Goal: Consume media (video, audio): Consume media (video, audio)

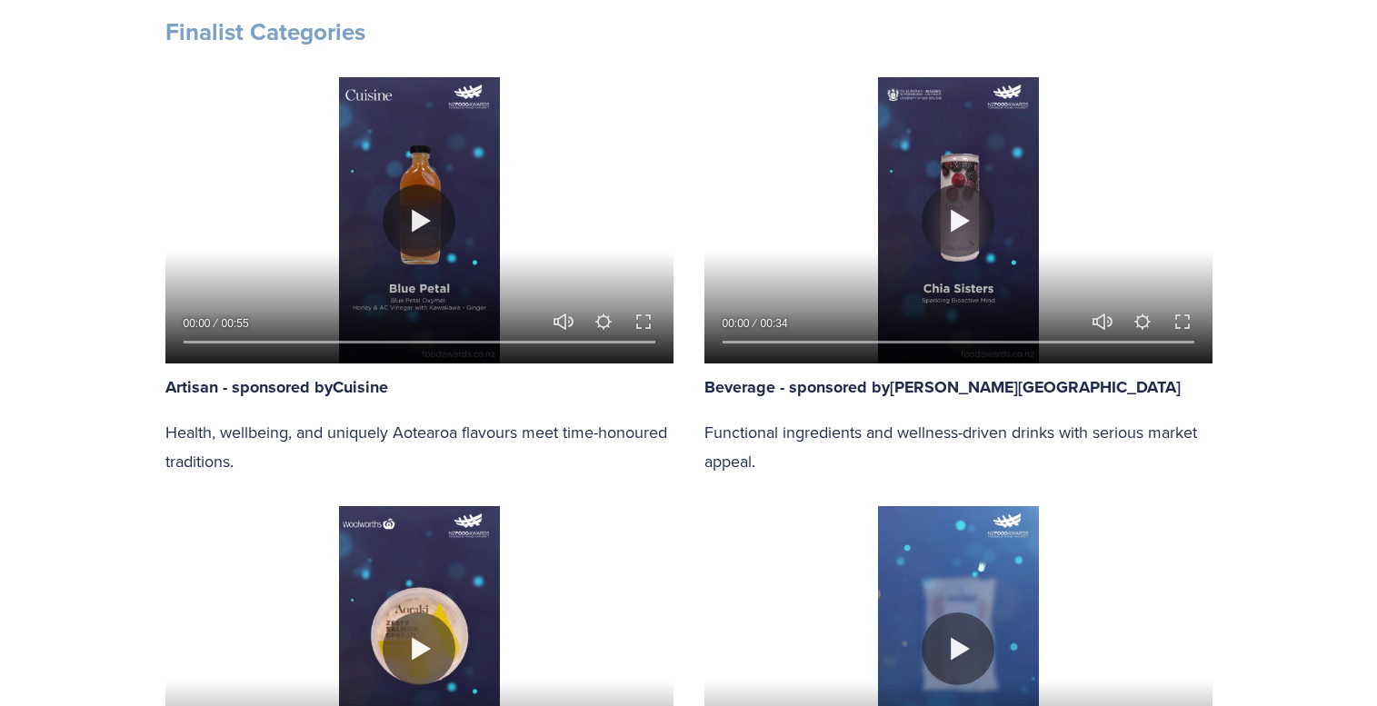
scroll to position [926, 0]
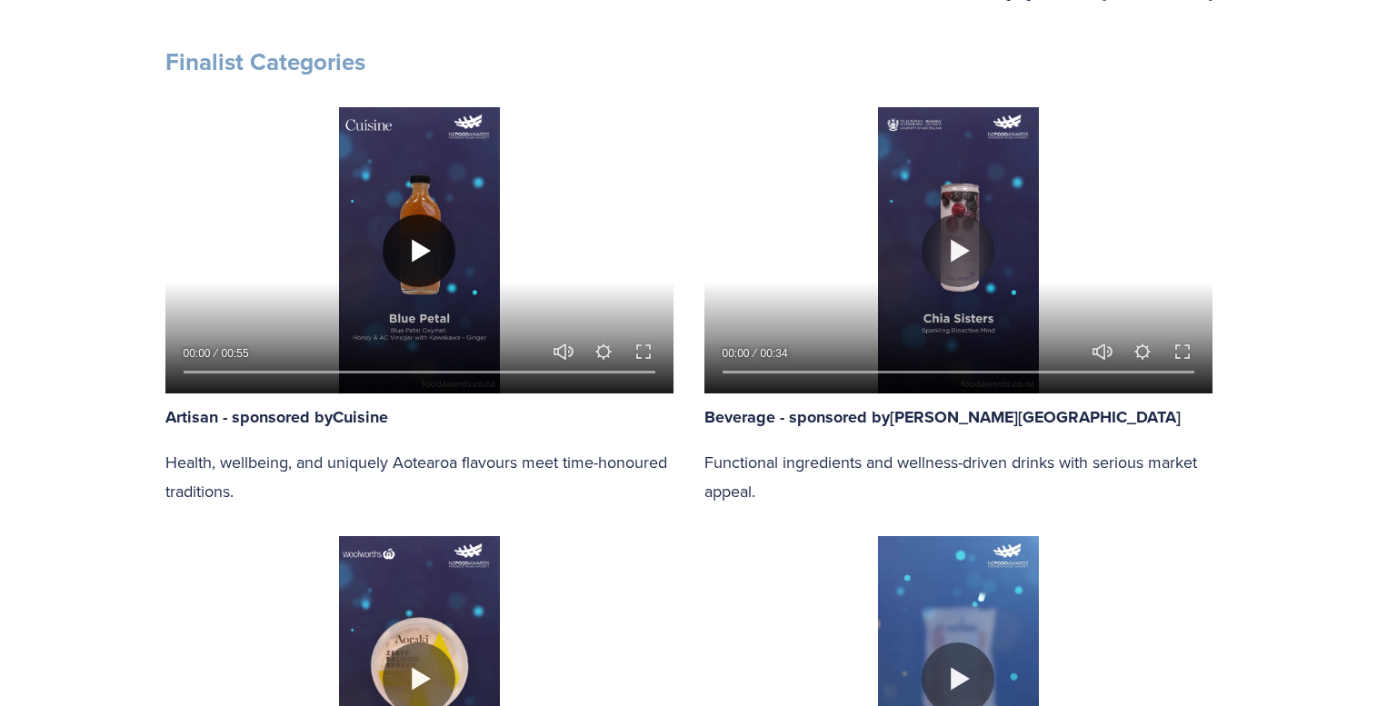
click at [424, 245] on button "Play" at bounding box center [419, 251] width 73 height 73
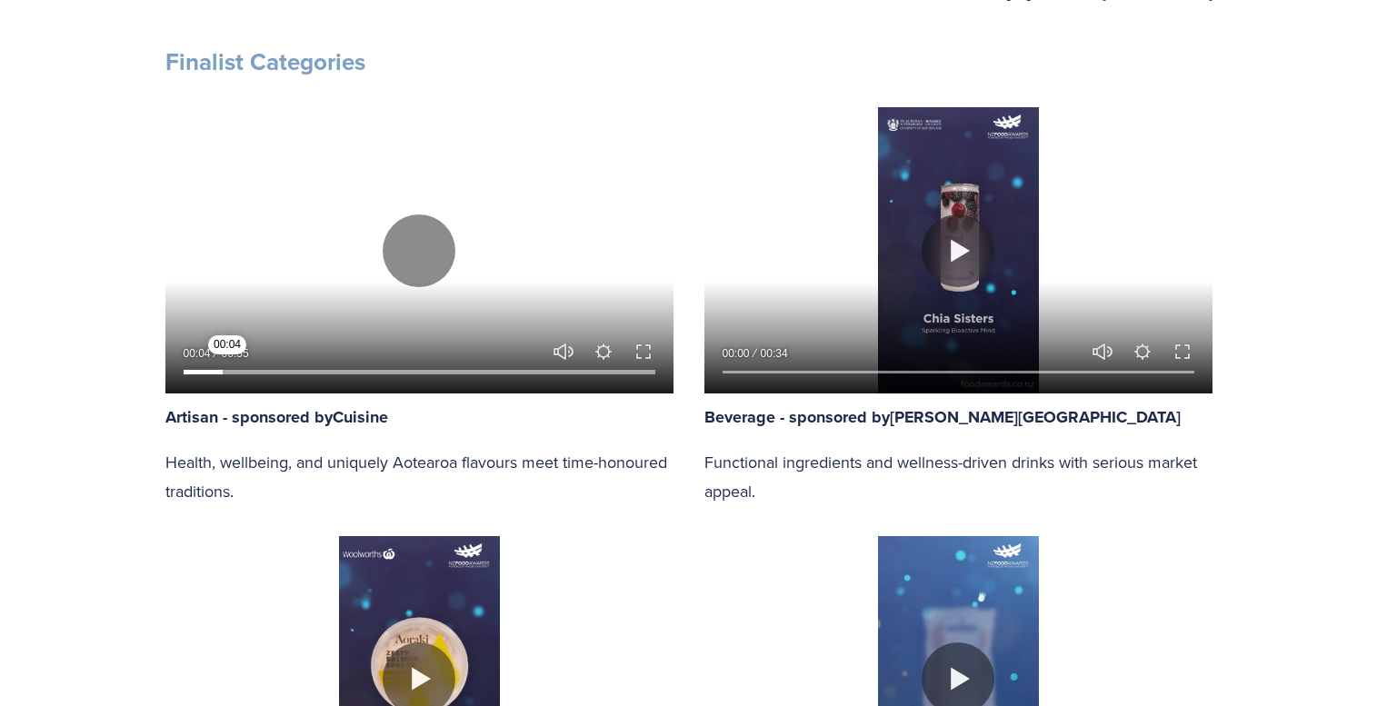
drag, startPoint x: 211, startPoint y: 373, endPoint x: 228, endPoint y: 373, distance: 17.3
click at [228, 373] on input "Seek" at bounding box center [420, 371] width 472 height 13
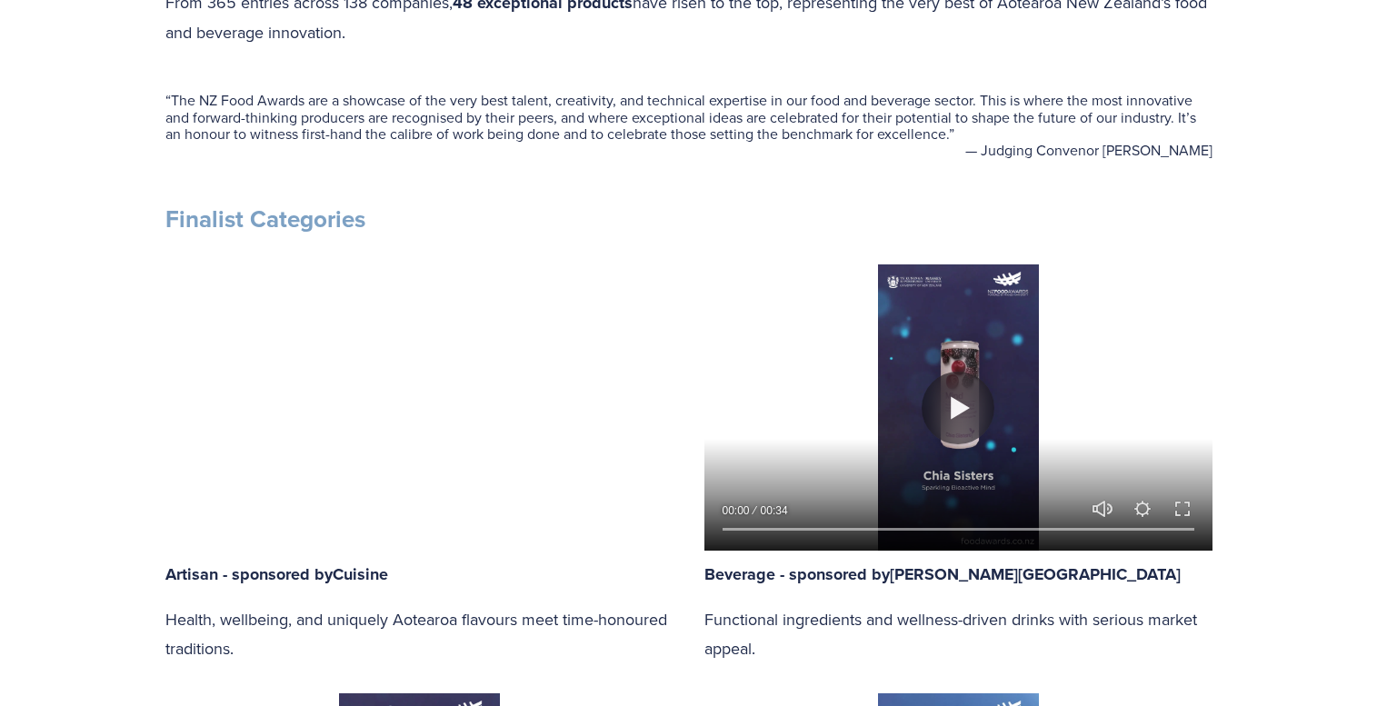
scroll to position [770, 0]
click at [953, 403] on button "Play" at bounding box center [958, 407] width 73 height 73
type input "60.55"
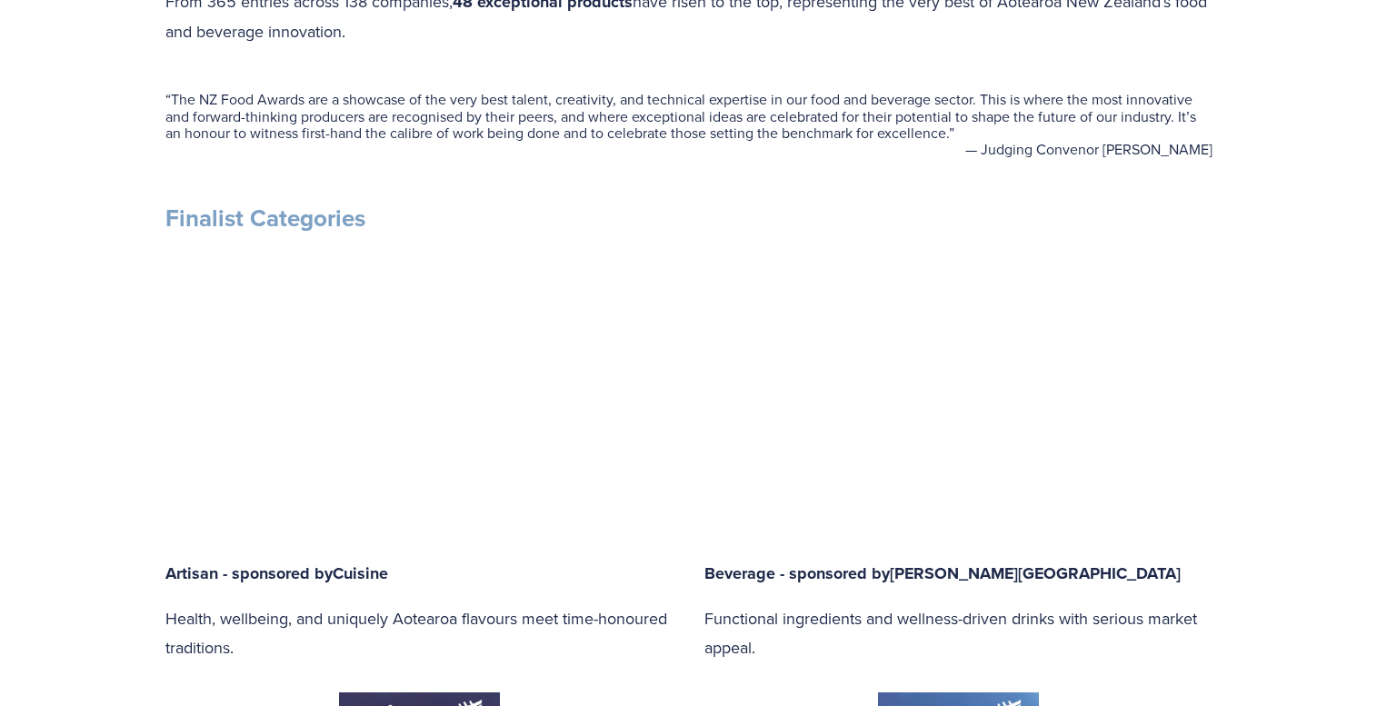
type input "0.35"
type input "61.03"
type input "1.12"
type input "61.51"
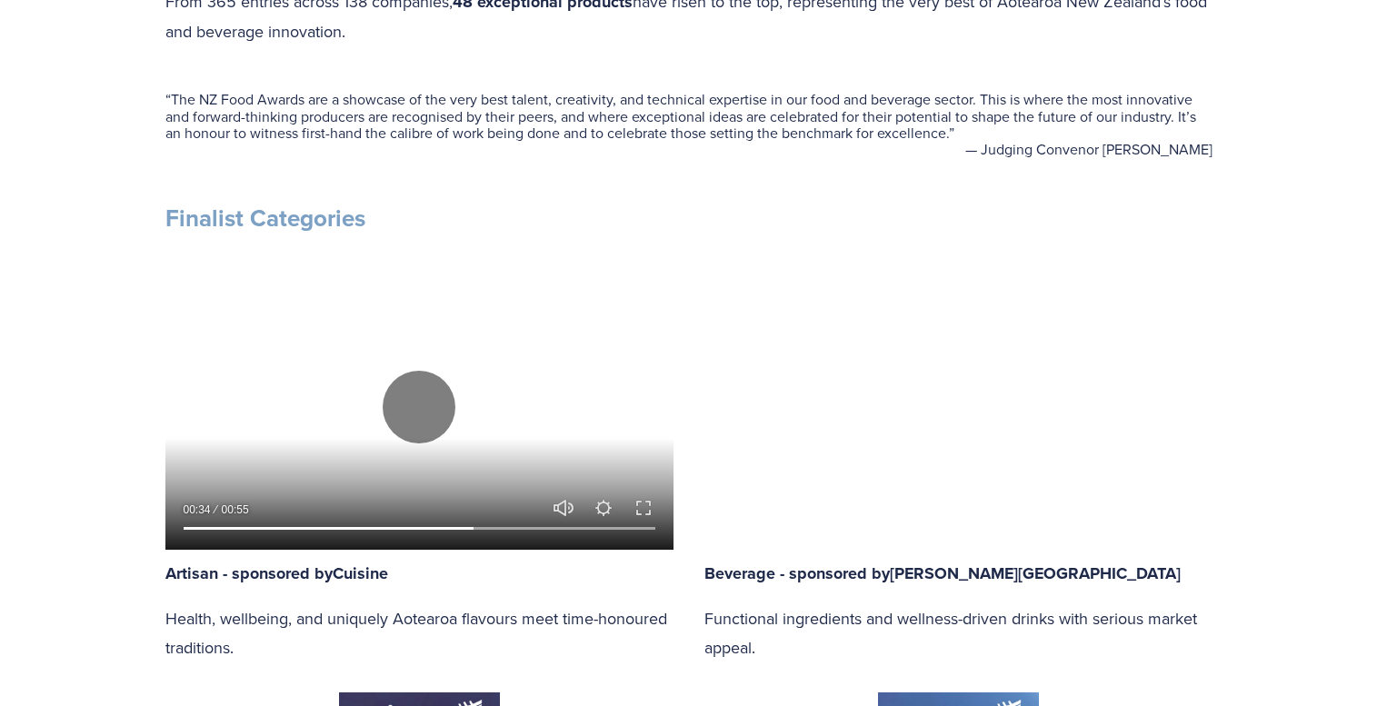
type input "1.88"
type input "61.99"
type input "2.65"
type input "62.47"
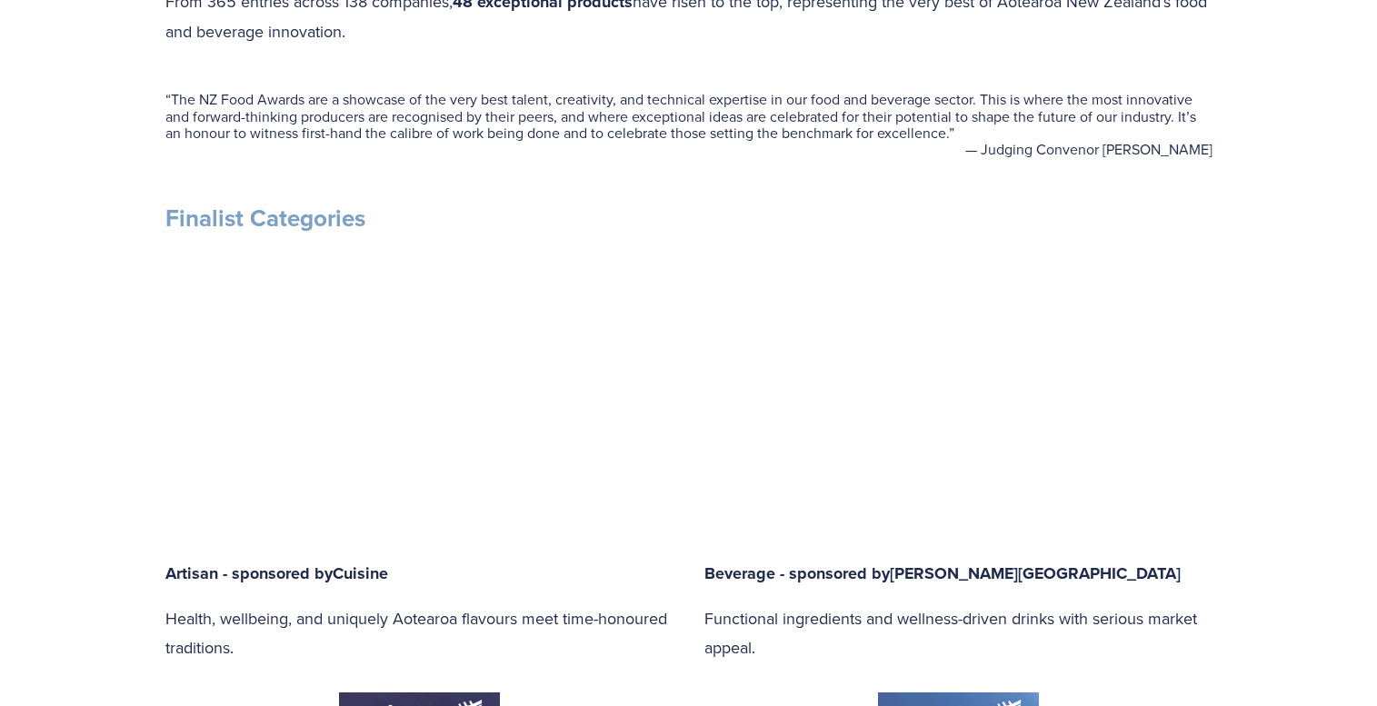
type input "3.42"
type input "62.94"
type input "4.18"
type input "63.43"
type input "4.95"
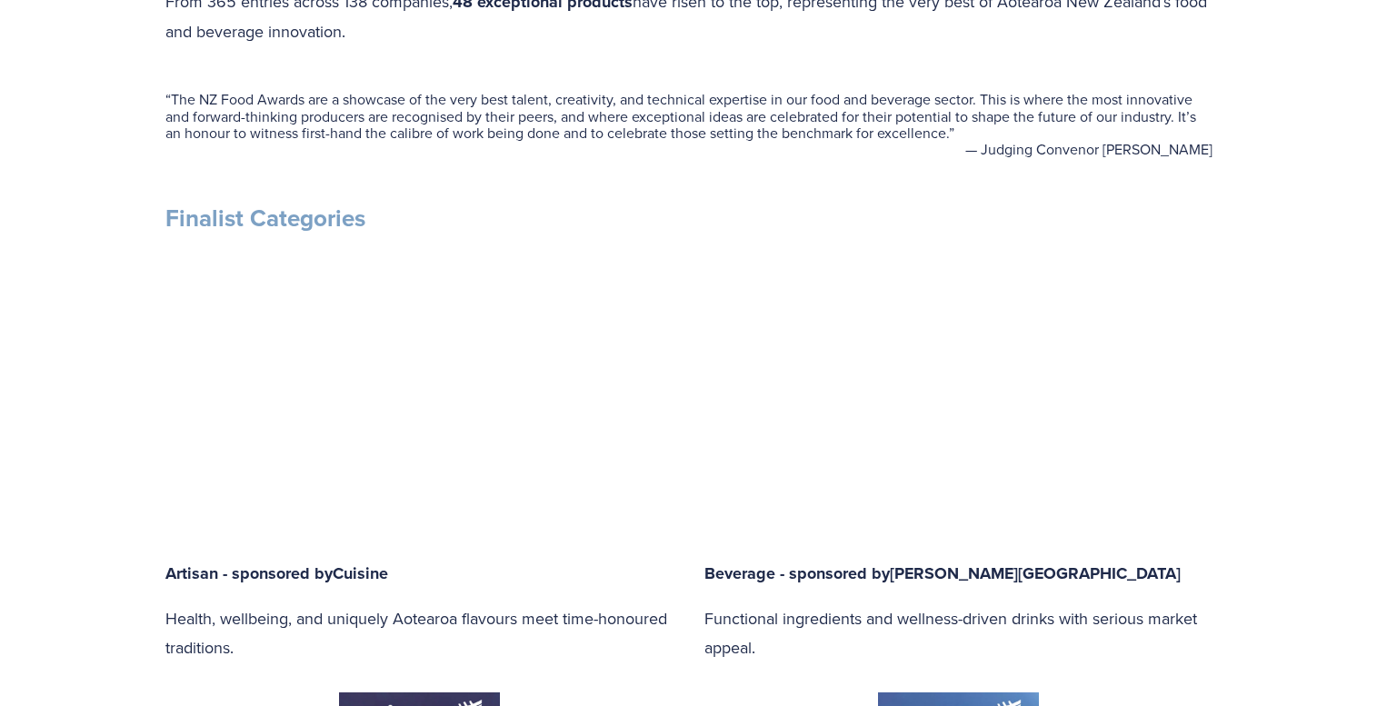
type input "63.91"
type input "5.72"
type input "64.38"
type input "6.48"
type input "64.86"
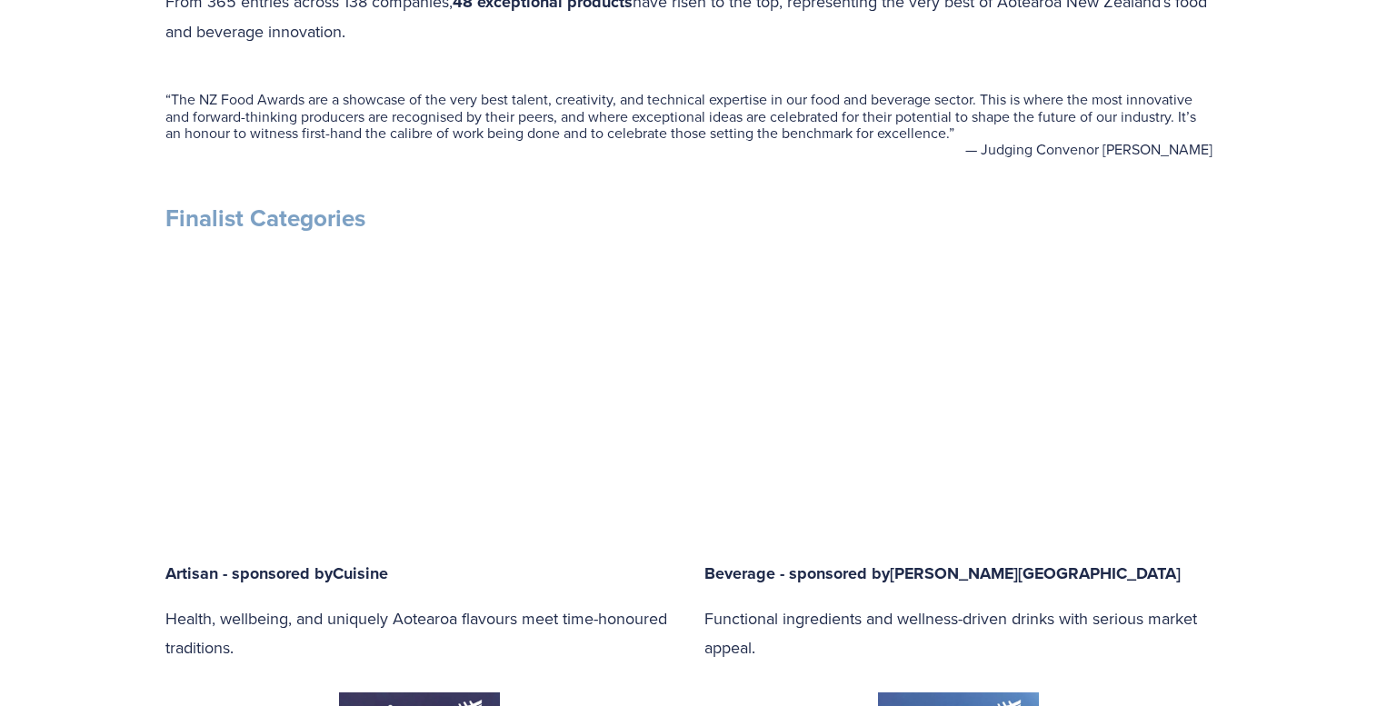
type input "7.25"
type input "65.34"
type input "8.01"
type input "65.82"
type input "8.78"
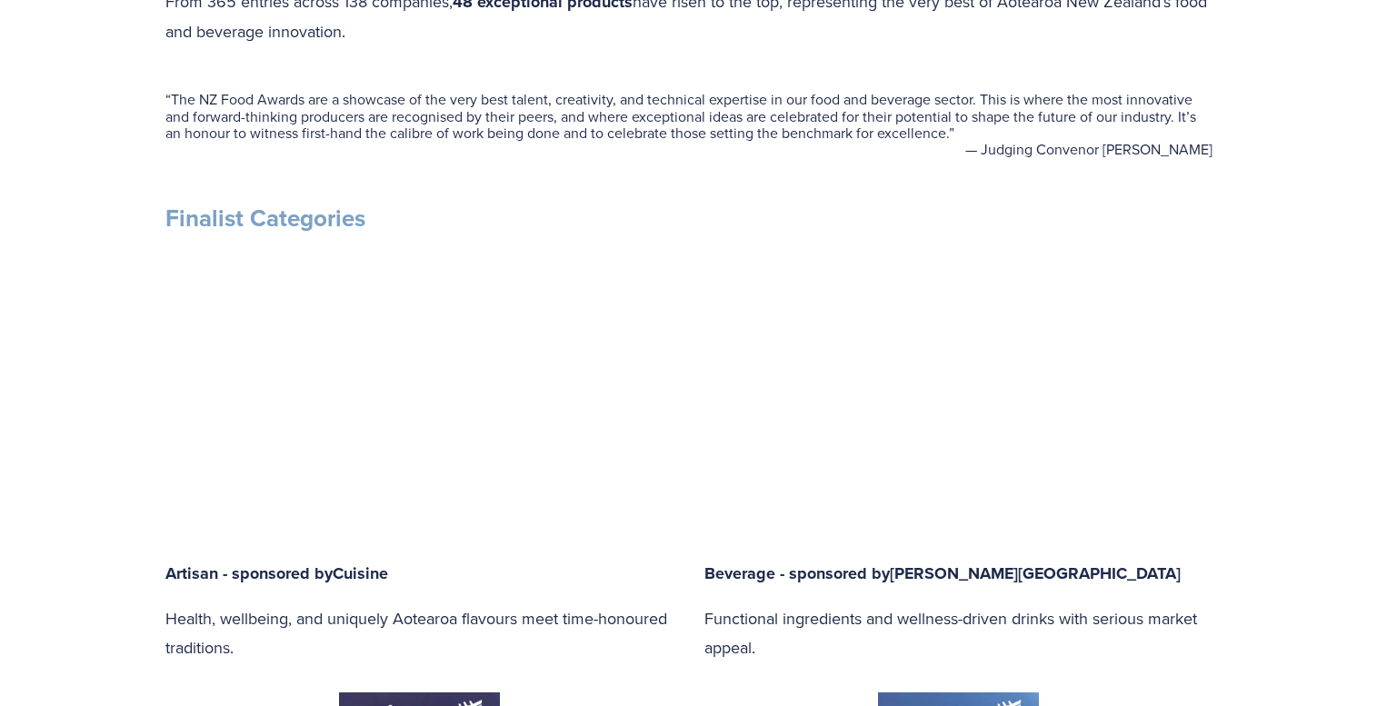
type input "66.3"
type input "9.54"
type input "66.78"
type input "10.31"
type input "67.26"
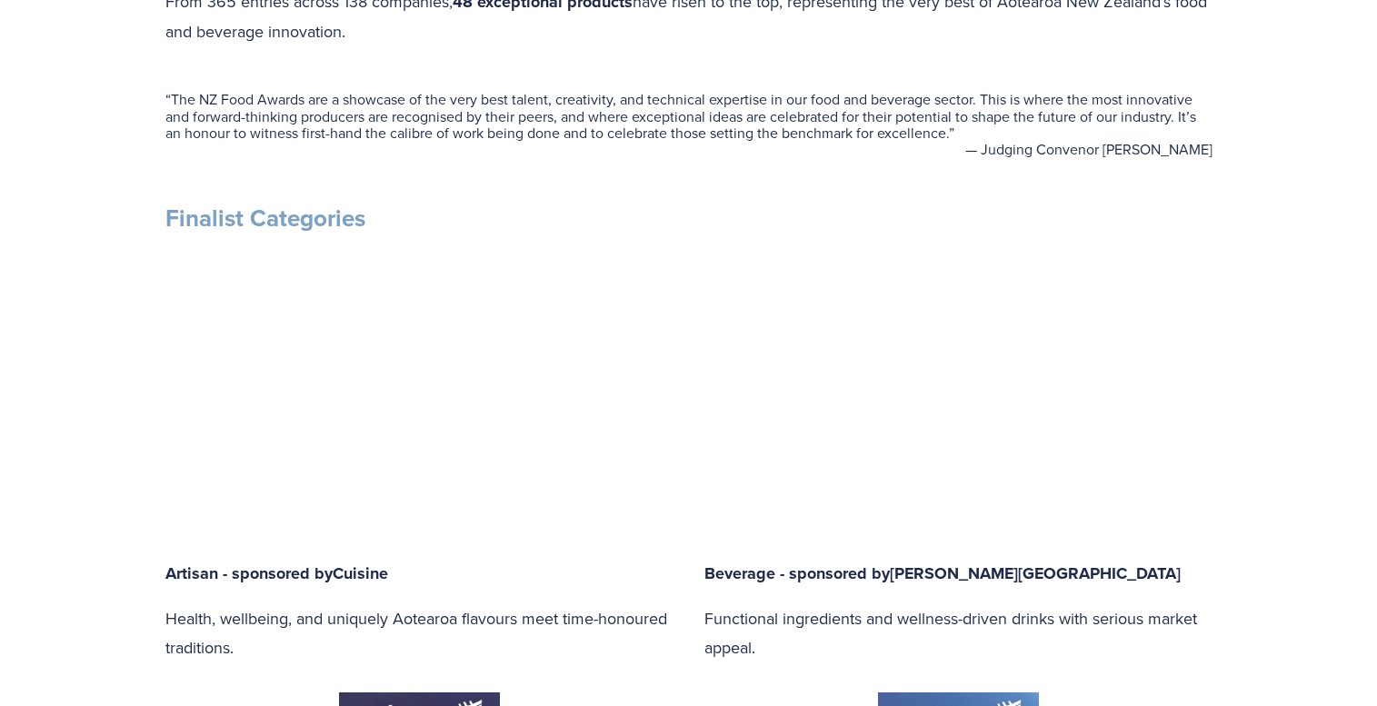
type input "11.08"
type input "67.73"
type input "11.84"
type input "68.22"
type input "12.61"
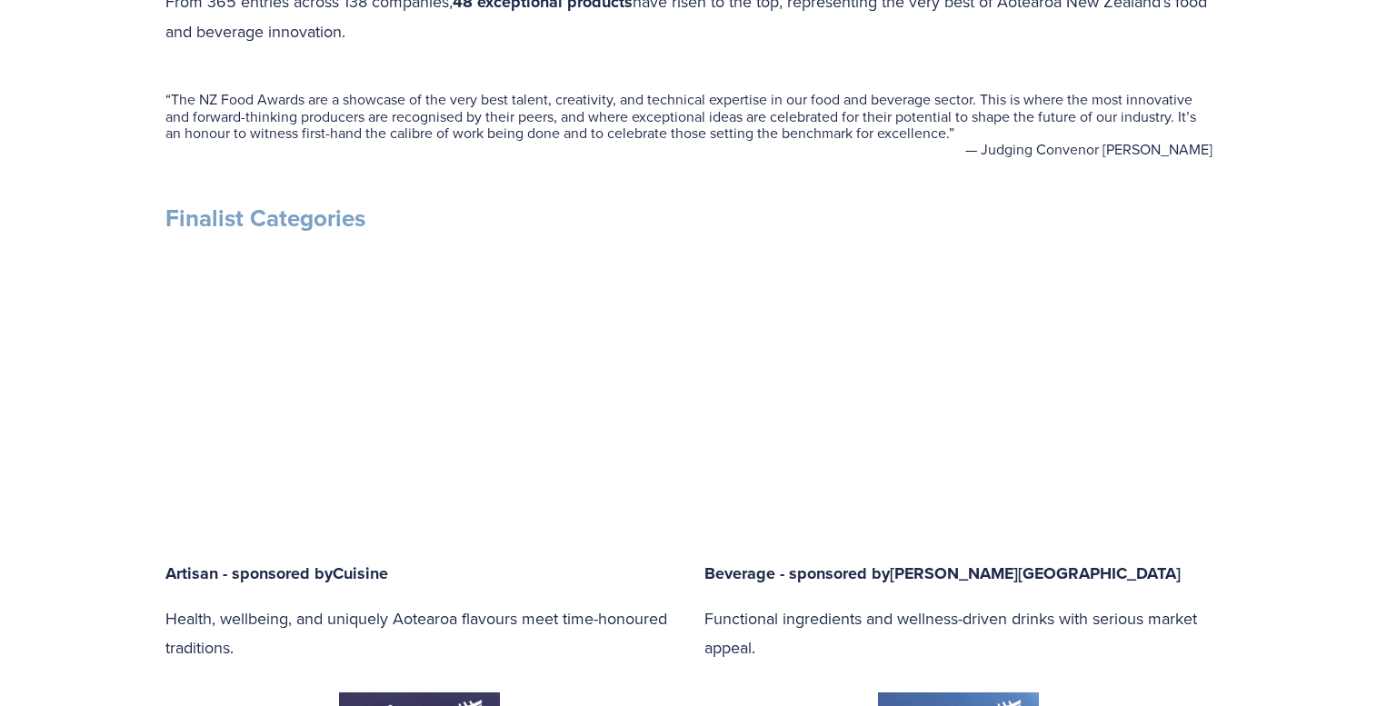
type input "68.69"
type input "13.37"
type input "69.17"
type input "14.14"
type input "69.65"
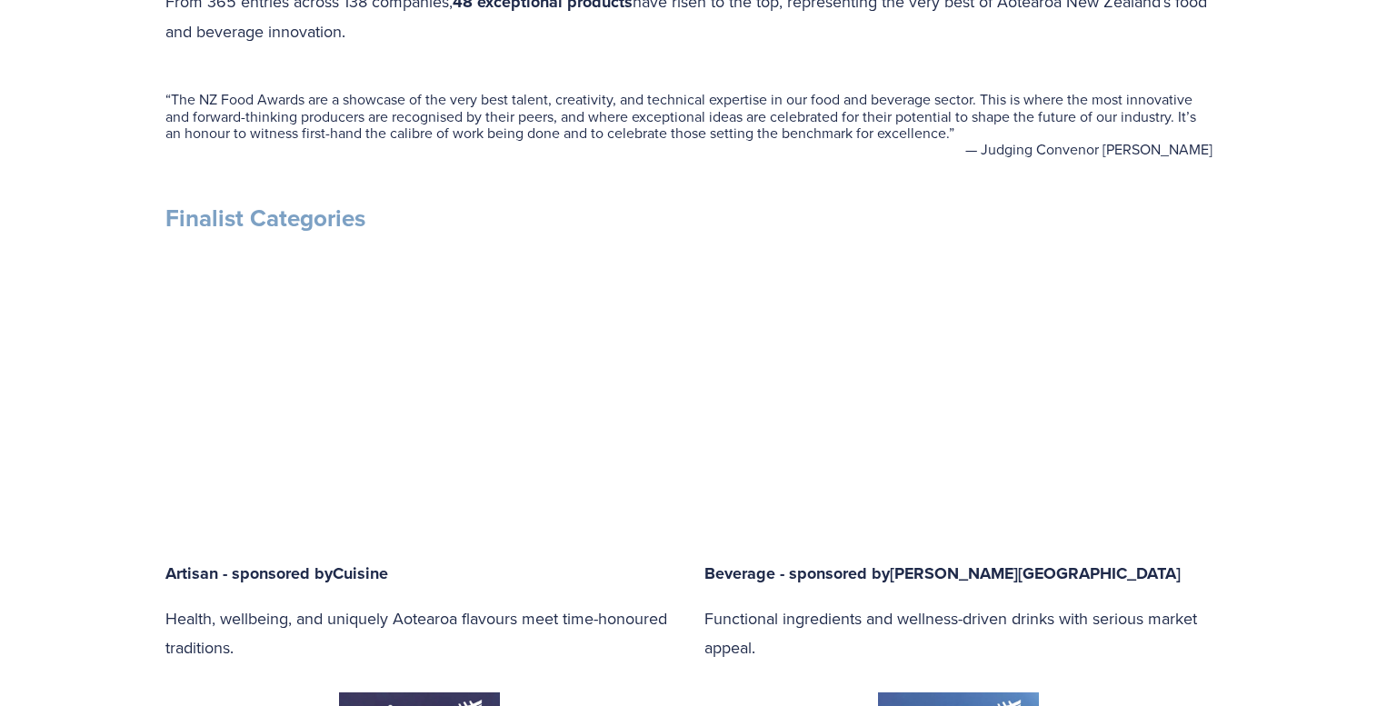
type input "14.91"
type input "70.13"
type input "15.67"
type input "70.61"
type input "16.44"
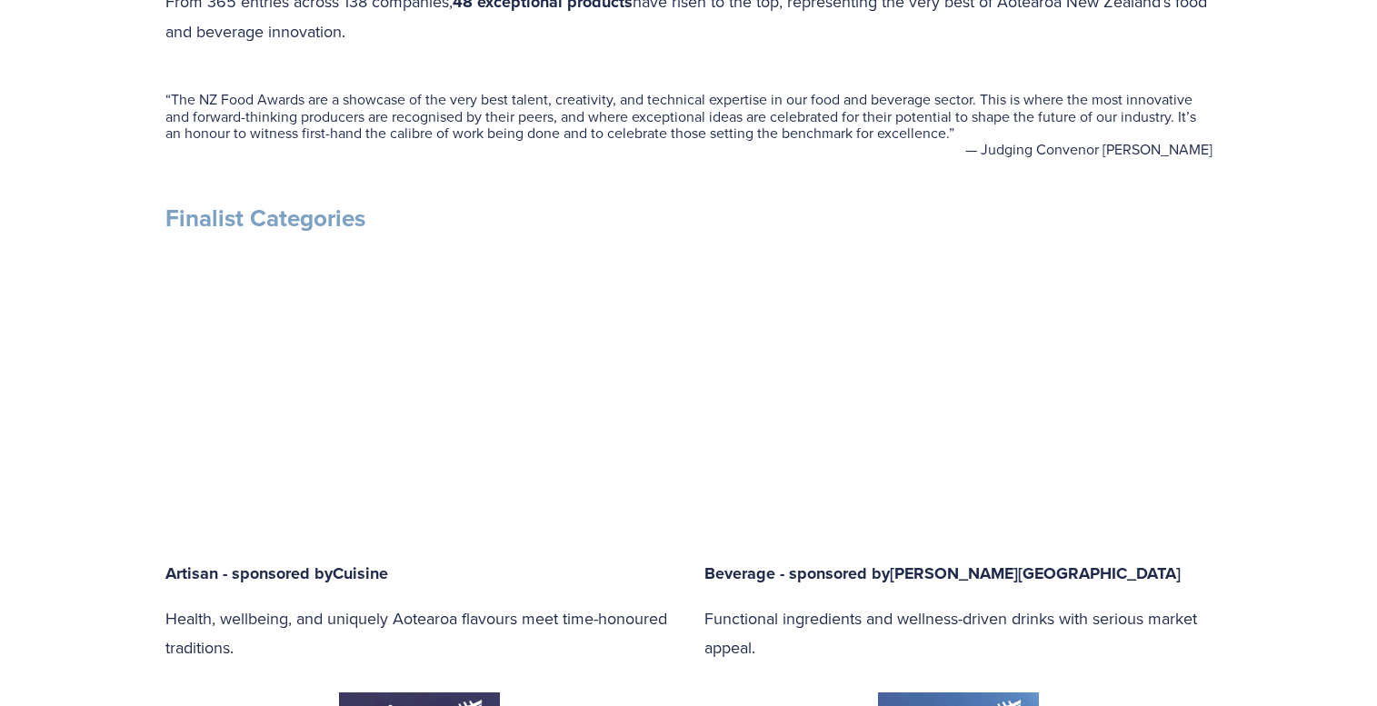
type input "71.09"
type input "17.2"
type input "71.56"
type input "17.97"
type input "72.04"
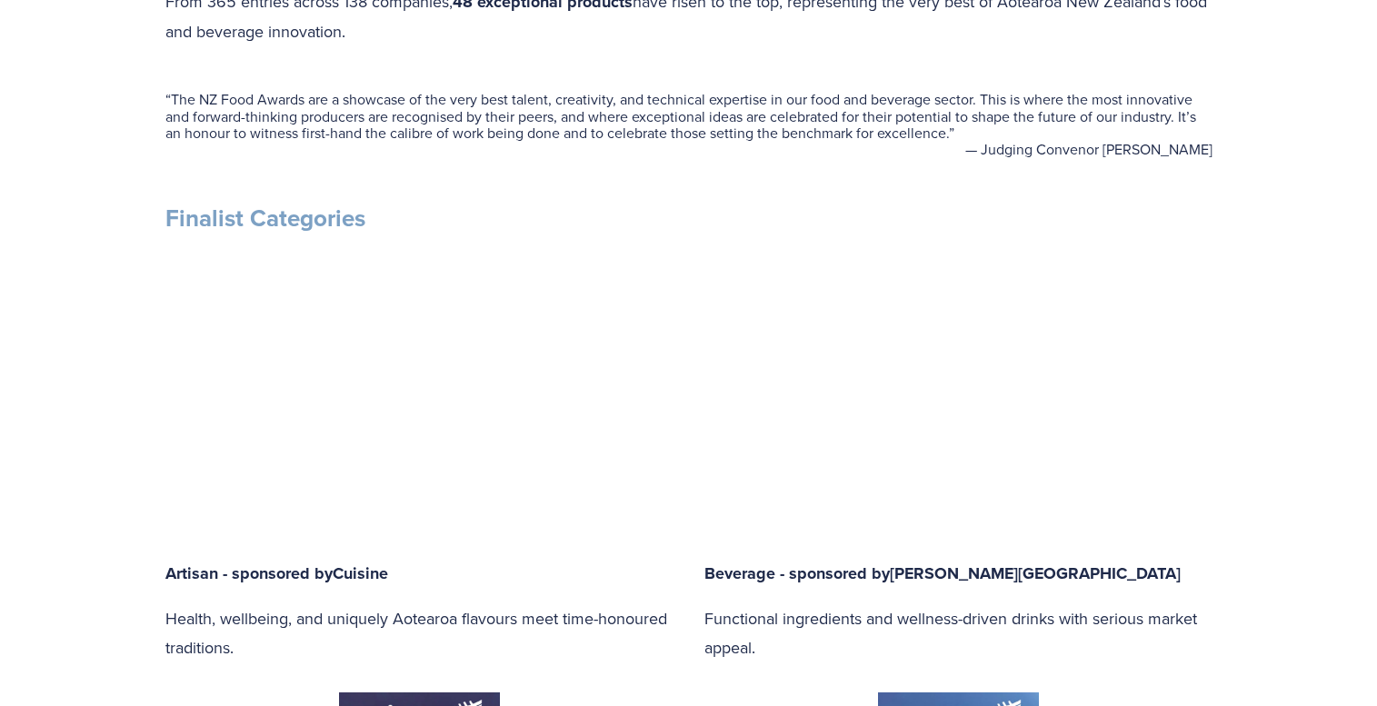
type input "18.73"
type input "72.52"
type input "19.5"
type input "73"
type input "20.26"
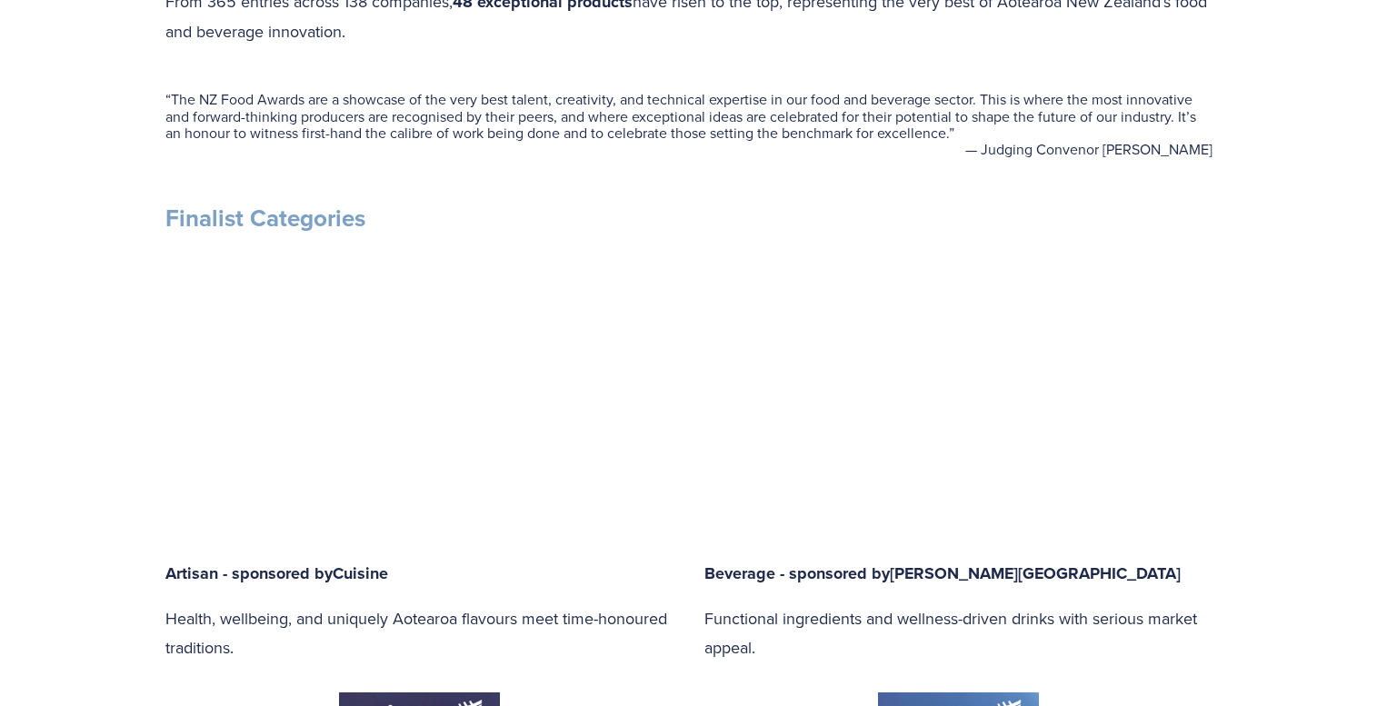
type input "73.48"
type input "21.03"
type input "73.96"
type input "21.8"
type input "74.44"
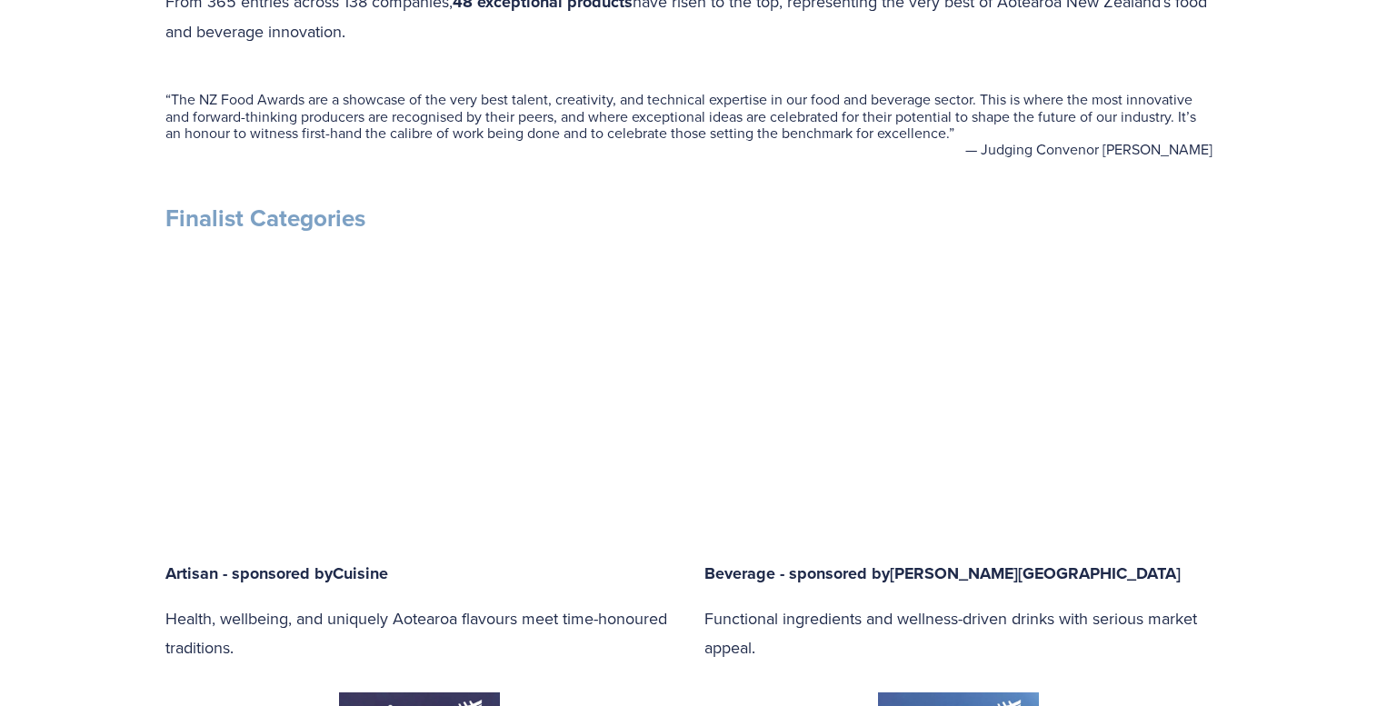
type input "22.56"
type input "74.92"
type input "23.34"
type input "75.39"
type input "24.1"
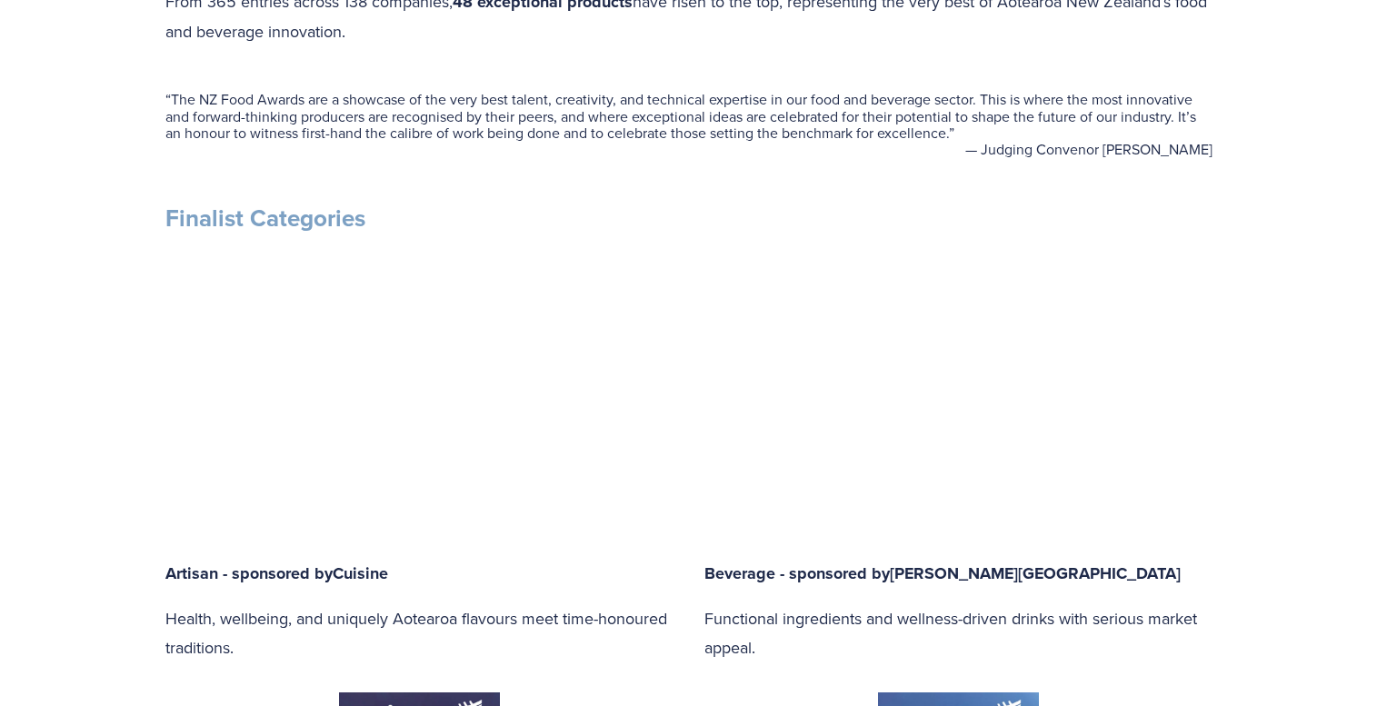
type input "75.87"
type input "24.86"
type input "76.35"
type input "25.63"
type input "76.83"
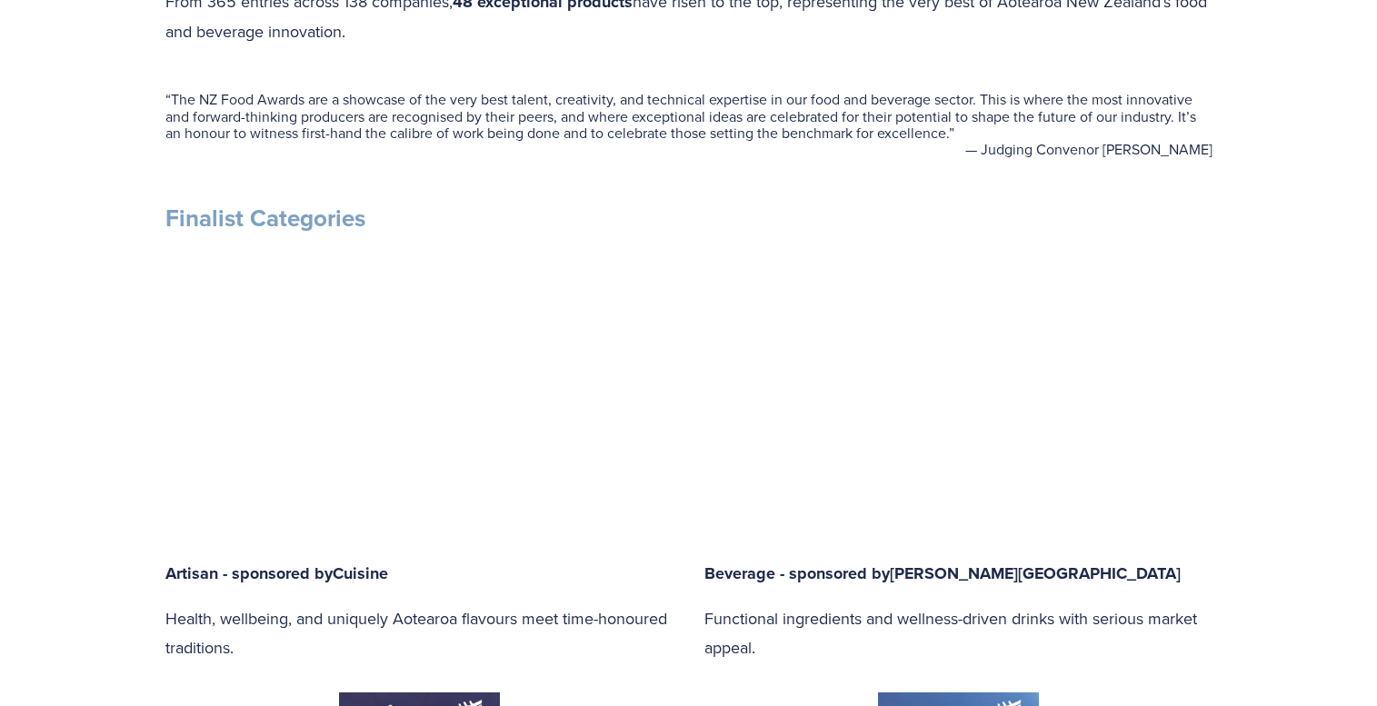
type input "26.39"
type input "77.31"
type input "27.16"
type input "77.79"
type input "27.92"
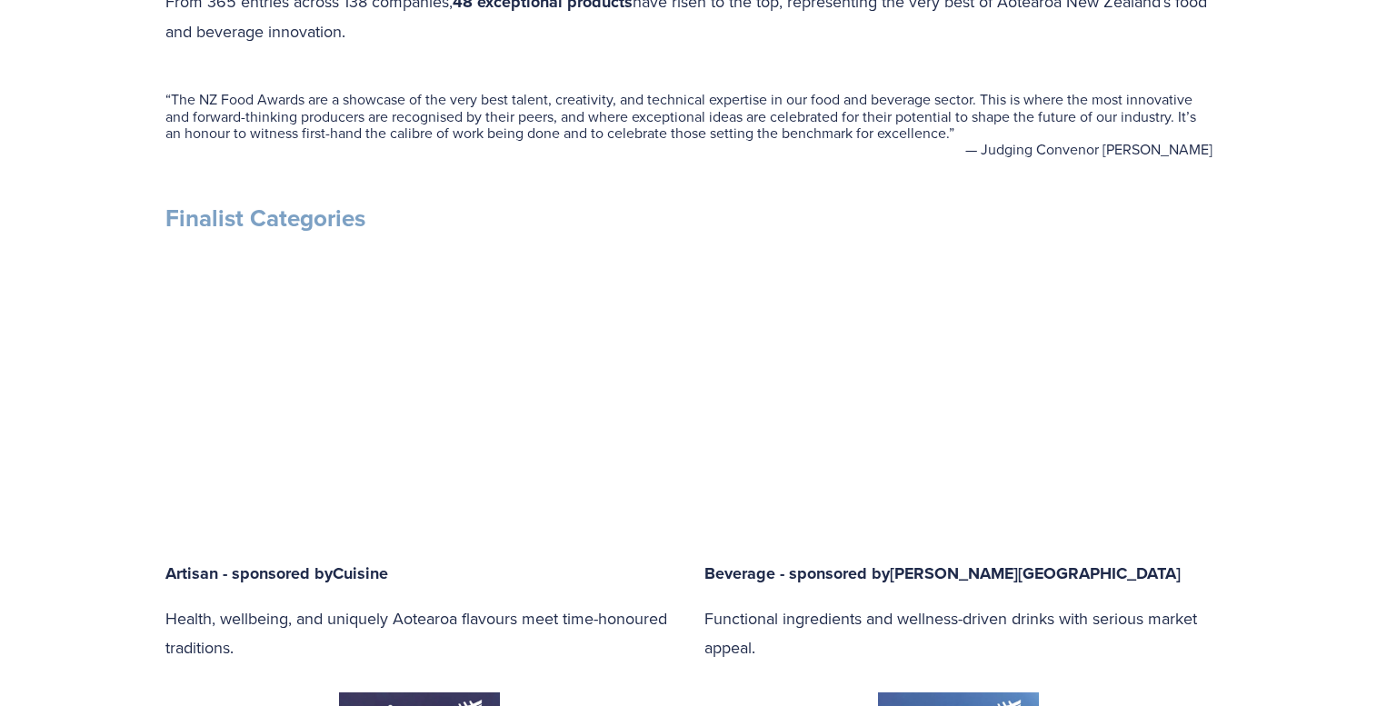
type input "78.27"
type input "28.69"
type input "78.75"
type input "29.46"
type input "79.23"
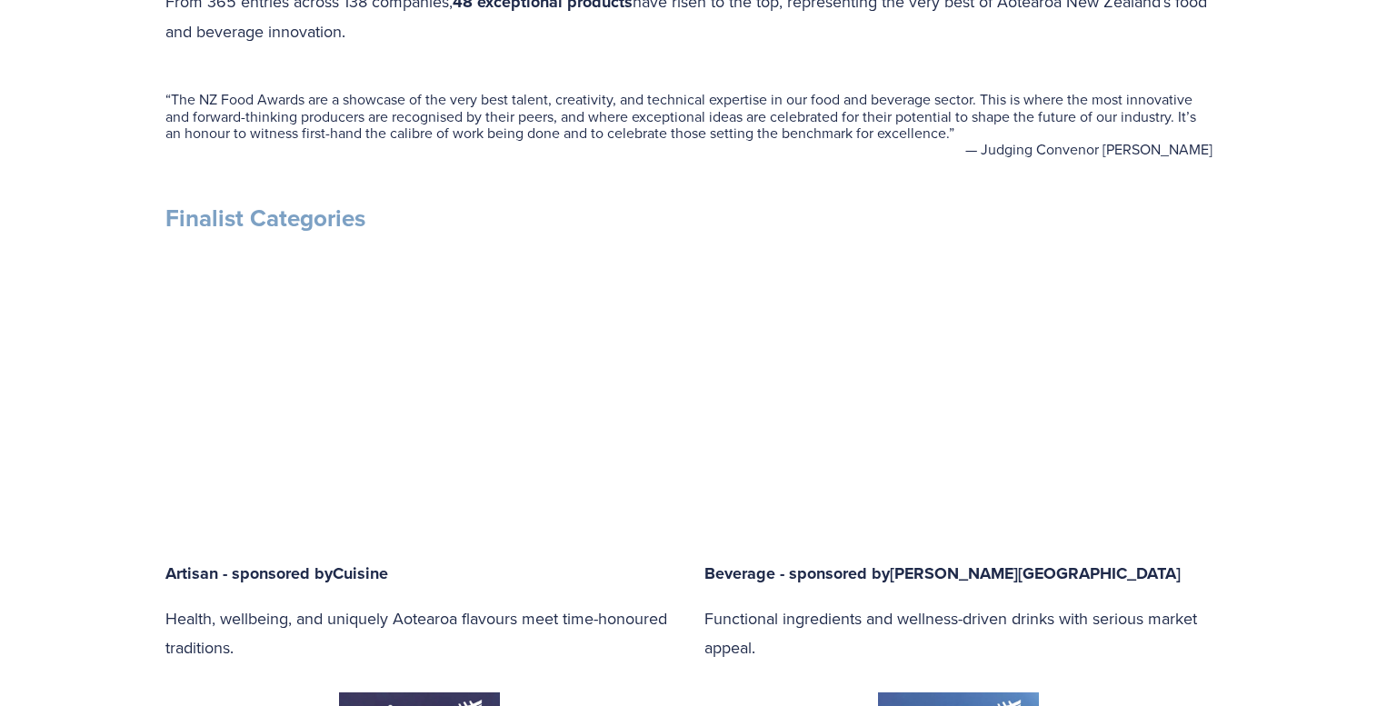
type input "30.22"
type input "79.7"
type input "30.99"
type input "80.18"
type input "31.76"
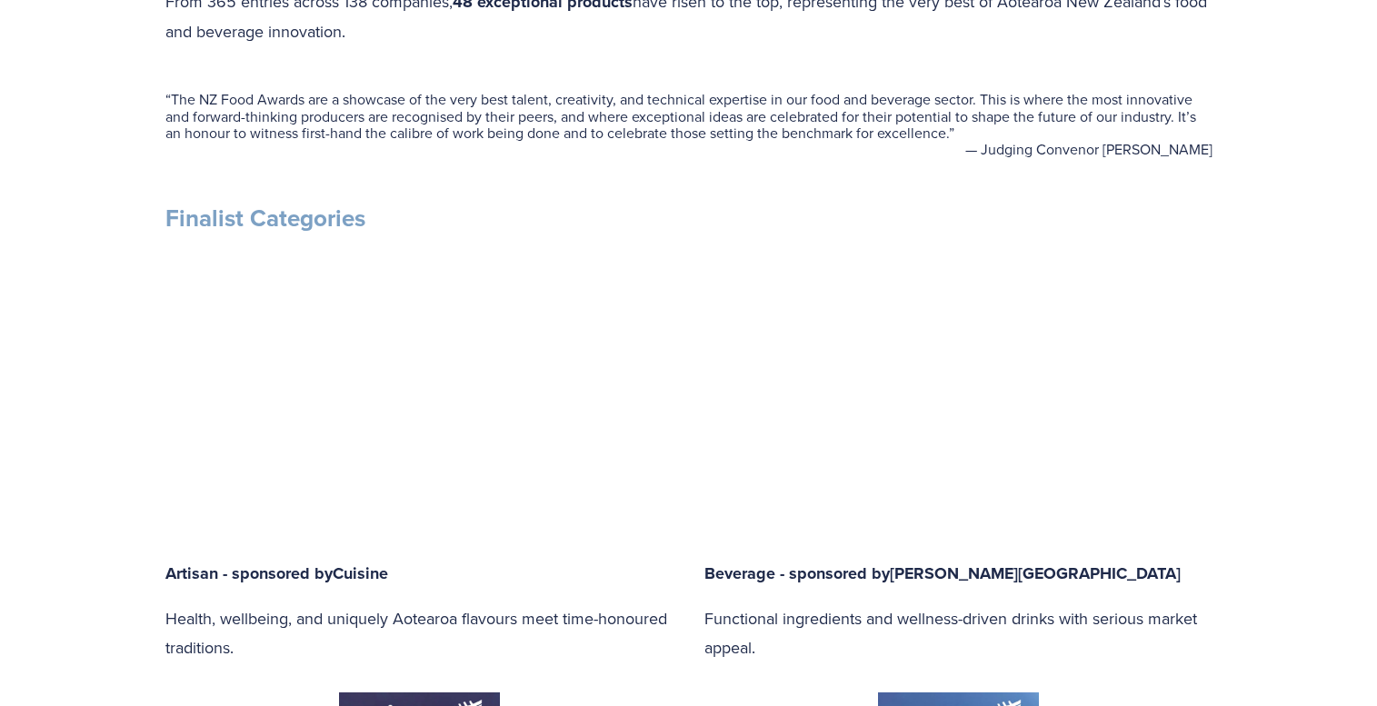
type input "80.66"
type input "32.52"
type input "81.14"
type input "33.29"
type input "81.62"
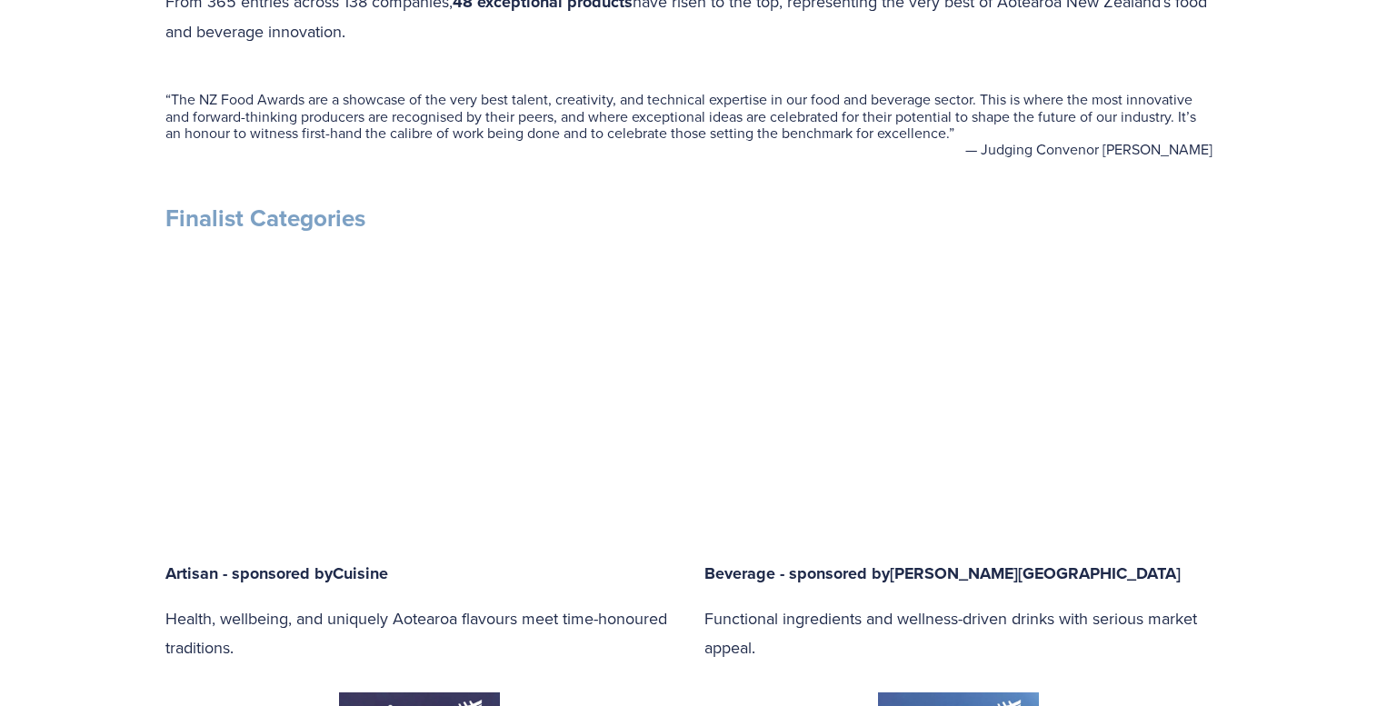
type input "34.05"
type input "82.1"
type input "34.82"
type input "82.58"
type input "35.58"
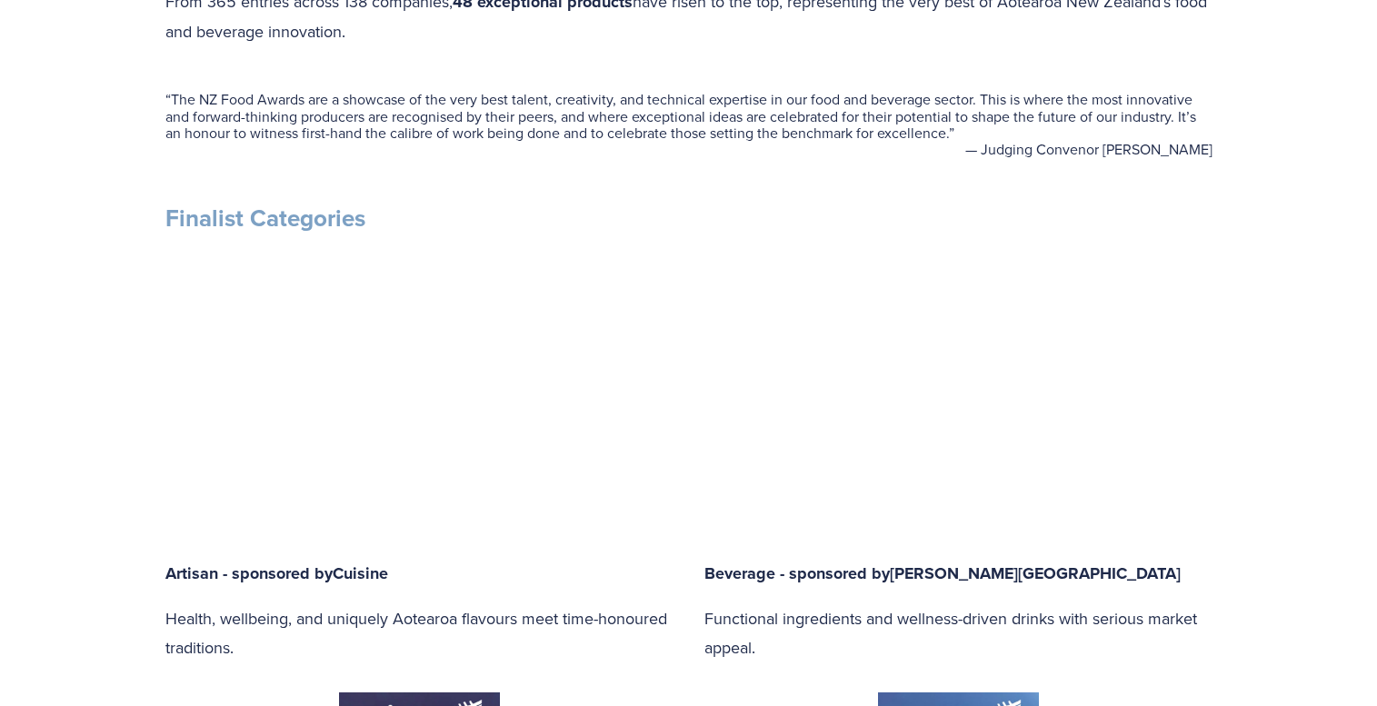
type input "83.05"
type input "36.35"
type input "83.53"
type input "37.12"
type input "84.01"
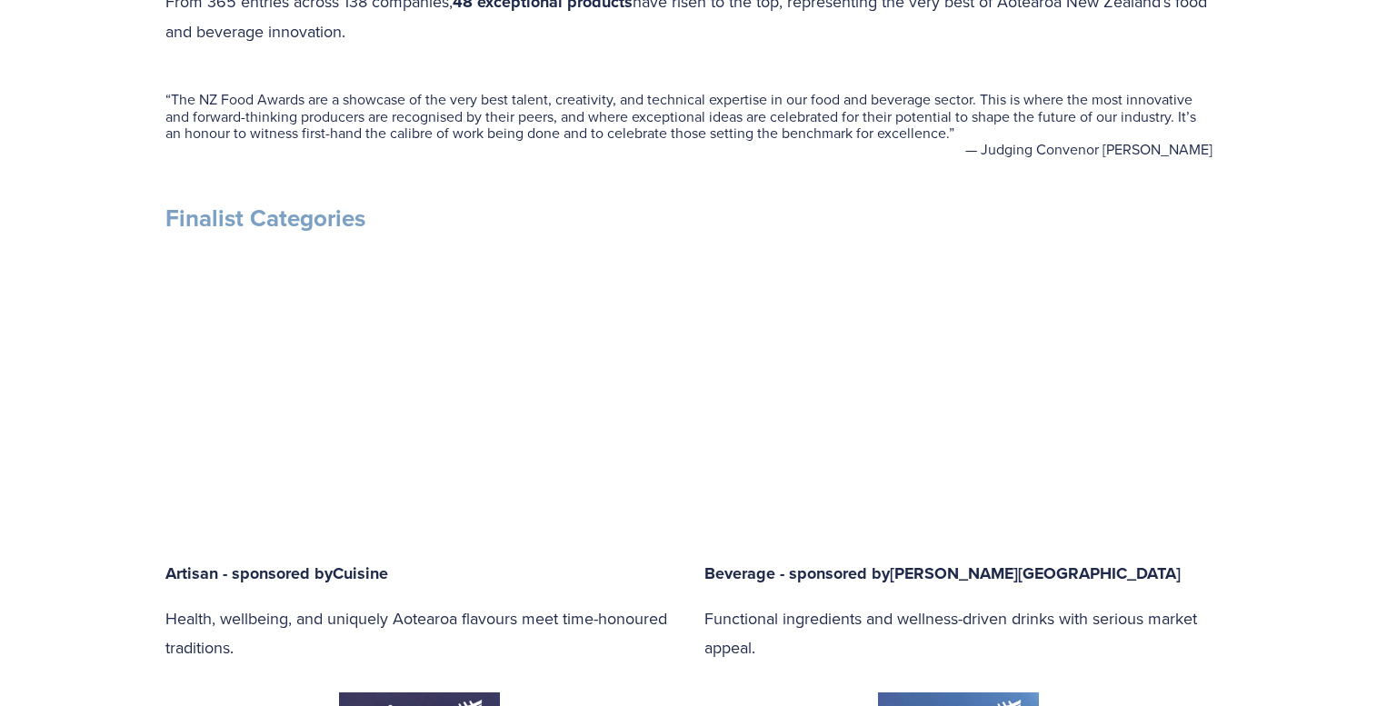
type input "37.88"
type input "84.49"
type input "38.65"
type input "84.97"
type input "39.42"
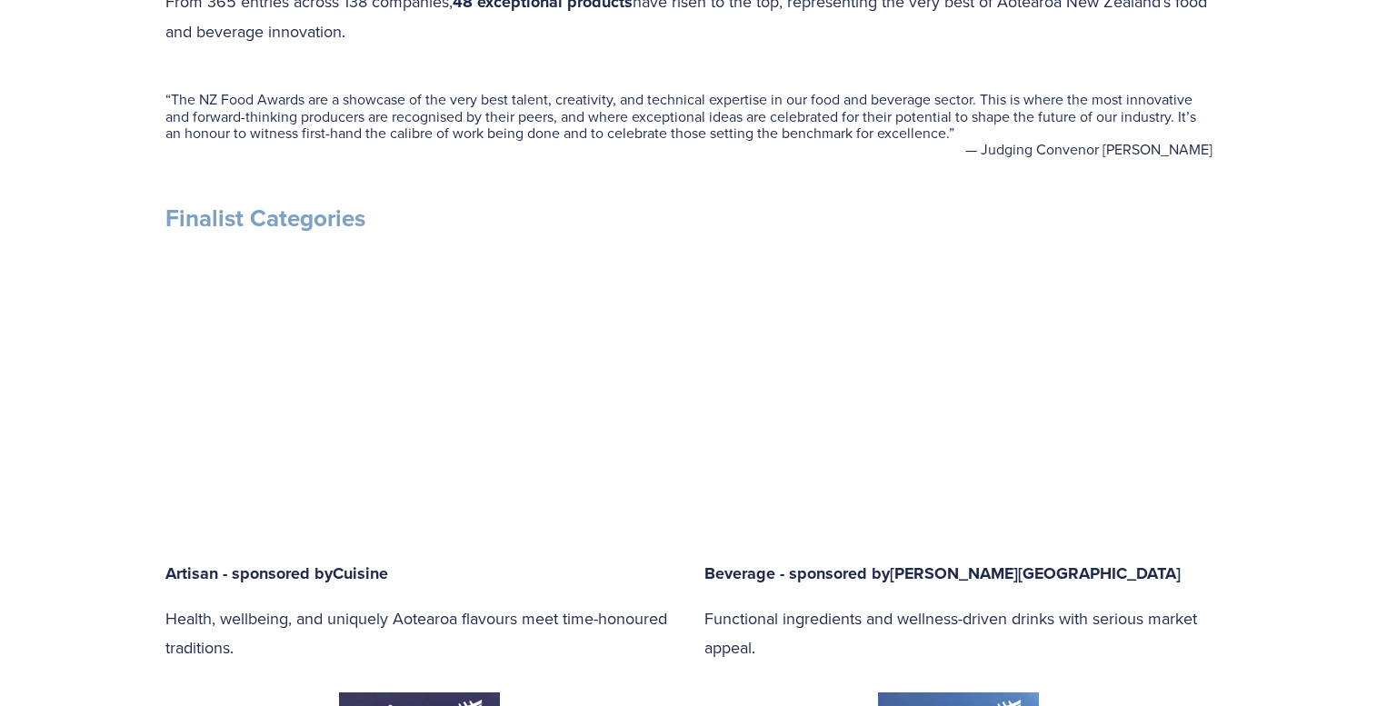
type input "85.45"
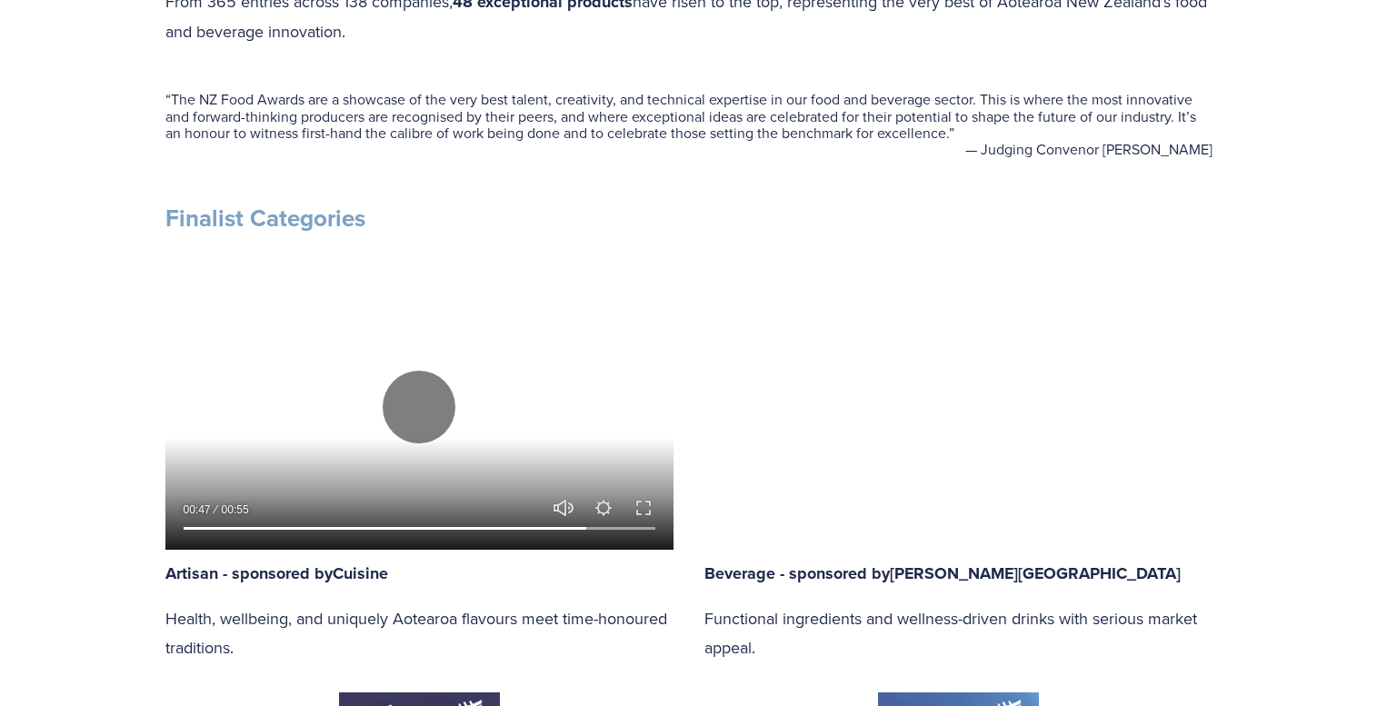
type input "40.18"
type input "85.93"
type input "40.95"
type input "86.41"
type input "41.71"
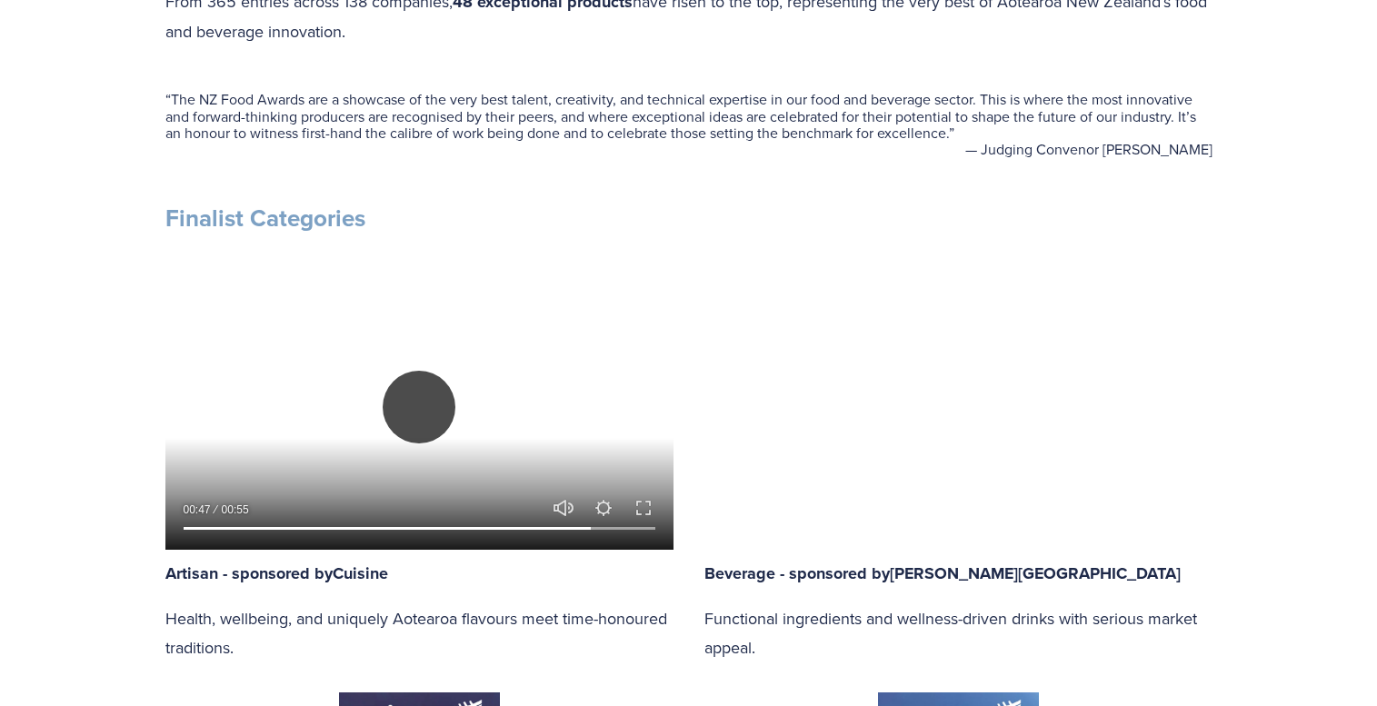
click at [414, 415] on button "Play" at bounding box center [419, 407] width 73 height 73
type input "87.07"
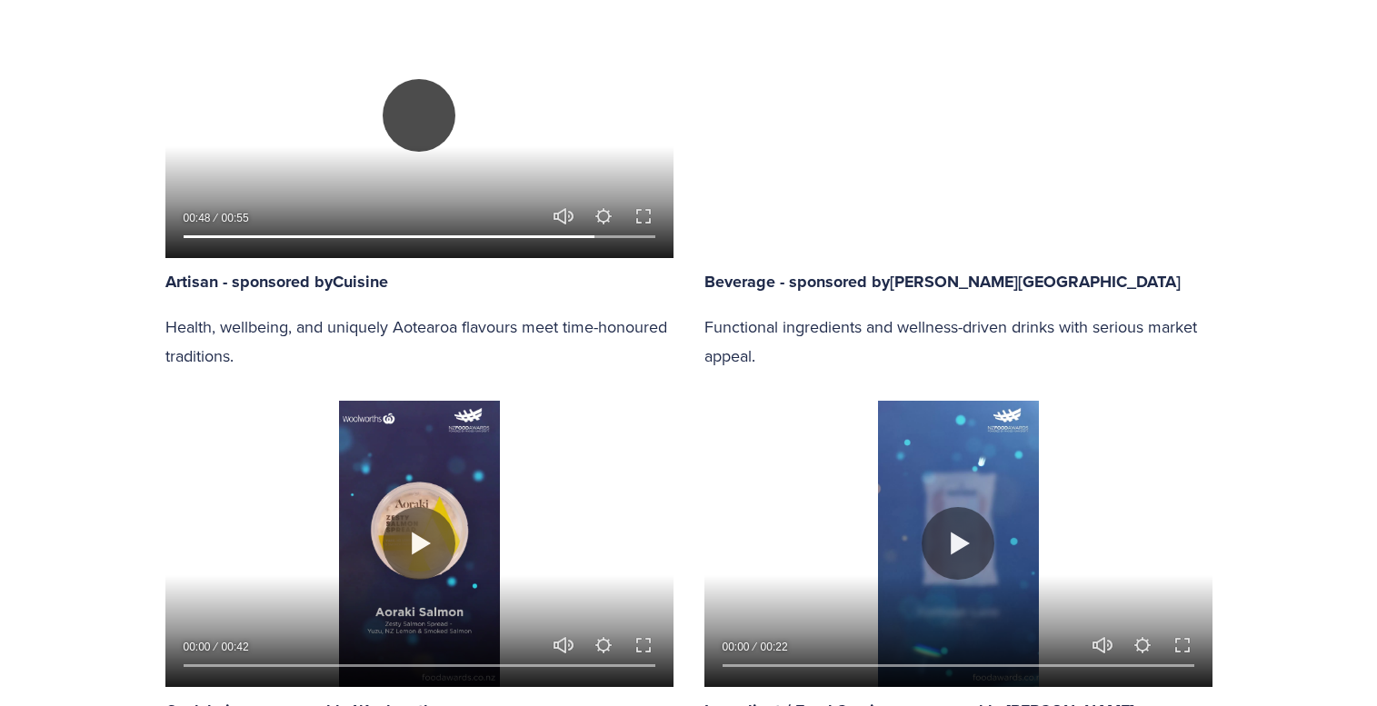
scroll to position [1057, 0]
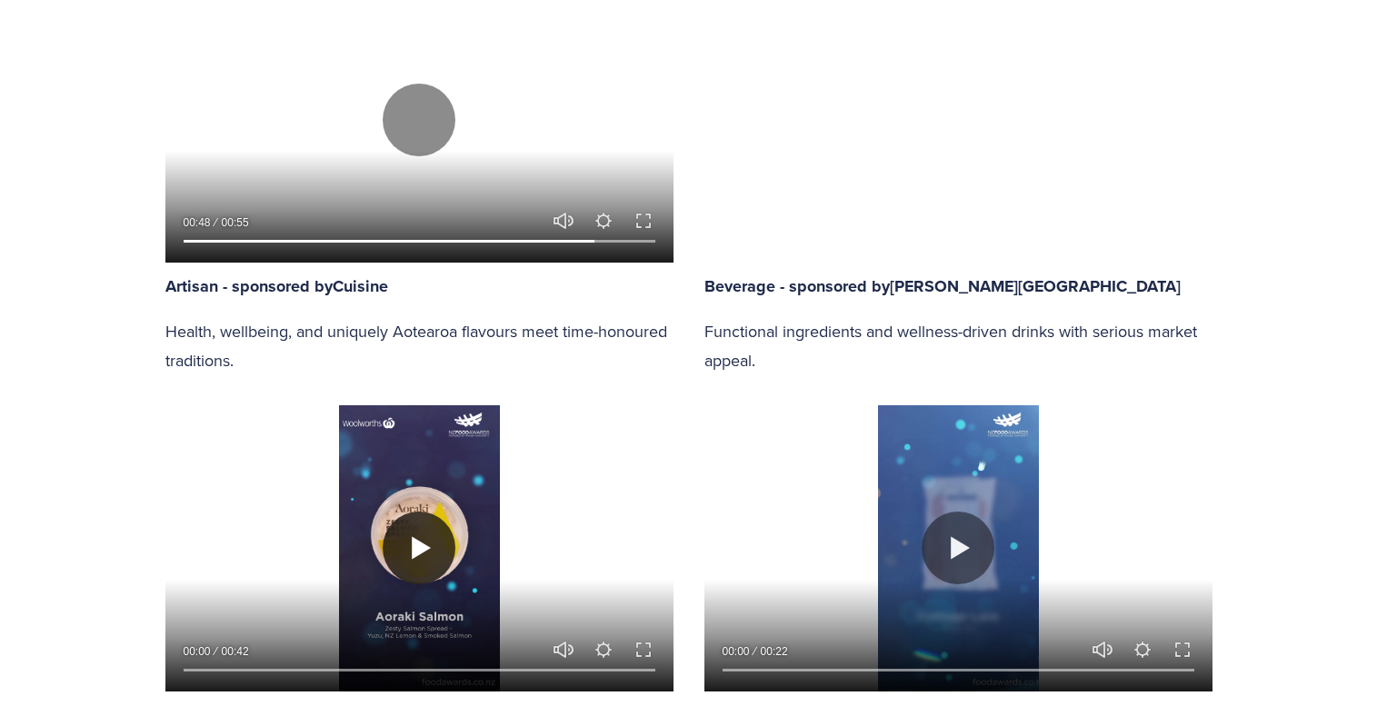
click at [414, 555] on button "Play" at bounding box center [419, 548] width 73 height 73
type input "57.06"
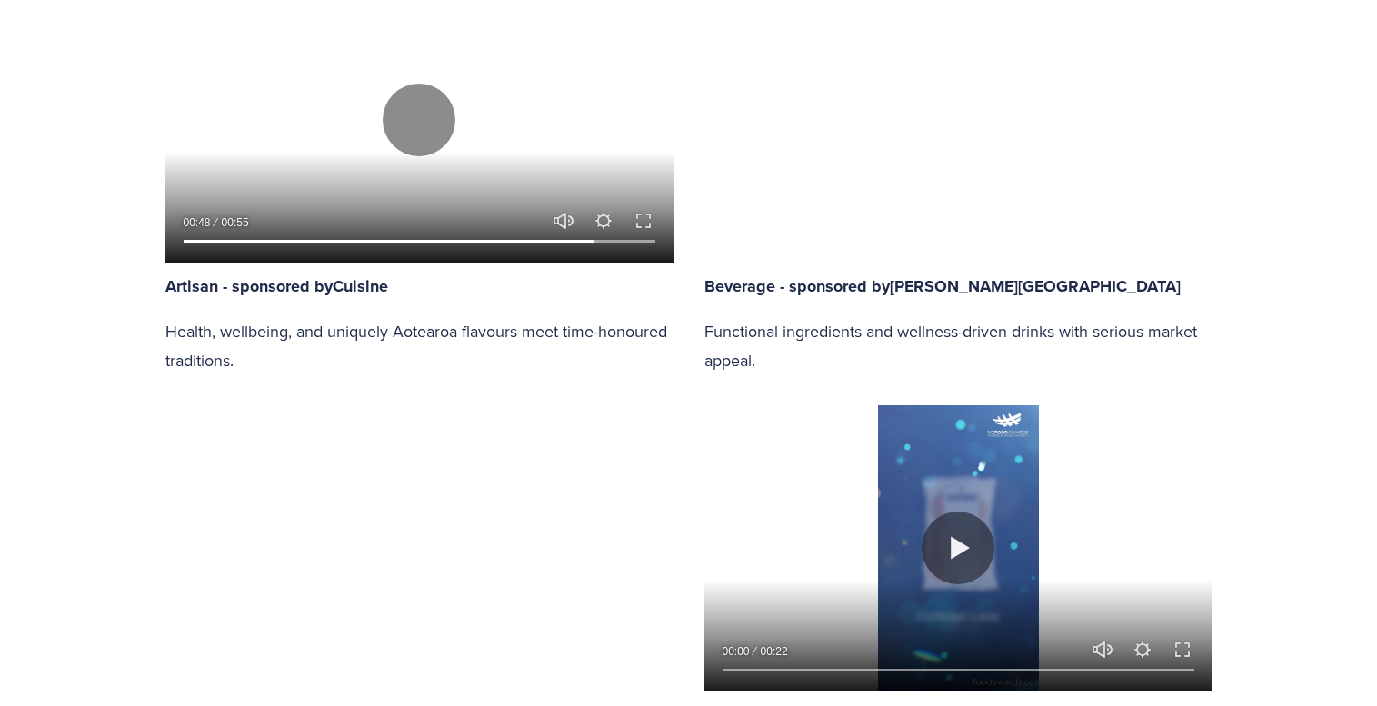
type input "0.32"
type input "57.8"
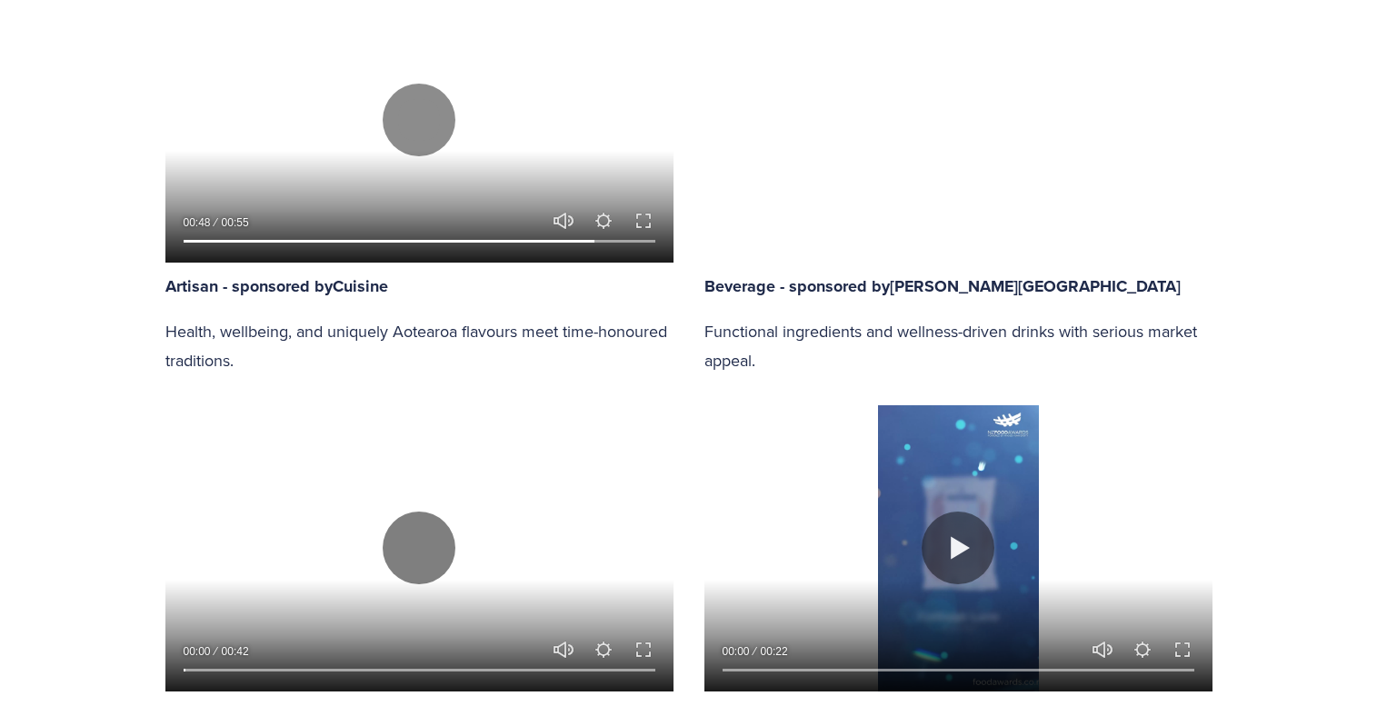
type input "0.93"
type input "58.56"
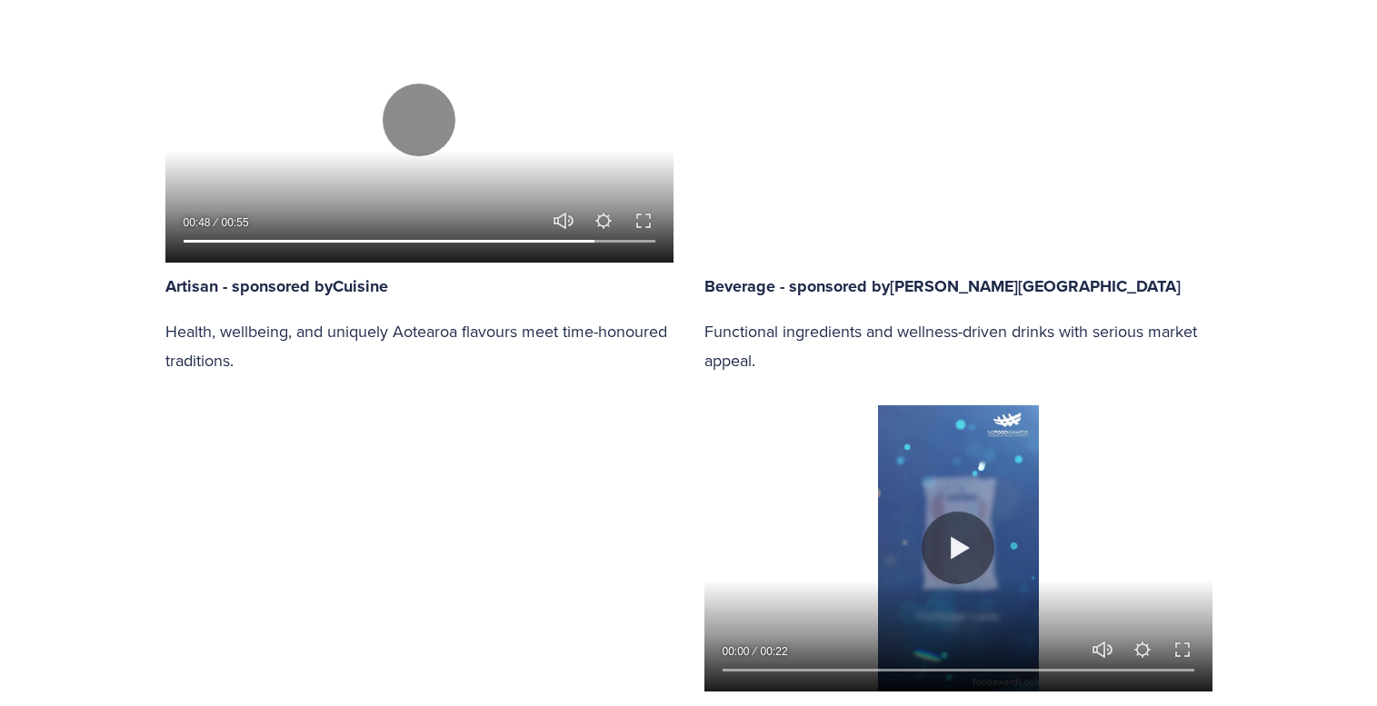
type input "1.55"
type input "59.33"
type input "2.17"
type input "60.09"
type input "2.79"
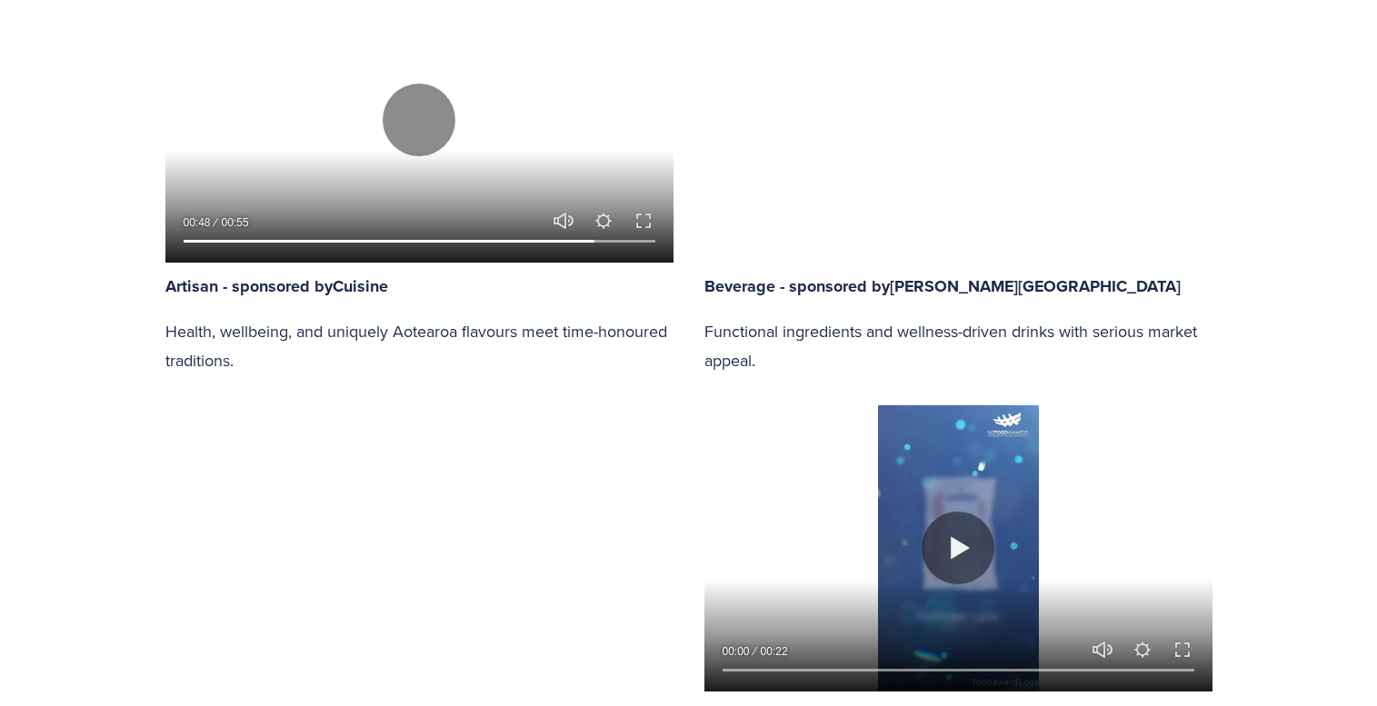
type input "60.86"
type input "3.4"
type input "61.63"
type input "4.02"
type input "62.39"
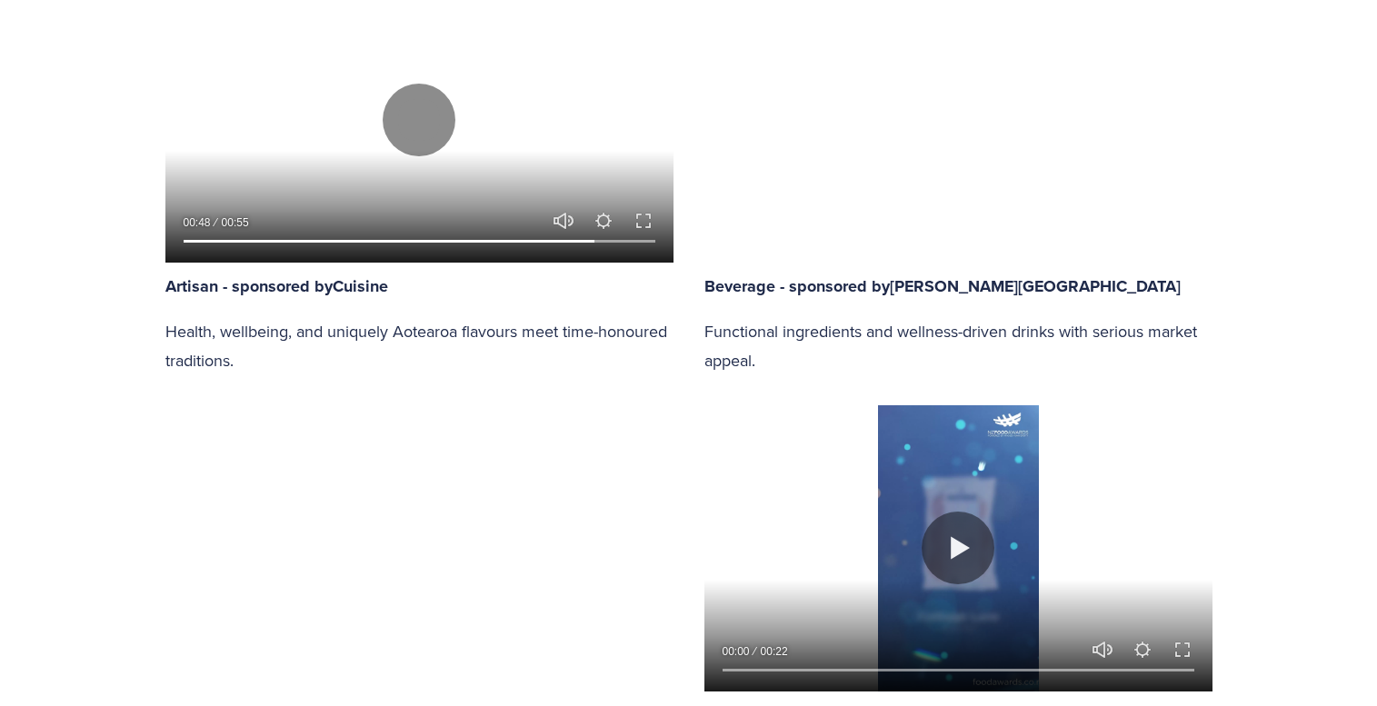
type input "4.64"
type input "63.16"
type input "5.26"
type input "63.93"
type input "5.88"
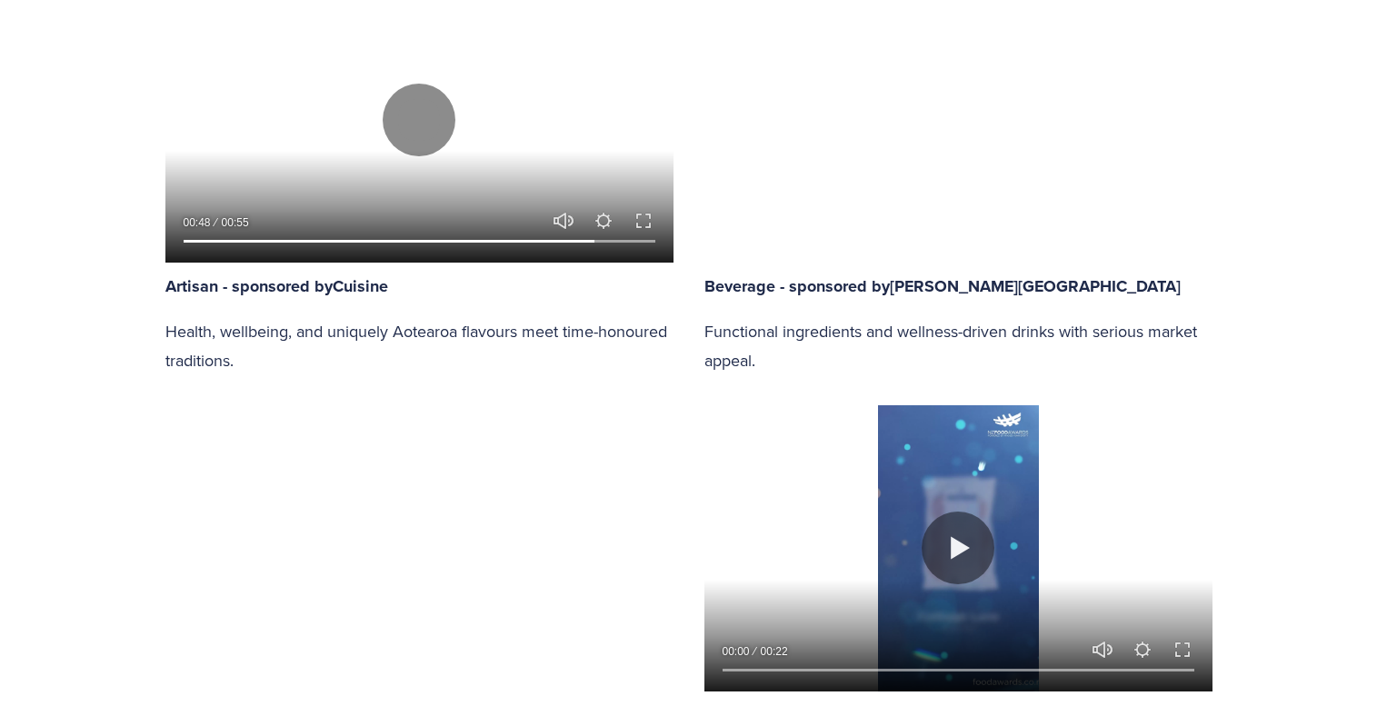
type input "64.69"
type input "6.5"
type input "65.46"
type input "7.12"
type input "66.22"
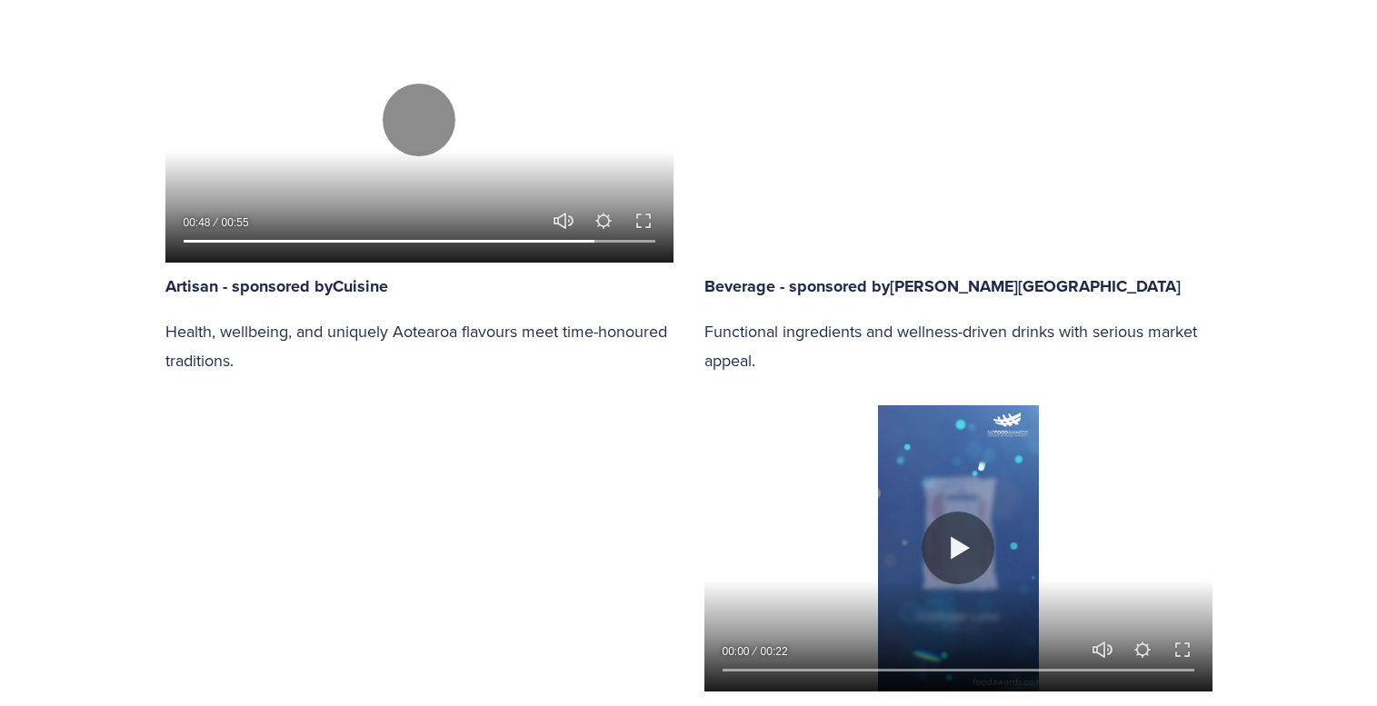
type input "7.73"
type input "66.99"
type input "8.35"
type input "67.75"
type input "8.97"
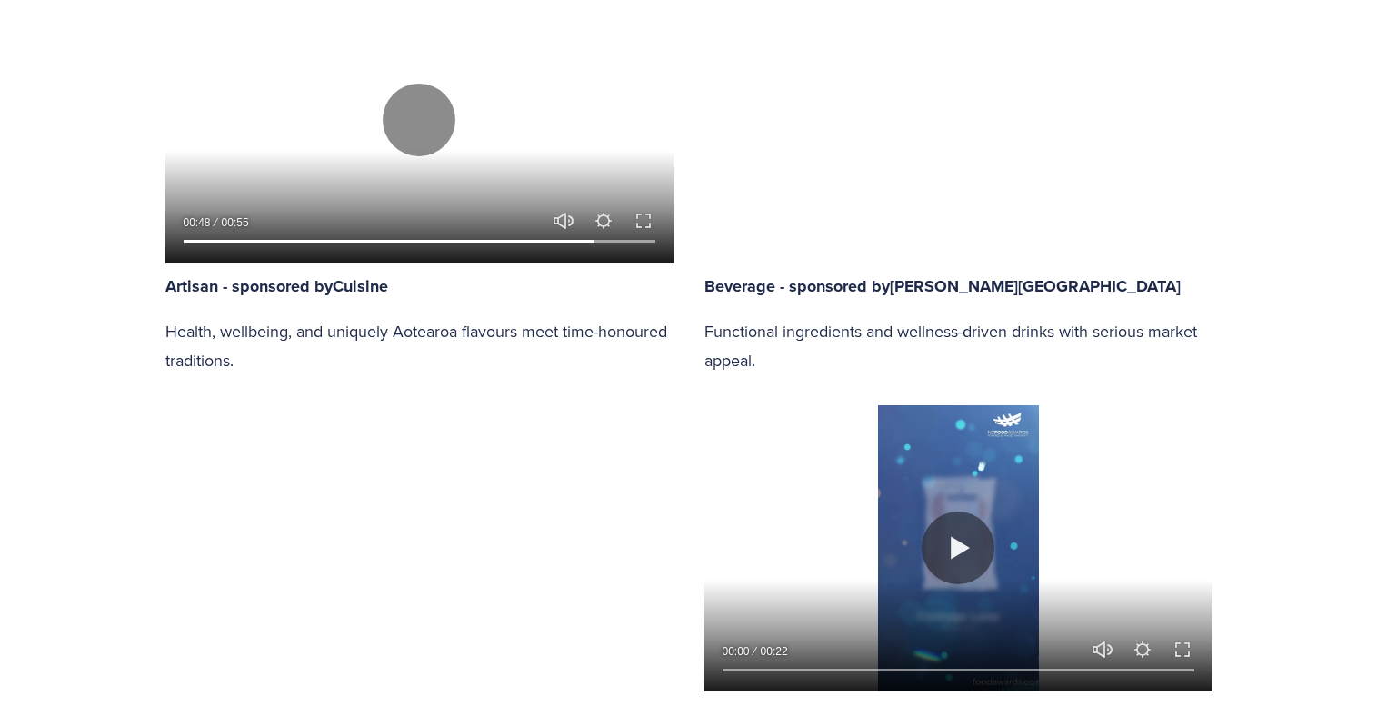
type input "68.52"
type input "9.59"
type input "69.29"
type input "10.21"
type input "70.05"
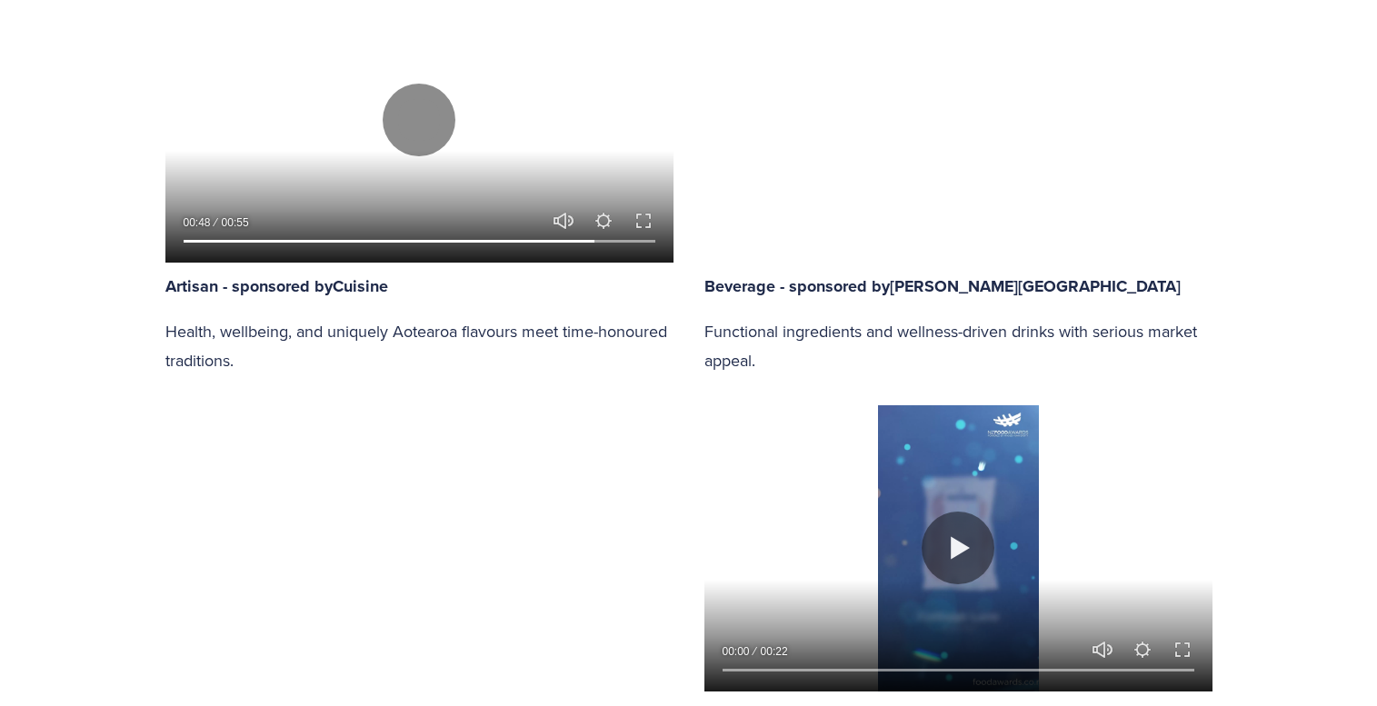
type input "10.82"
type input "70.82"
type input "11.44"
type input "71.58"
type input "12.06"
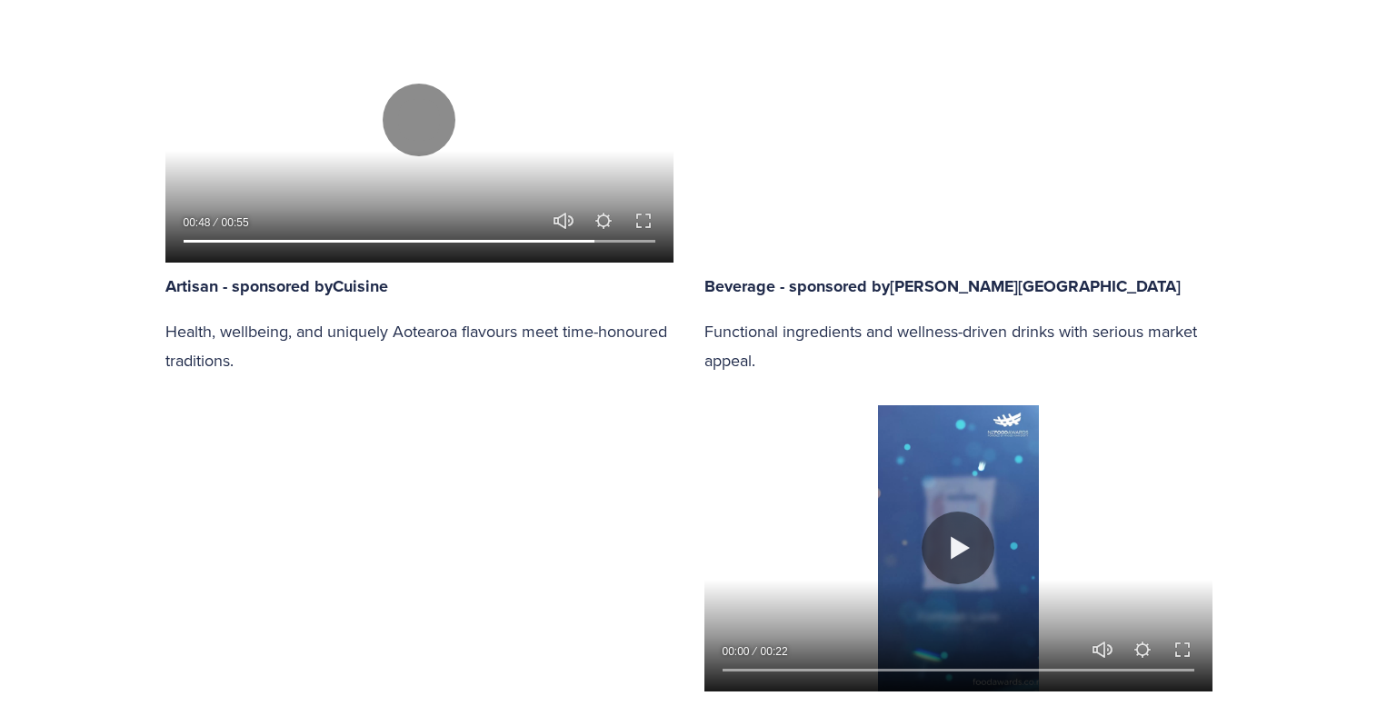
type input "72.35"
type input "12.68"
type input "73.12"
type input "13.29"
type input "73.88"
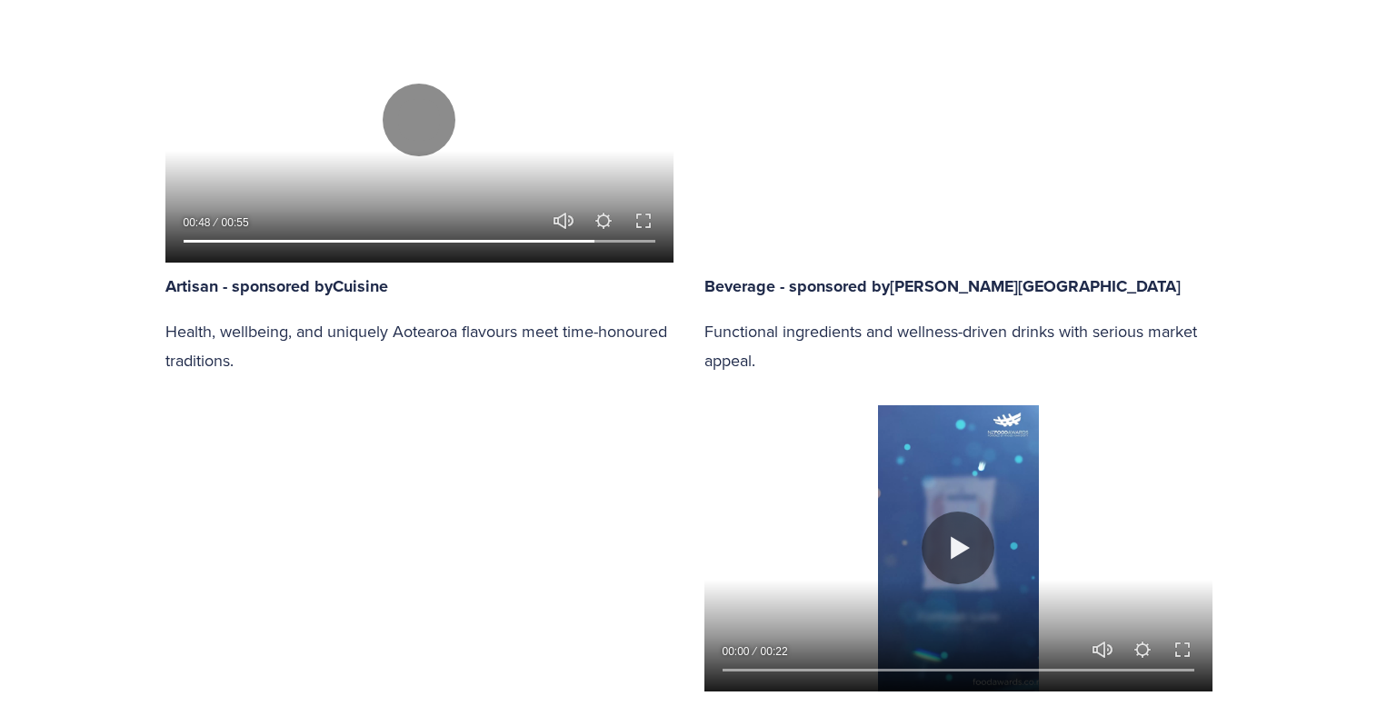
type input "13.92"
type input "74.65"
type input "14.53"
type input "75.41"
type input "15.15"
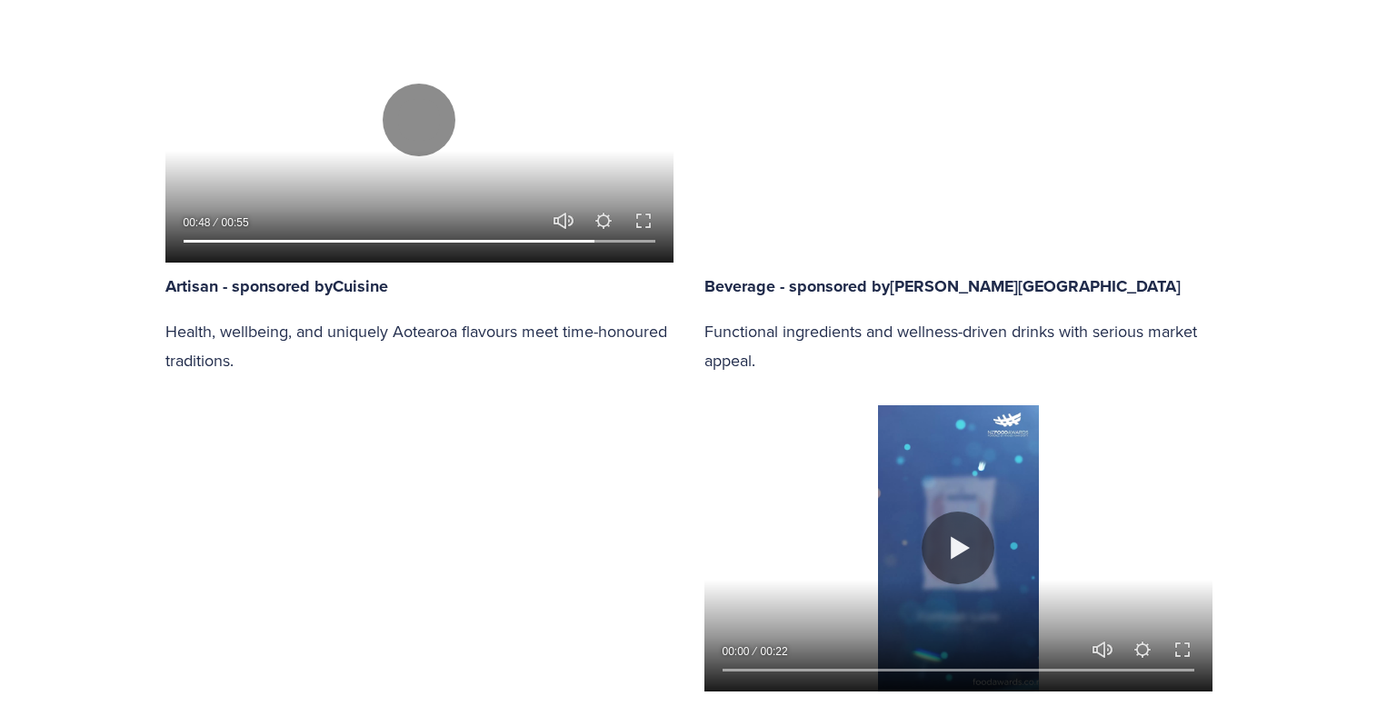
type input "76.18"
type input "15.77"
type input "76.95"
type input "16.38"
type input "77.71"
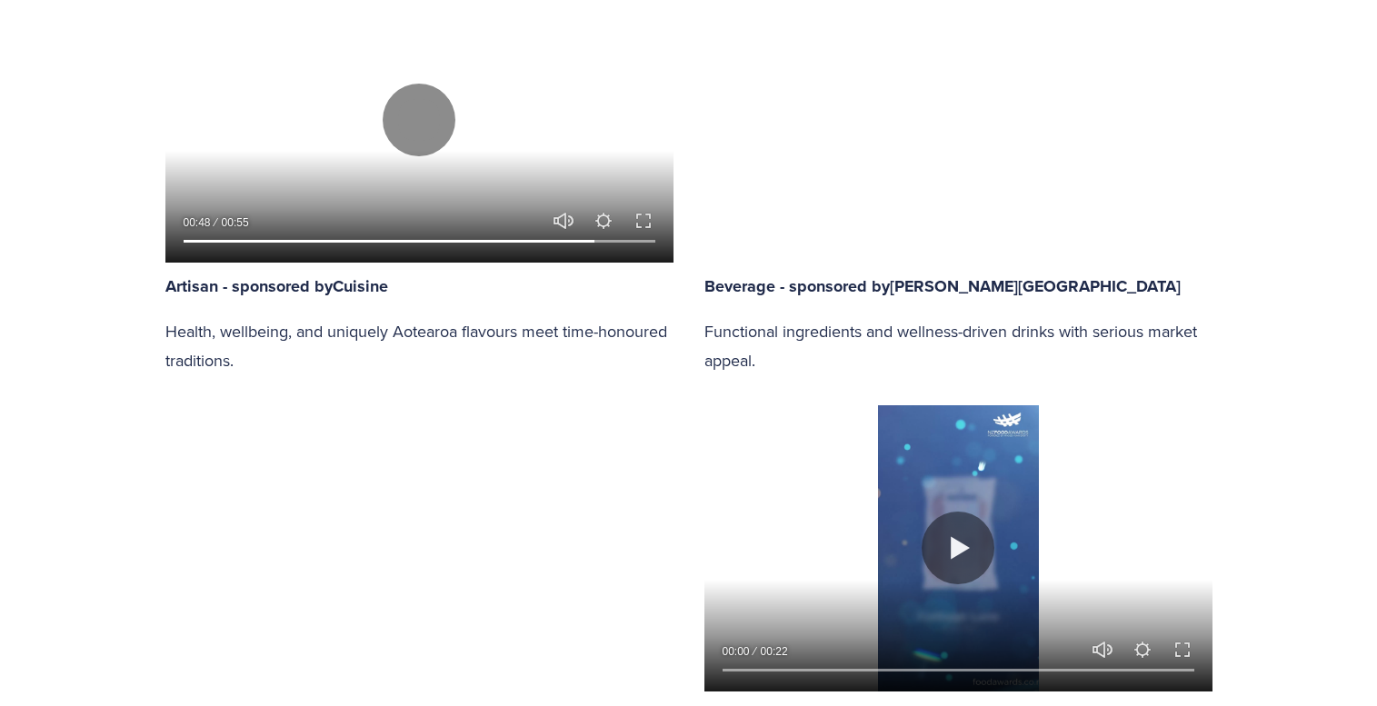
type input "17"
type input "78.48"
type input "17.62"
type input "79.25"
type input "18.24"
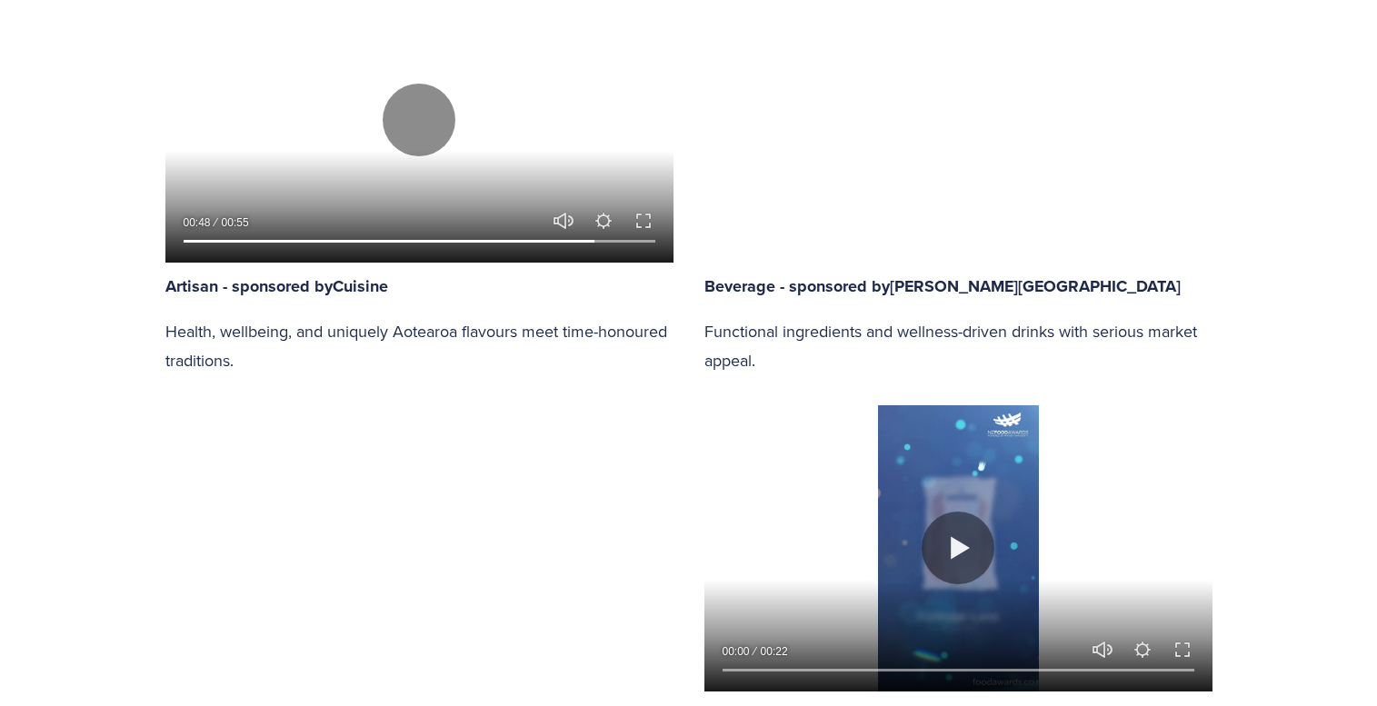
type input "80.01"
type input "18.86"
type input "80.78"
type input "19.48"
type input "81.54"
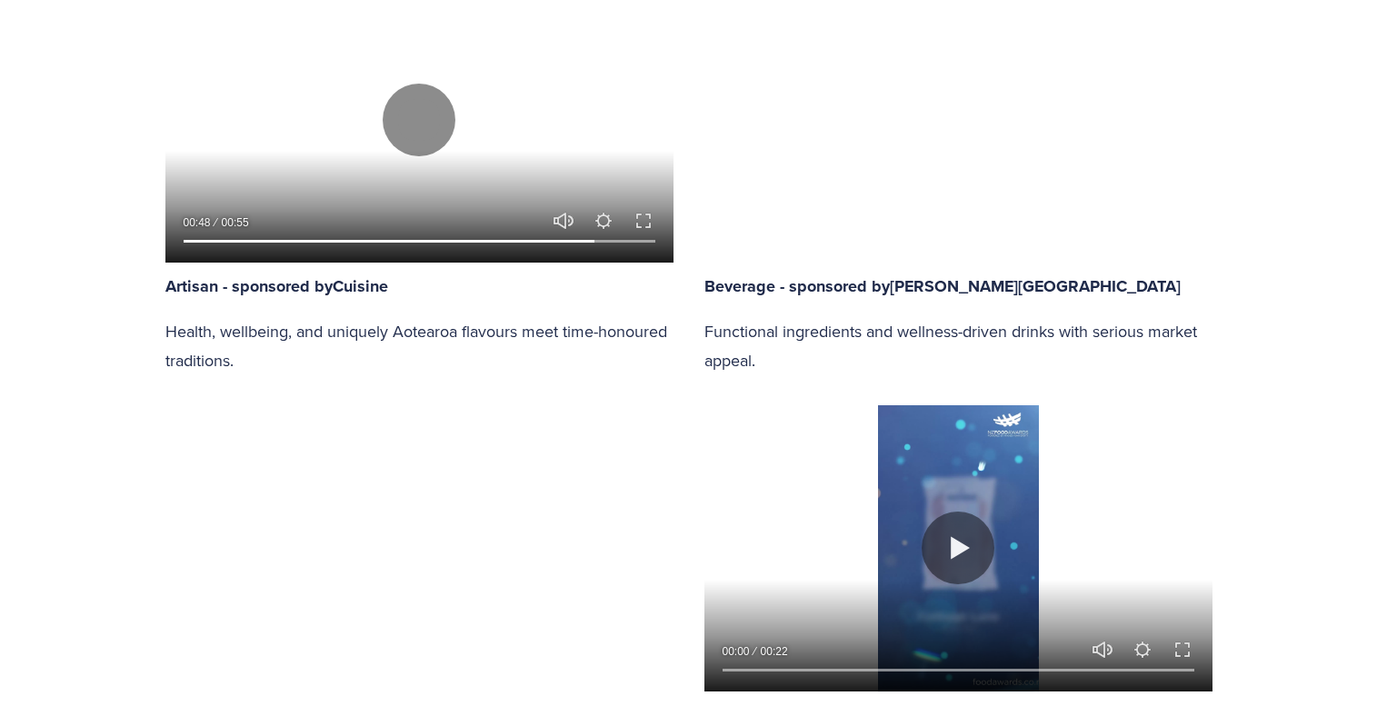
type input "20.09"
type input "82.31"
type input "20.71"
type input "83.07"
type input "21.33"
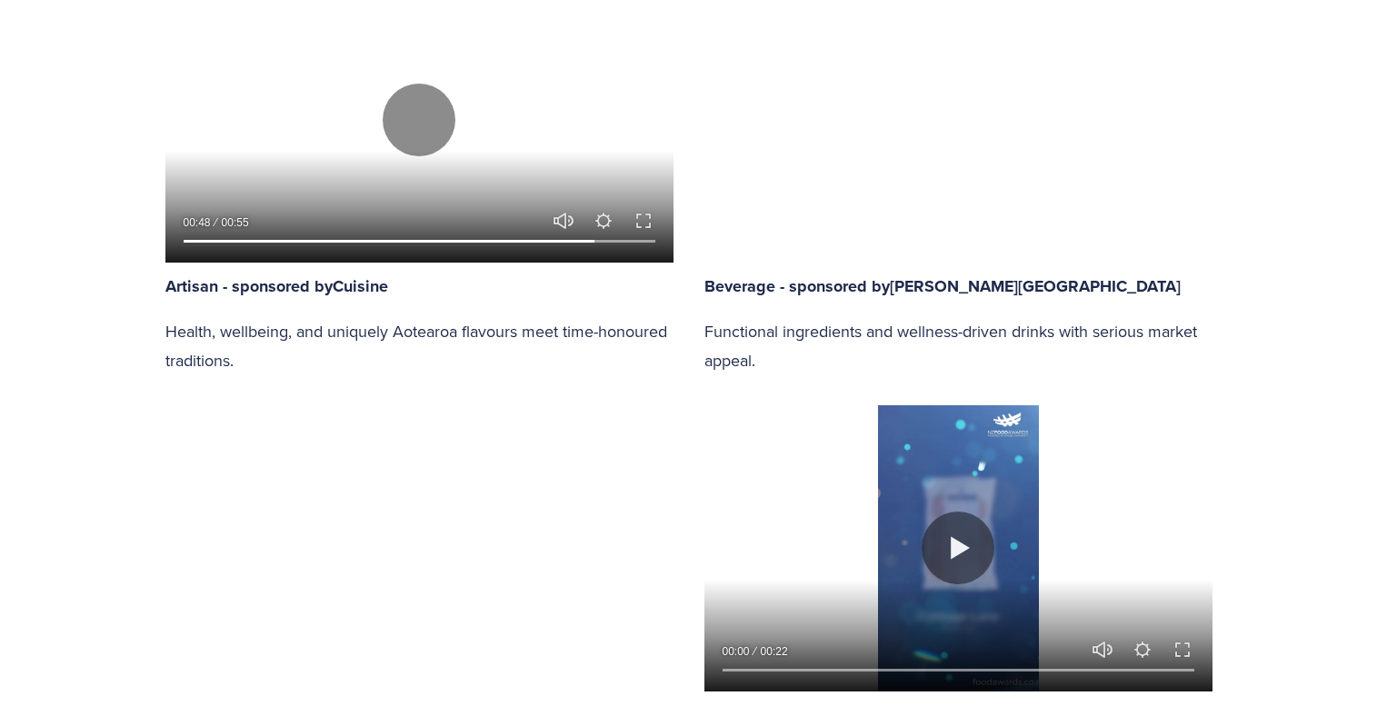
type input "83.84"
type input "21.95"
type input "84.61"
type input "22.56"
type input "85.37"
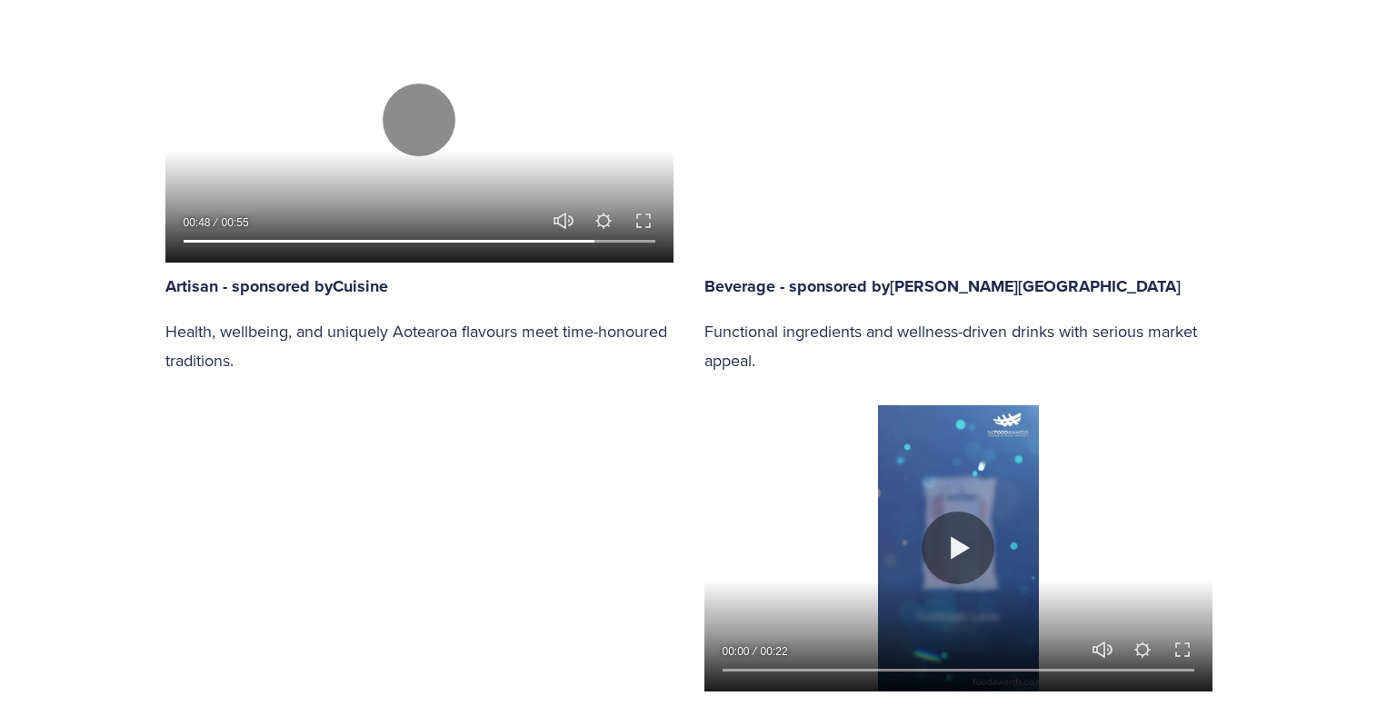
type input "23.18"
type input "86.14"
type input "23.8"
type input "86.91"
type input "24.42"
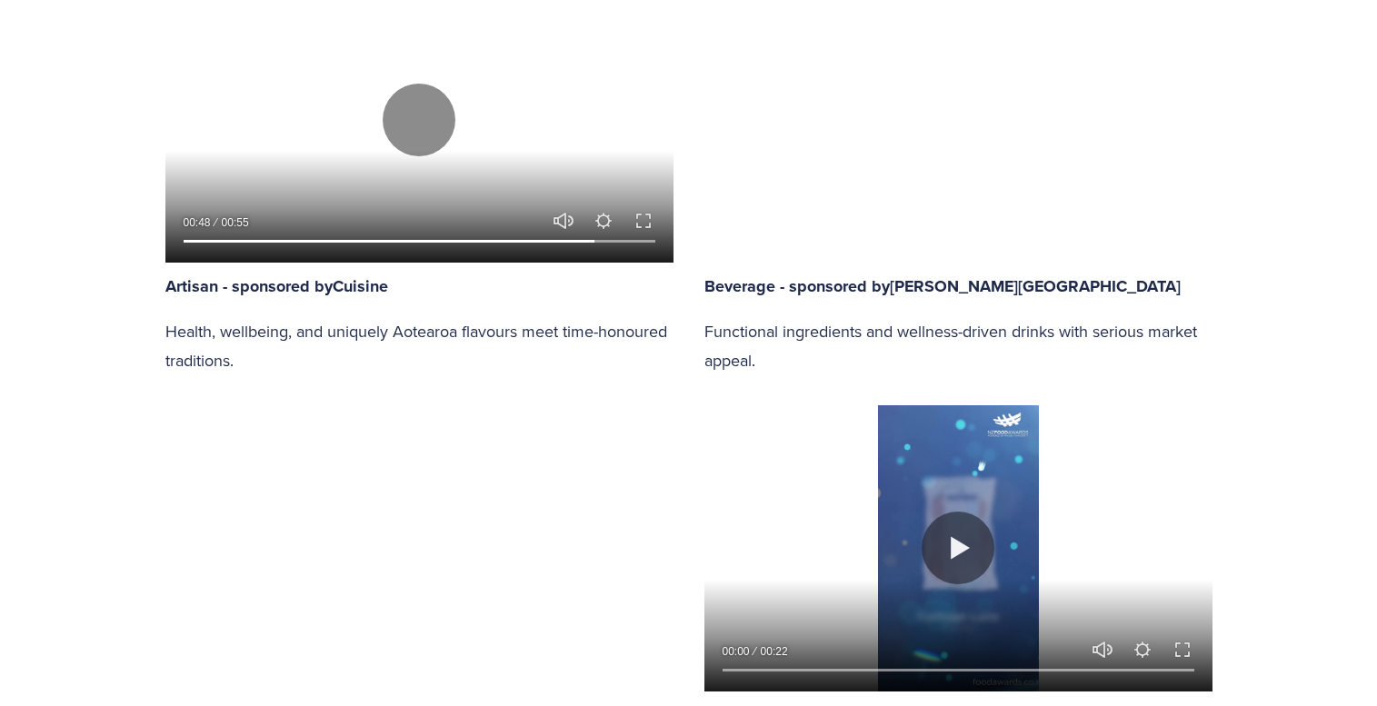
type input "87.67"
type input "25.04"
type input "88.45"
type input "25.65"
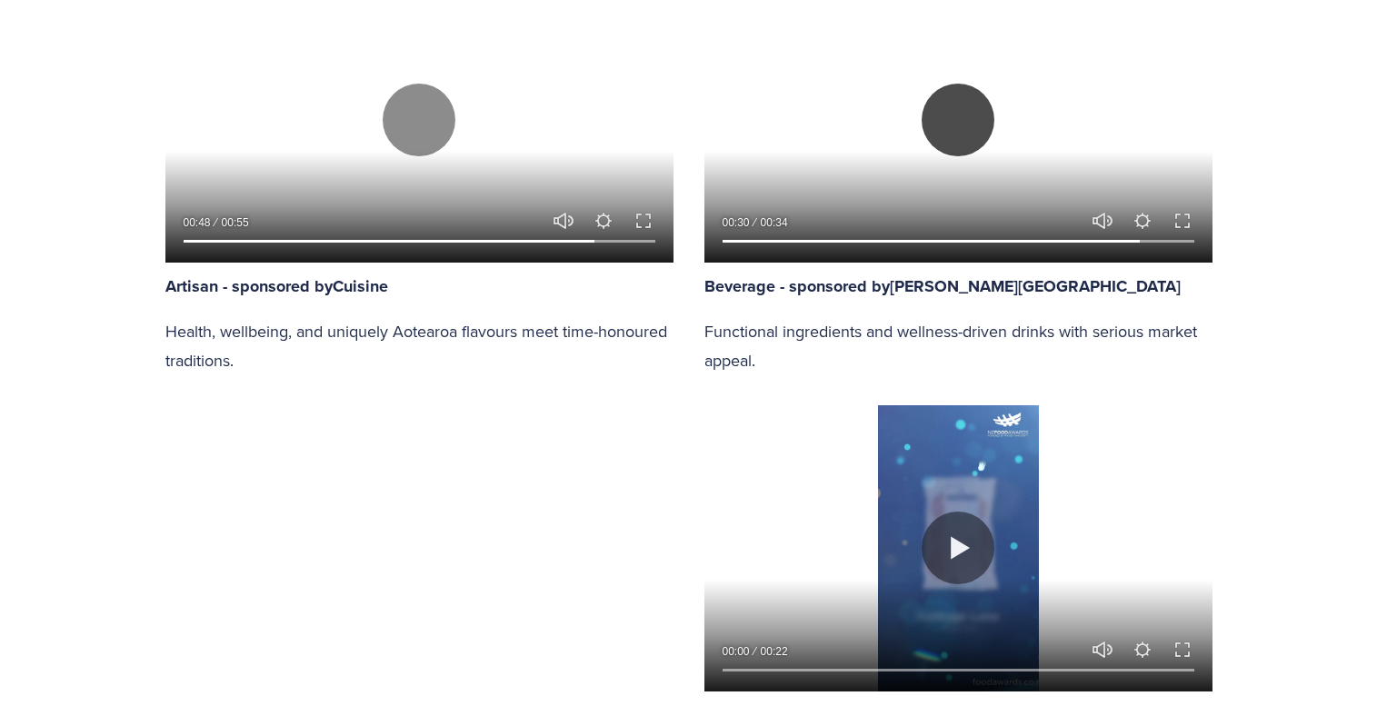
type input "89.2"
type input "26.27"
type input "89.97"
type input "26.89"
click at [958, 105] on button "Play" at bounding box center [958, 120] width 73 height 73
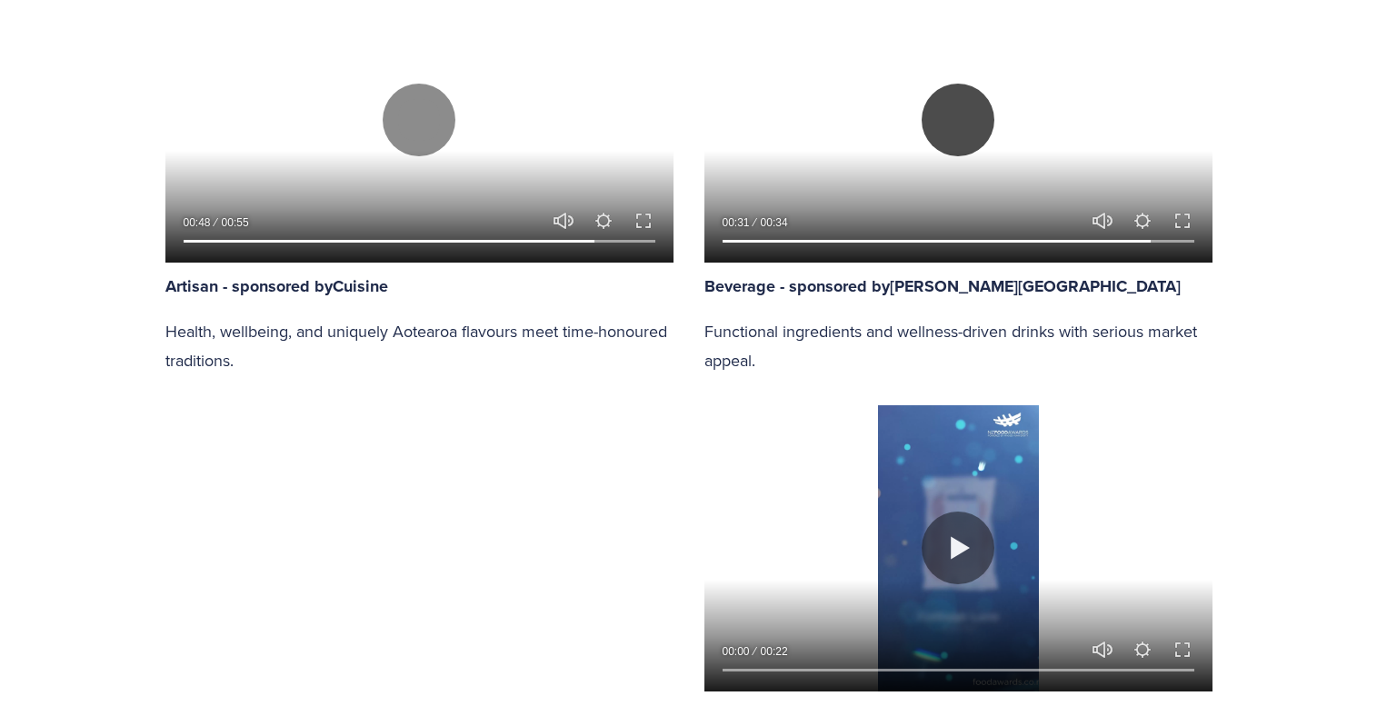
type input "91.27"
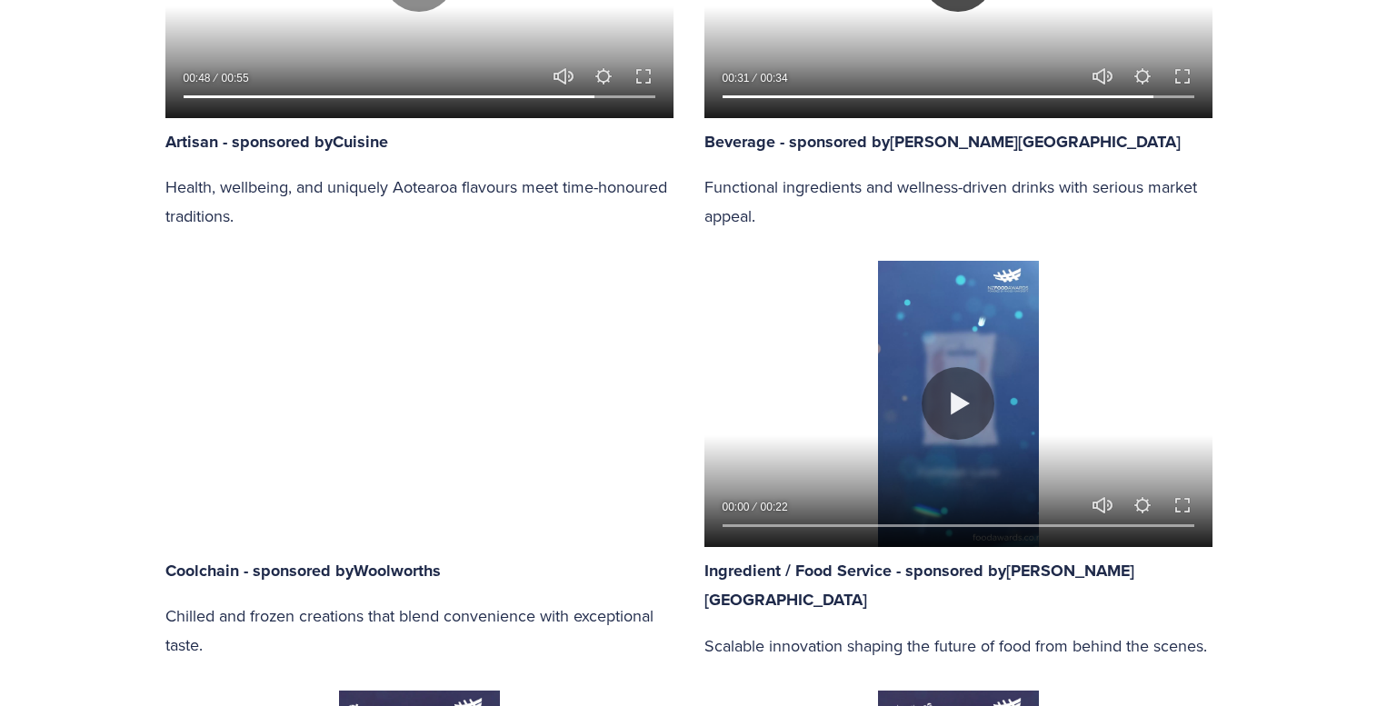
scroll to position [1204, 0]
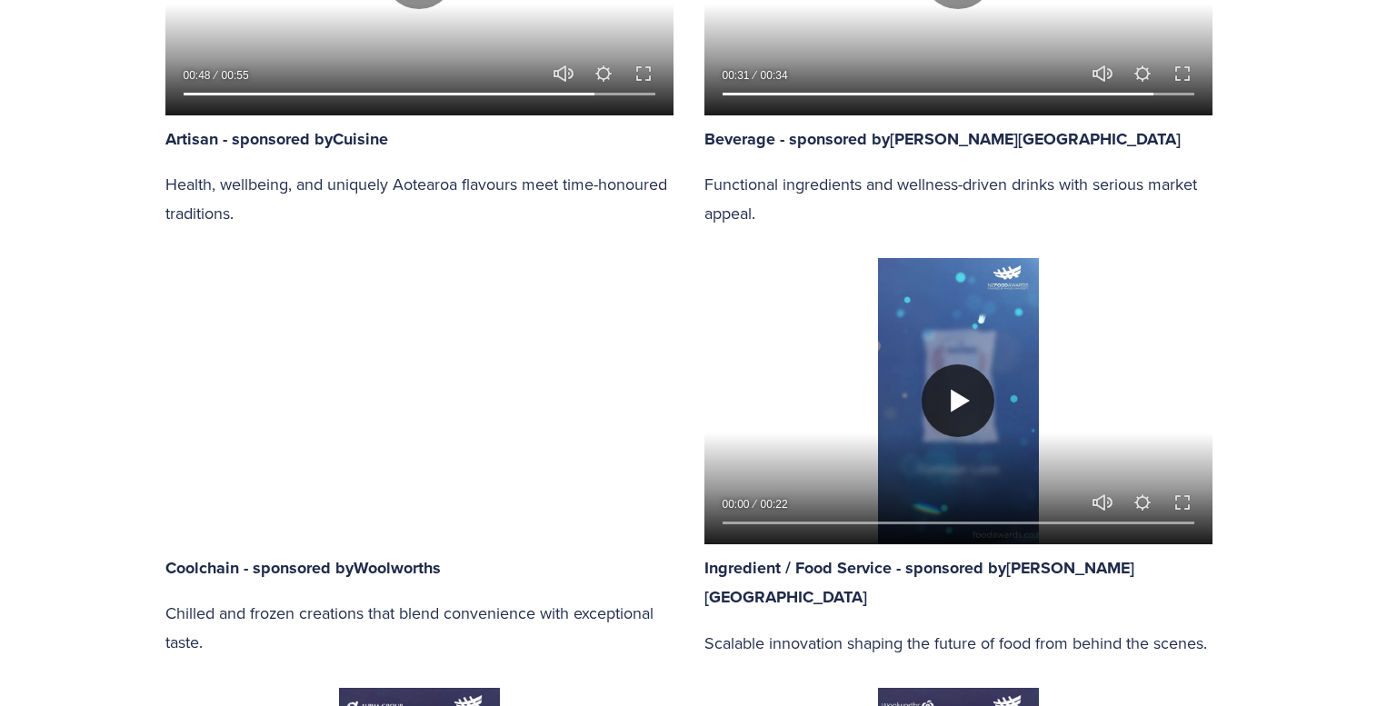
click at [960, 379] on button "Play" at bounding box center [958, 400] width 73 height 73
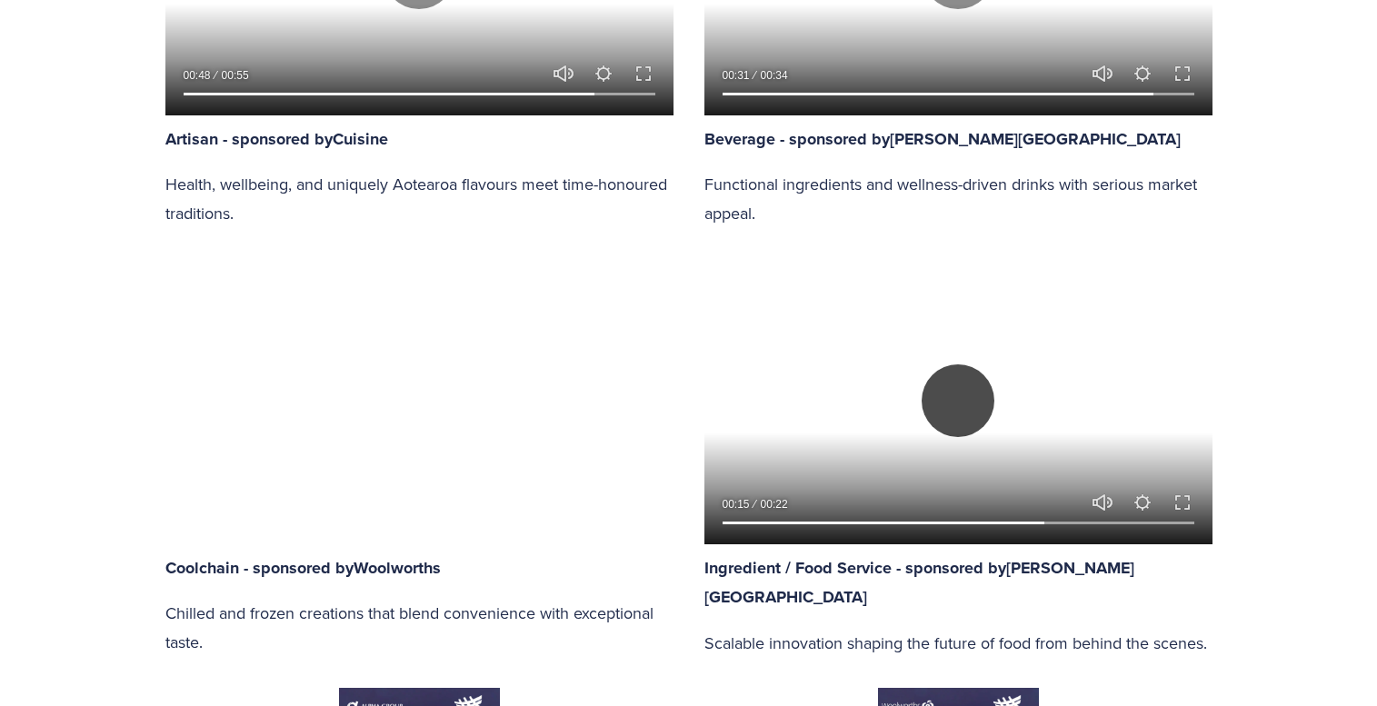
click at [967, 402] on button "Play" at bounding box center [958, 400] width 73 height 73
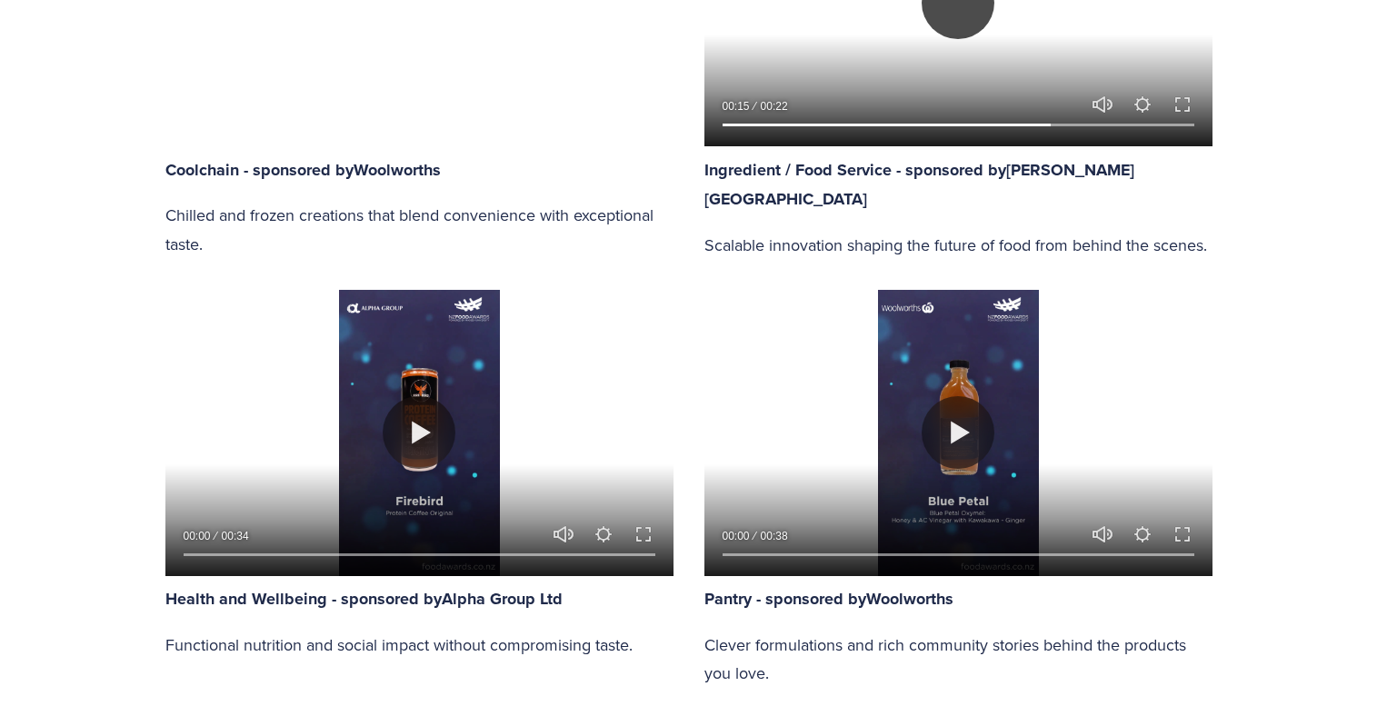
scroll to position [1605, 0]
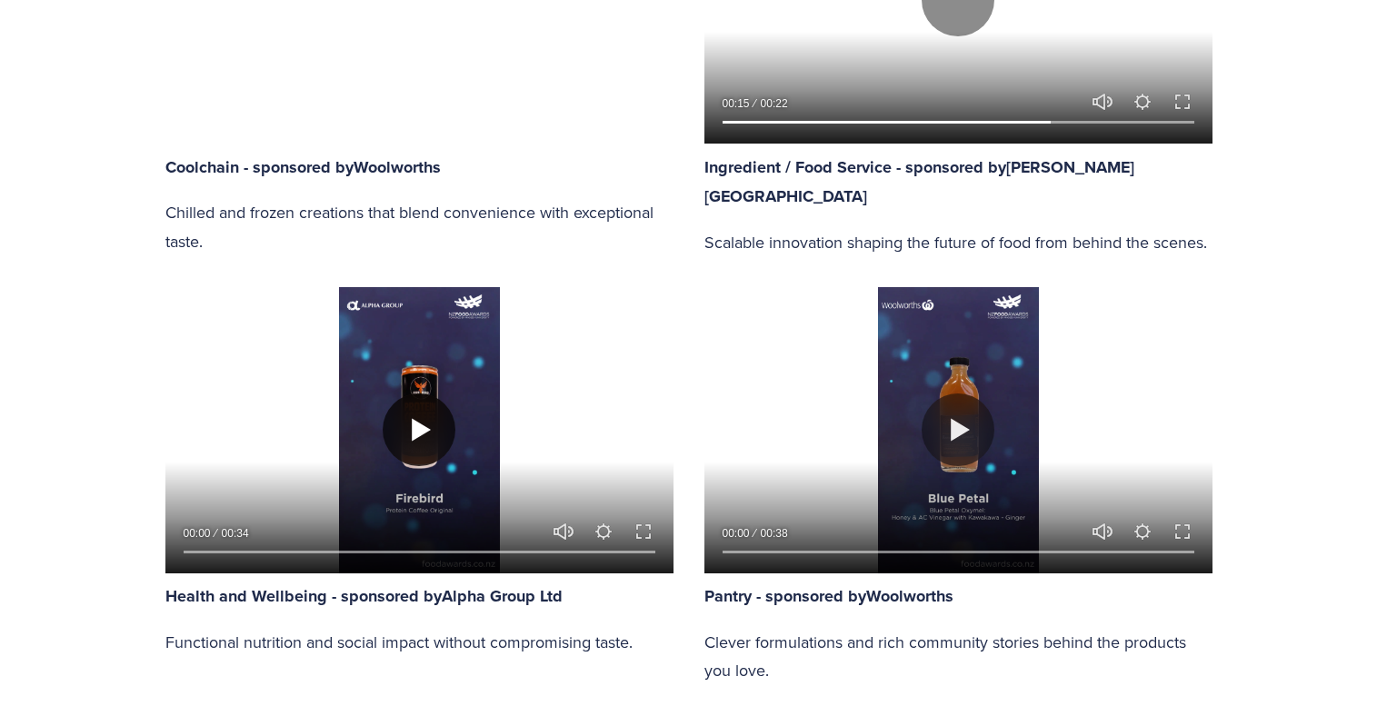
click at [427, 429] on button "Play" at bounding box center [419, 430] width 73 height 73
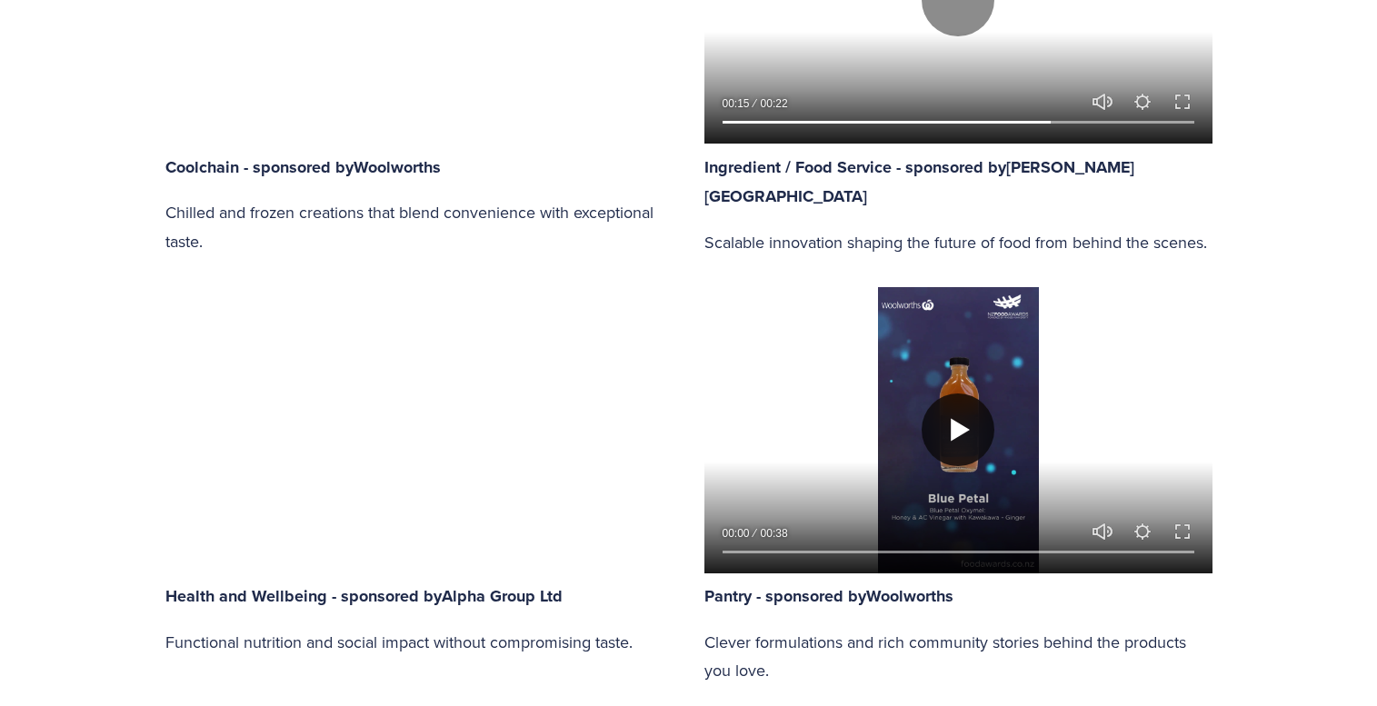
click at [962, 420] on button "Play" at bounding box center [958, 430] width 73 height 73
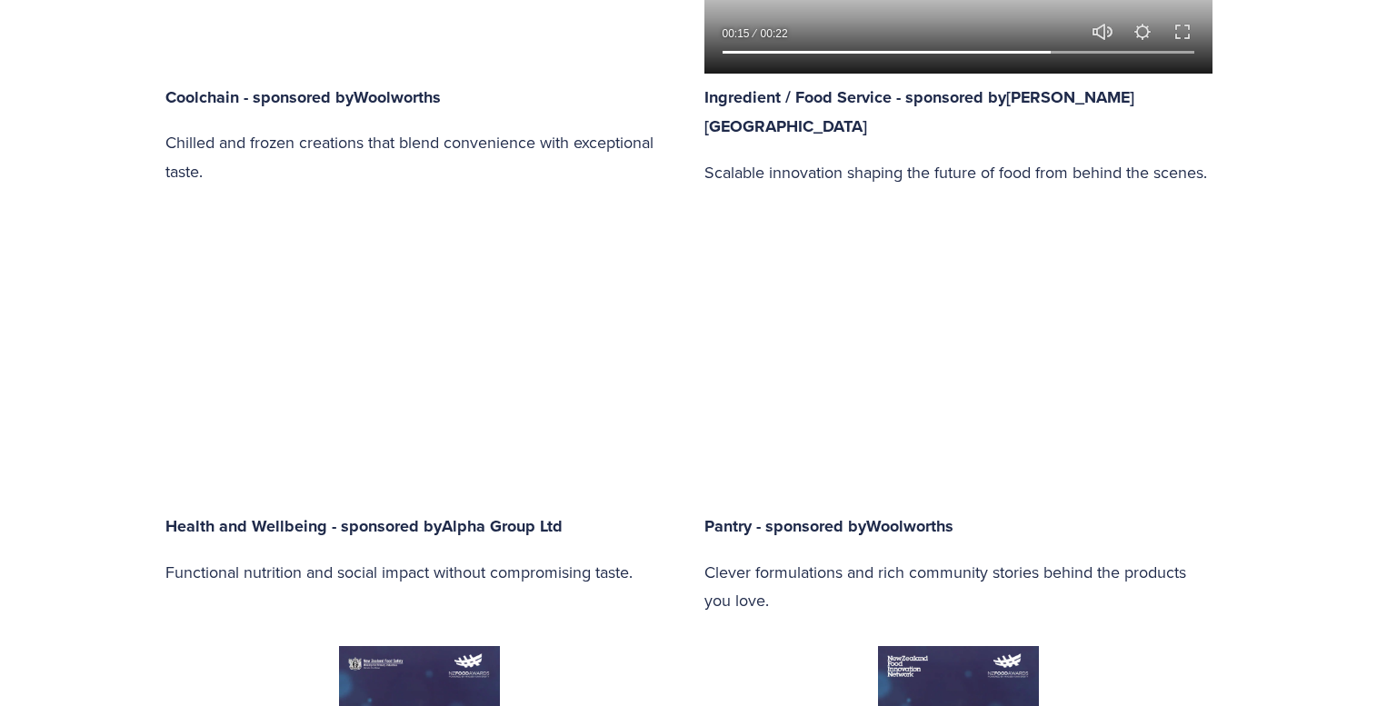
scroll to position [1681, 0]
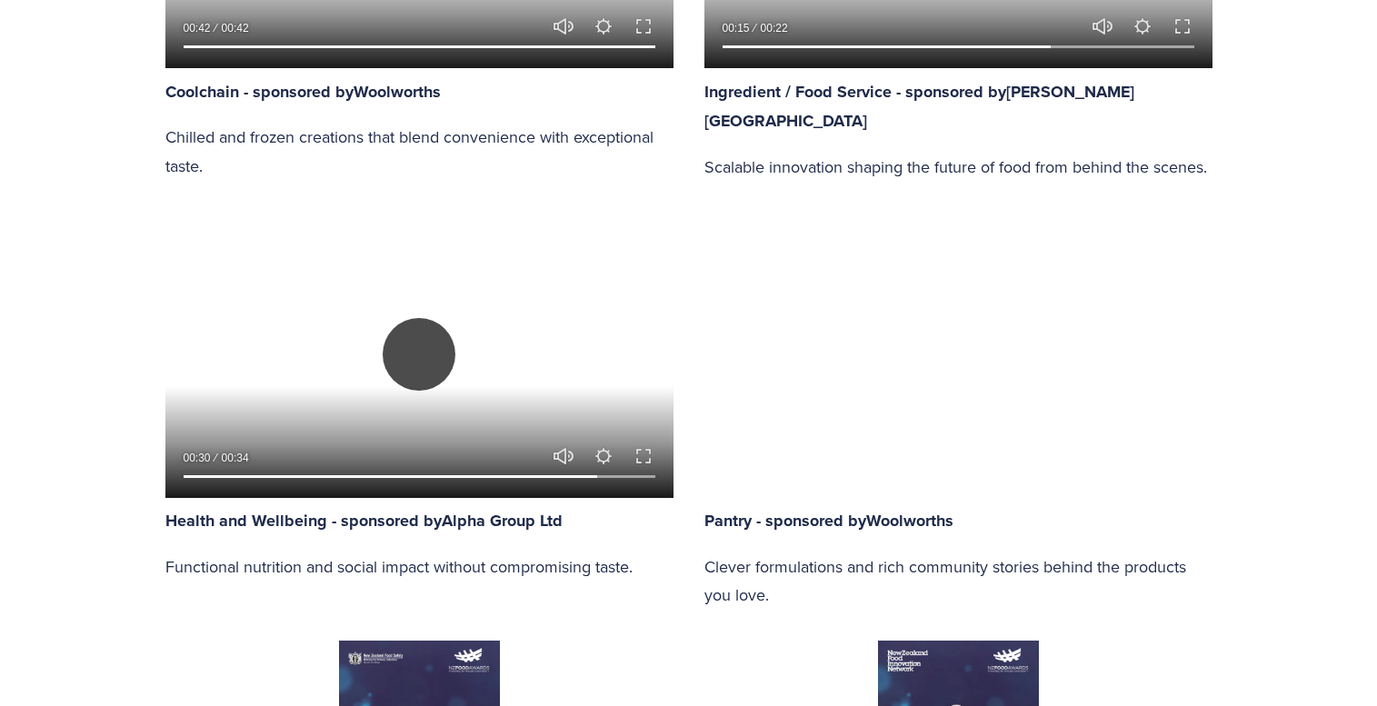
click at [432, 355] on button "Play" at bounding box center [419, 354] width 73 height 73
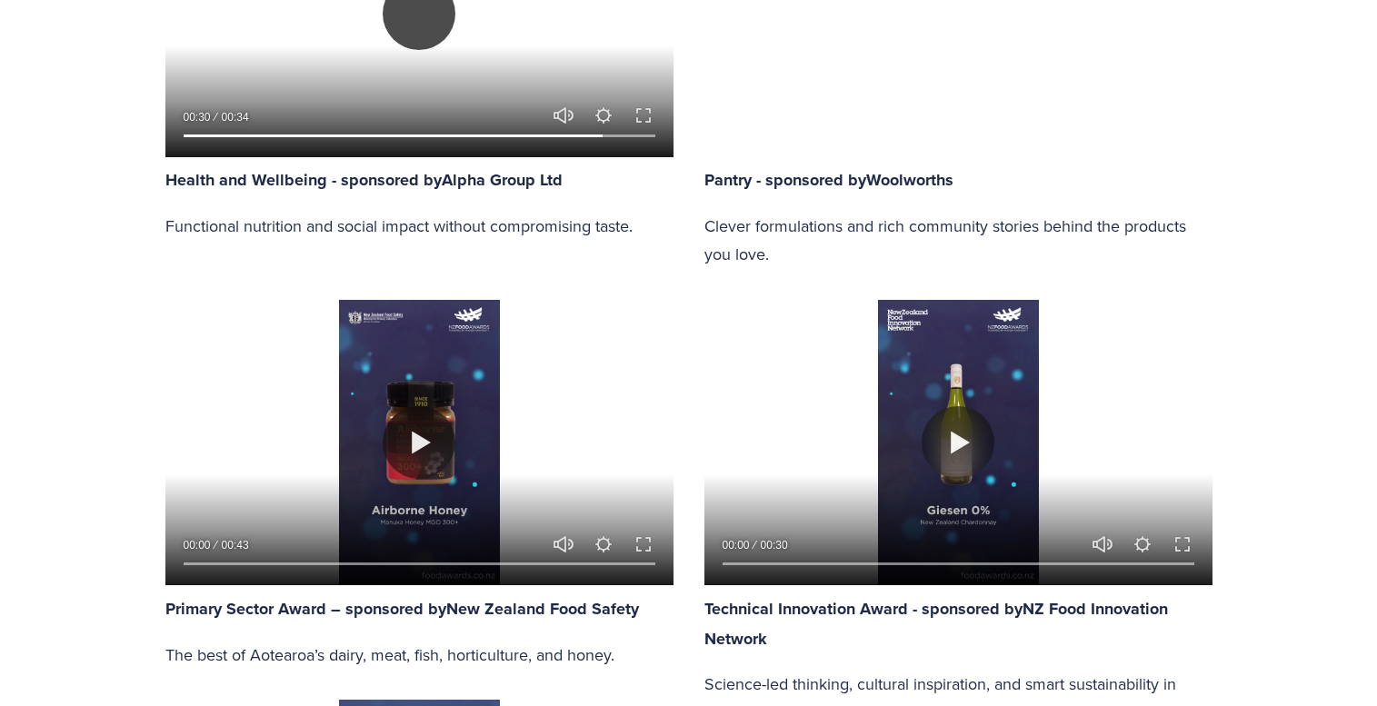
scroll to position [2044, 0]
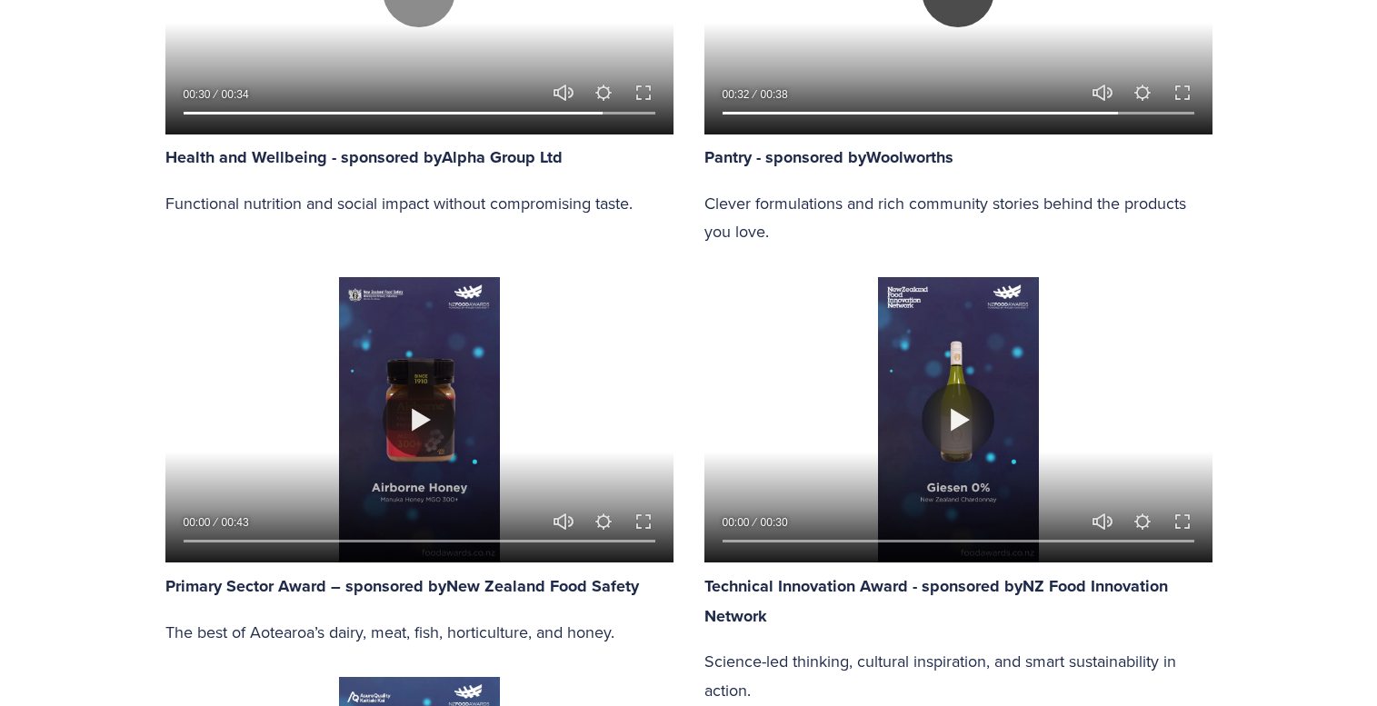
click at [432, 433] on button "Play" at bounding box center [419, 420] width 73 height 73
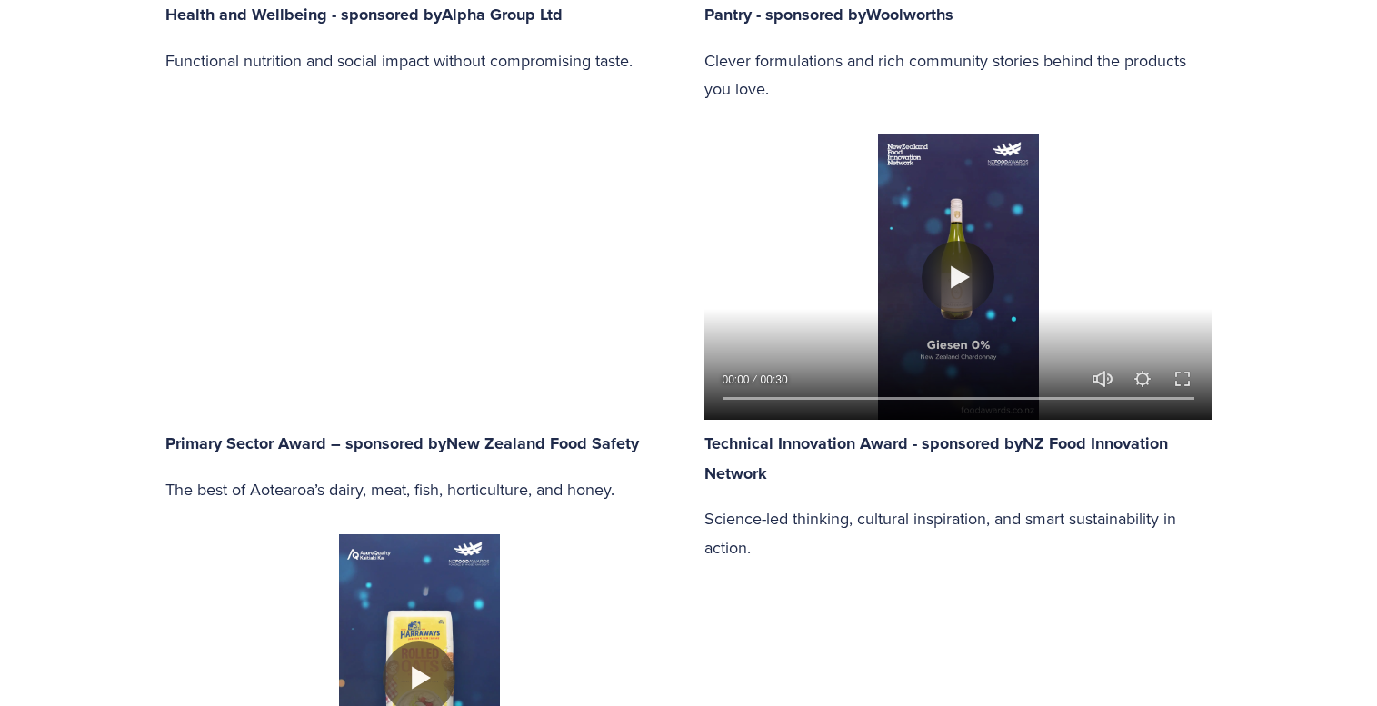
scroll to position [2184, 0]
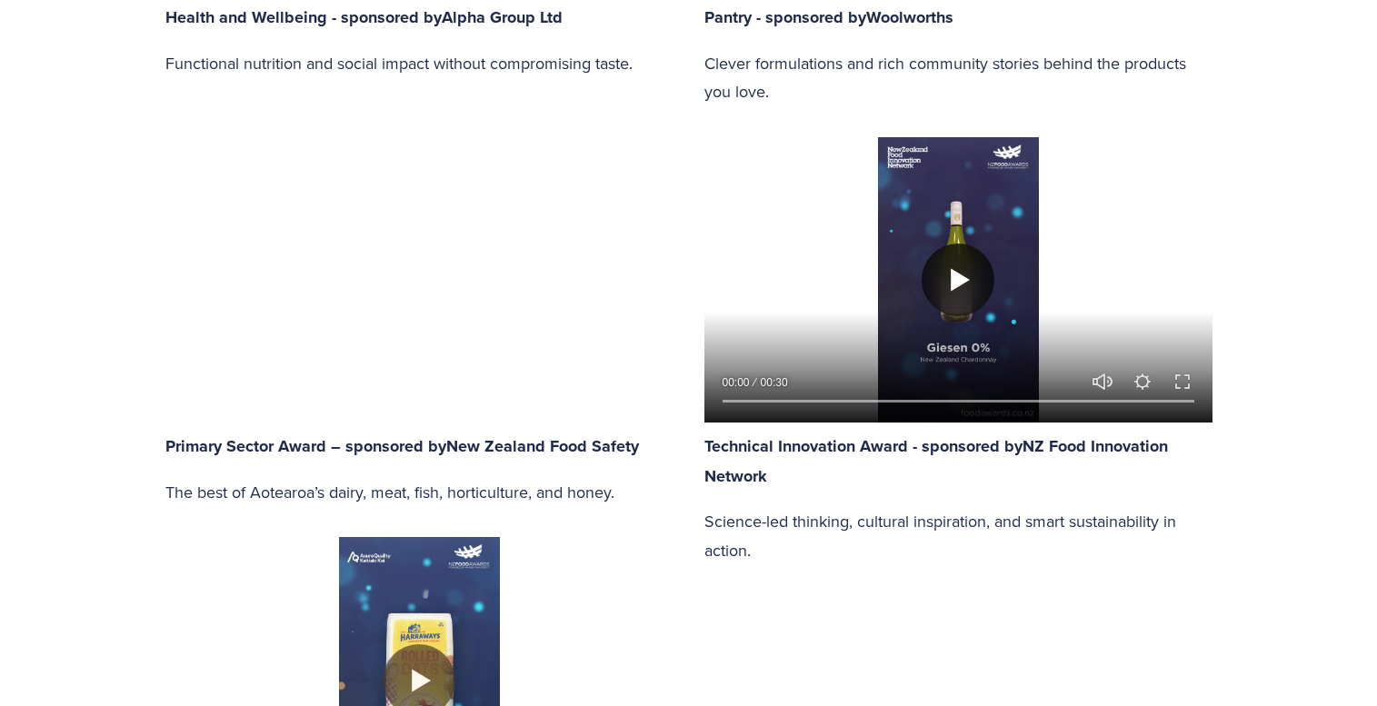
click at [968, 281] on button "Play" at bounding box center [958, 280] width 73 height 73
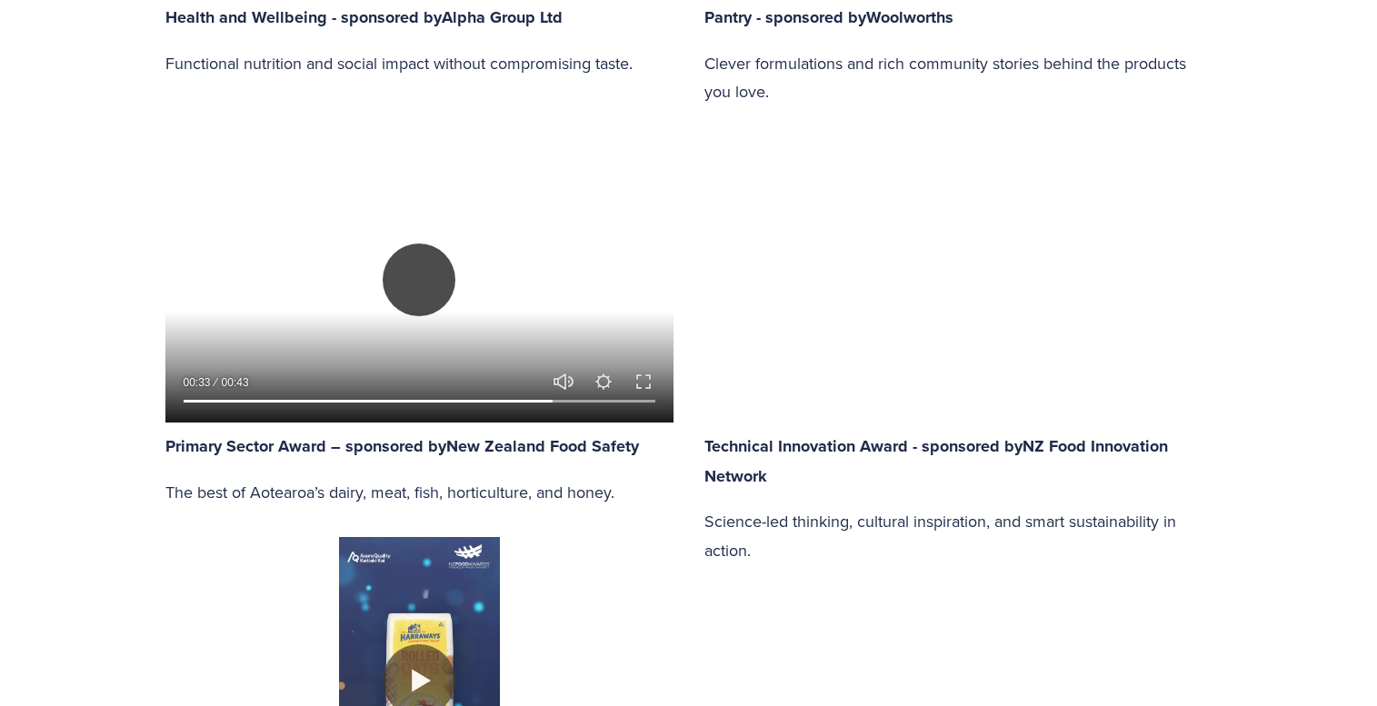
click at [440, 274] on button "Play" at bounding box center [419, 280] width 73 height 73
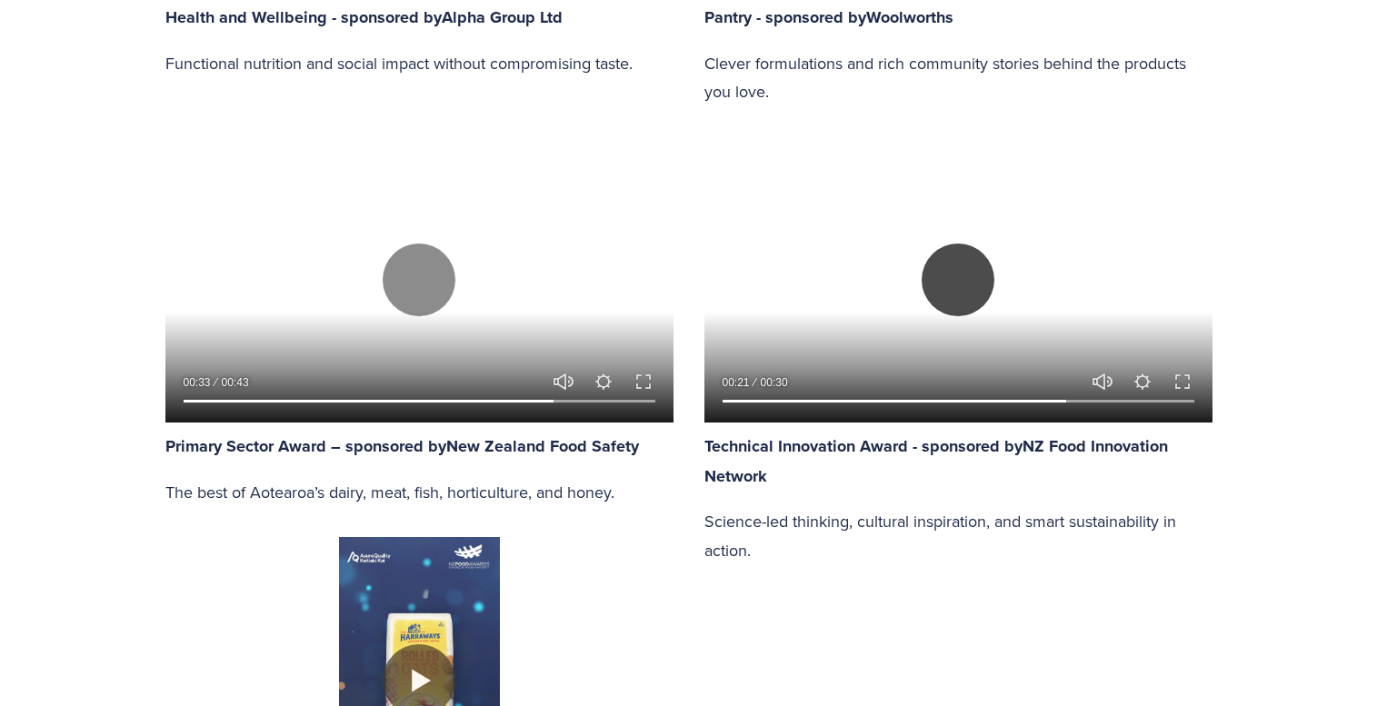
click at [967, 272] on button "Play" at bounding box center [958, 280] width 73 height 73
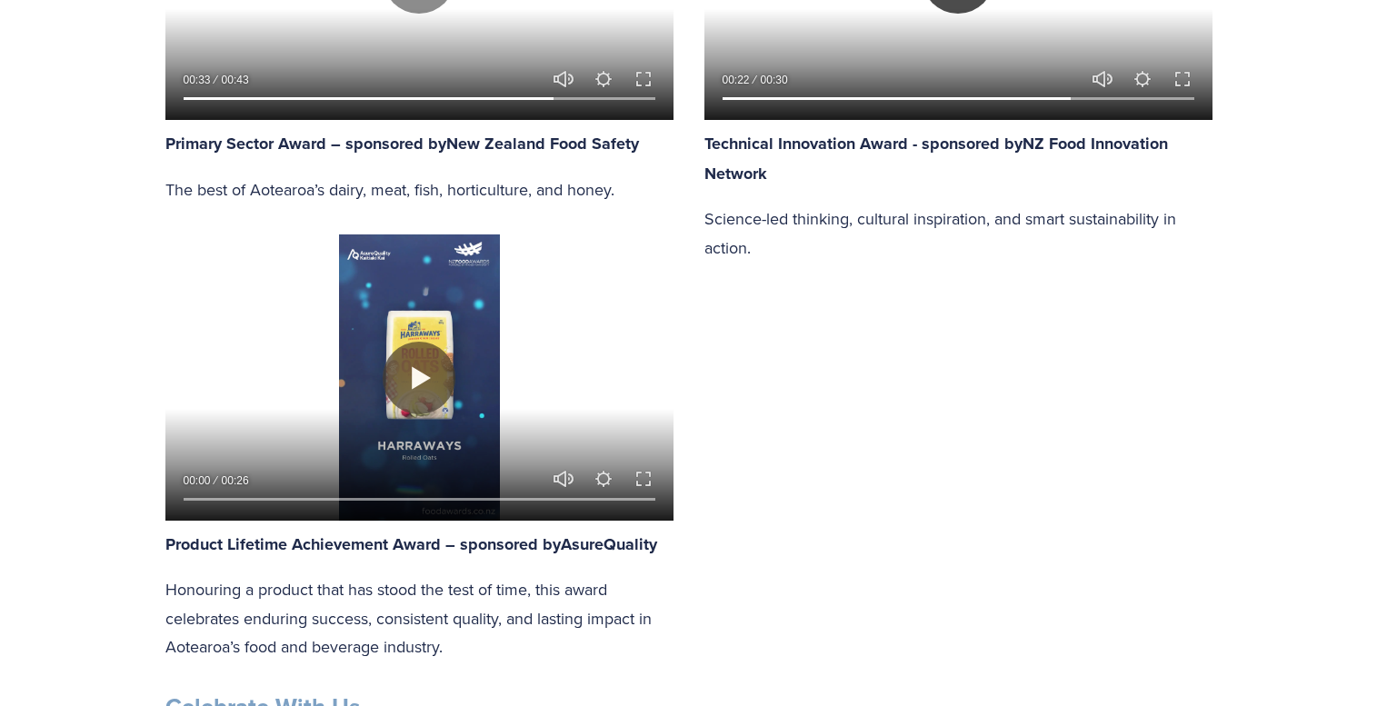
scroll to position [2493, 0]
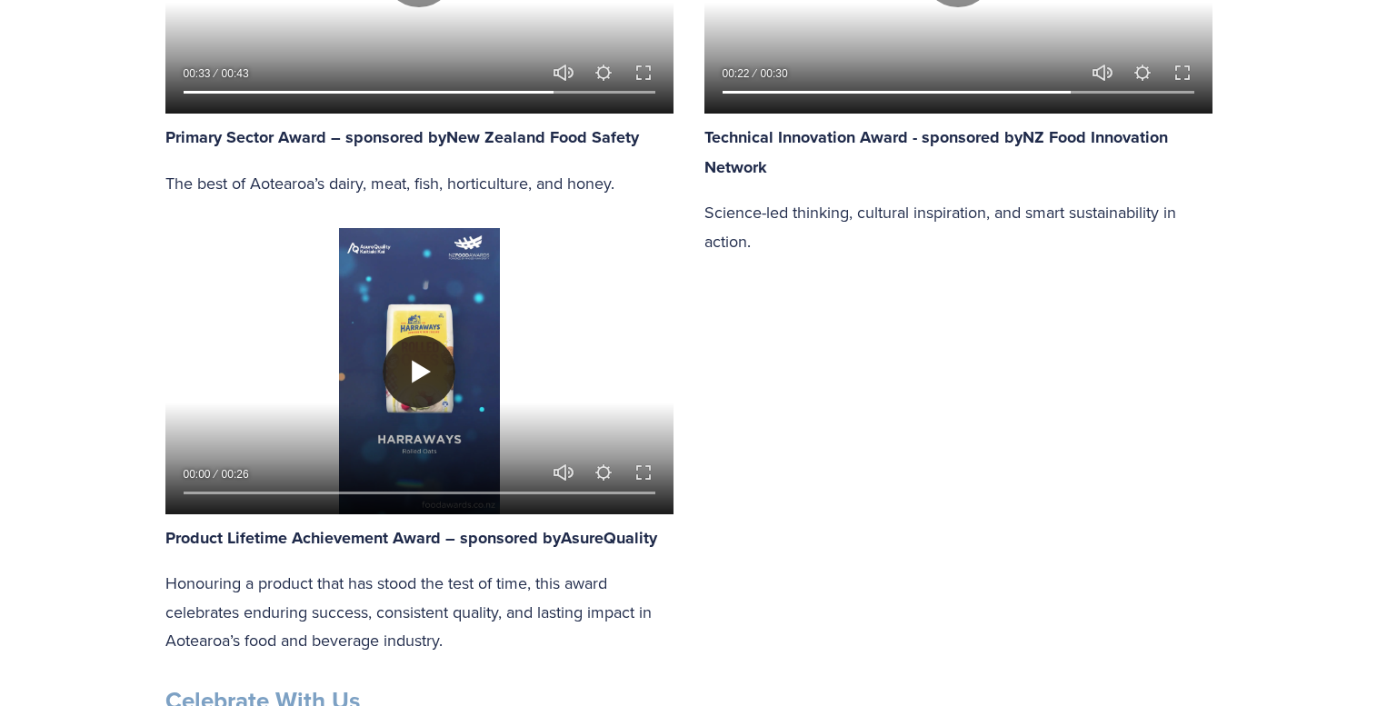
click at [399, 373] on button "Play" at bounding box center [419, 371] width 73 height 73
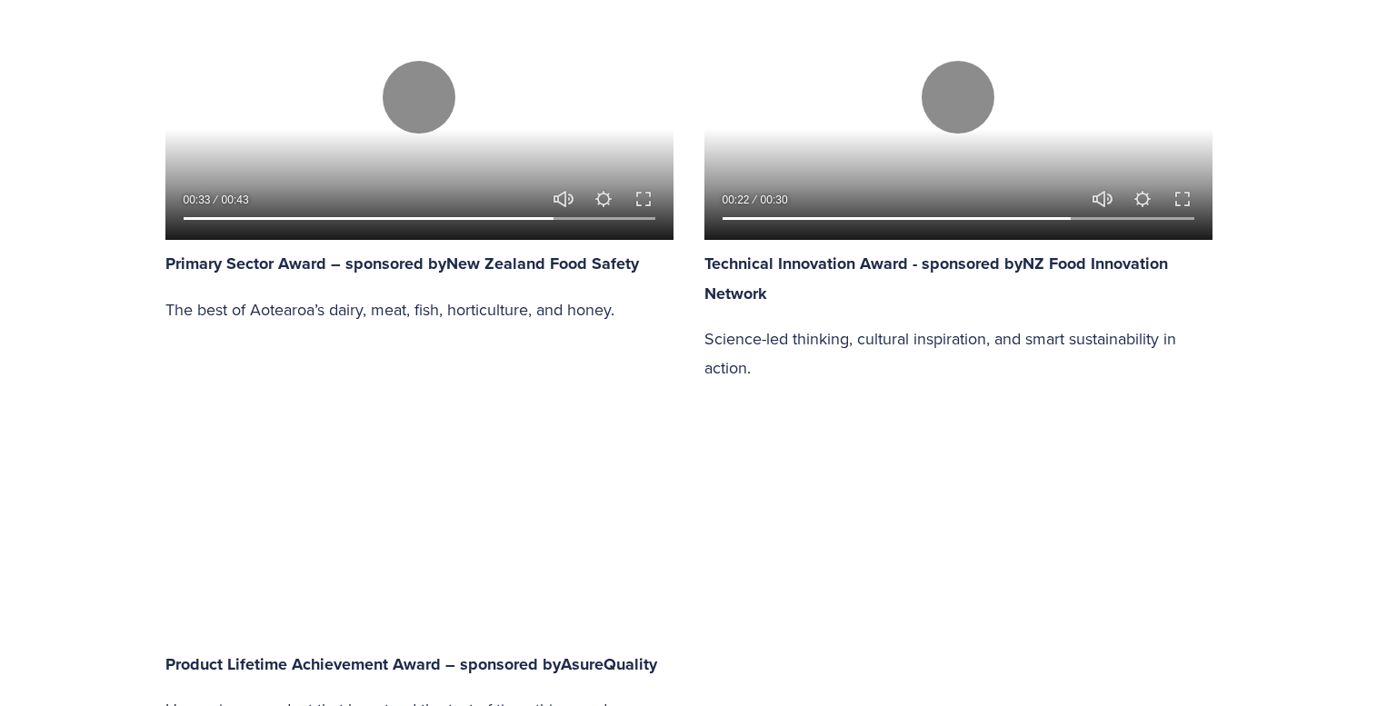
scroll to position [2361, 0]
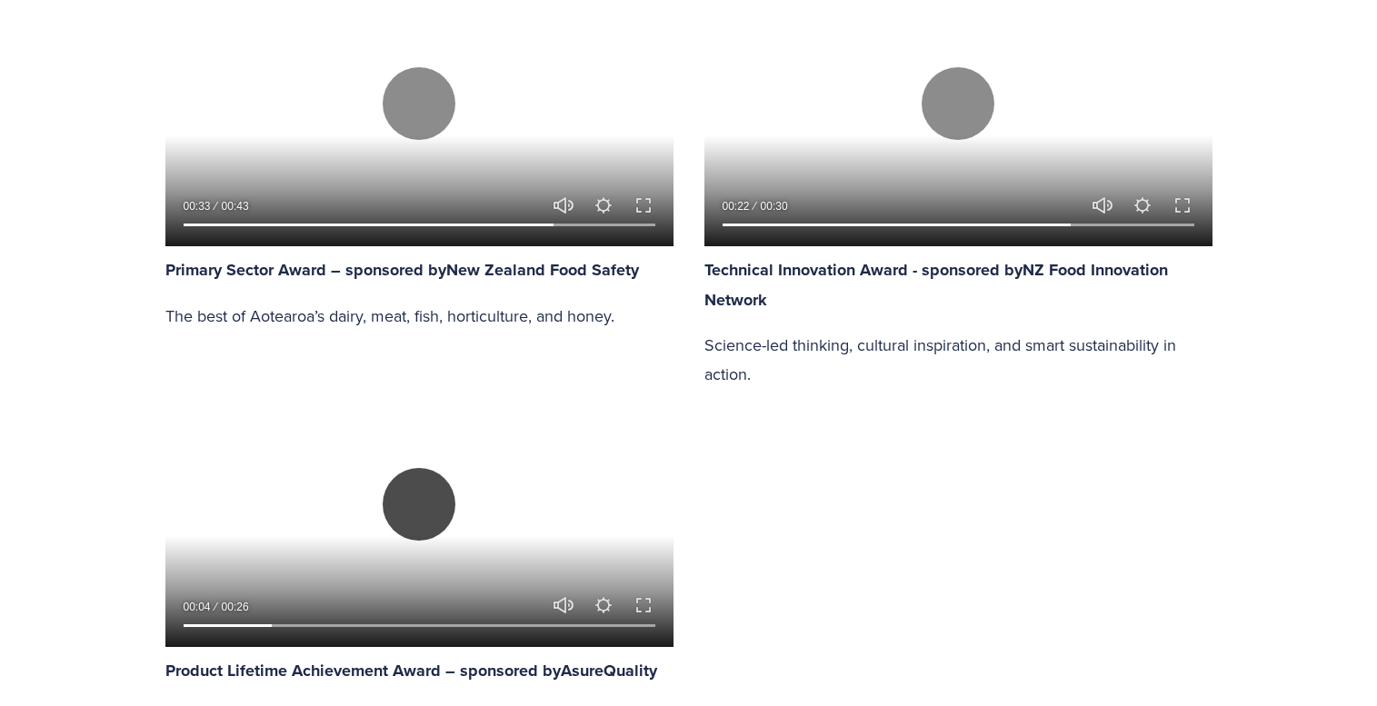
click at [416, 510] on button "Play" at bounding box center [419, 504] width 73 height 73
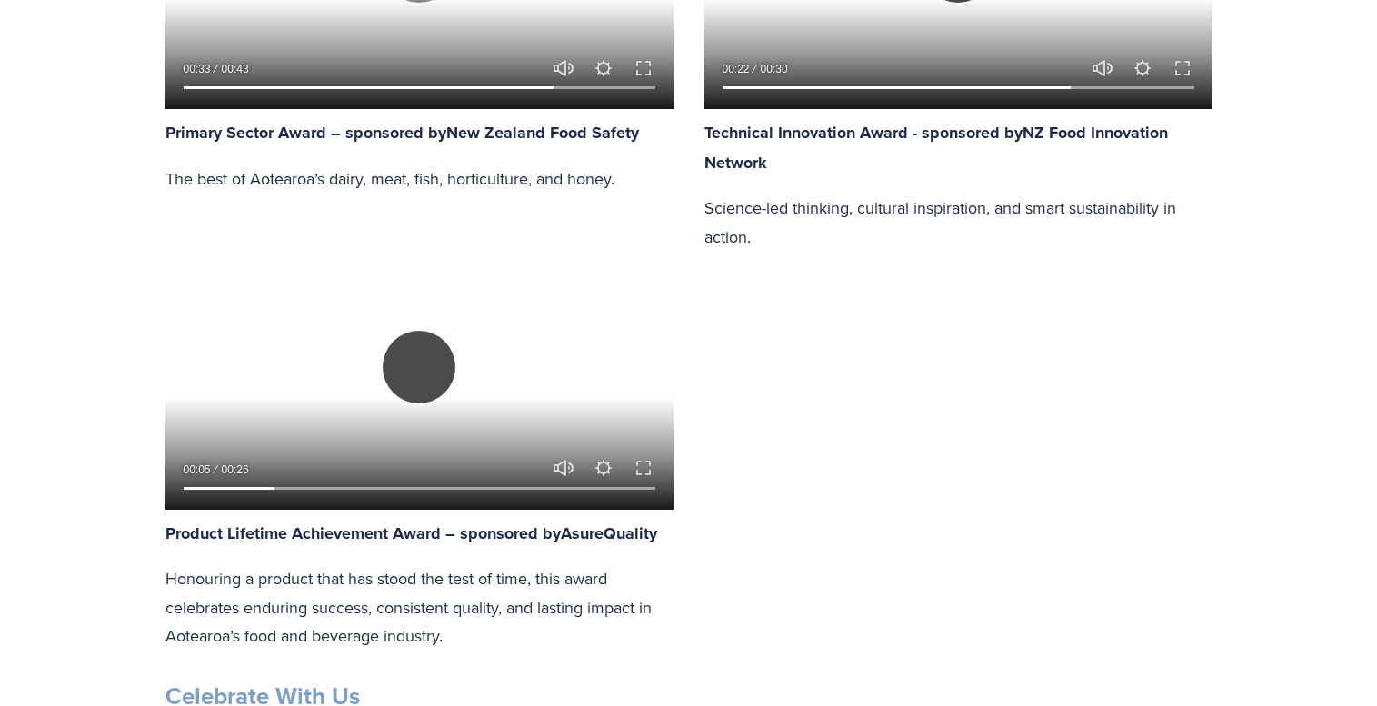
scroll to position [2516, 0]
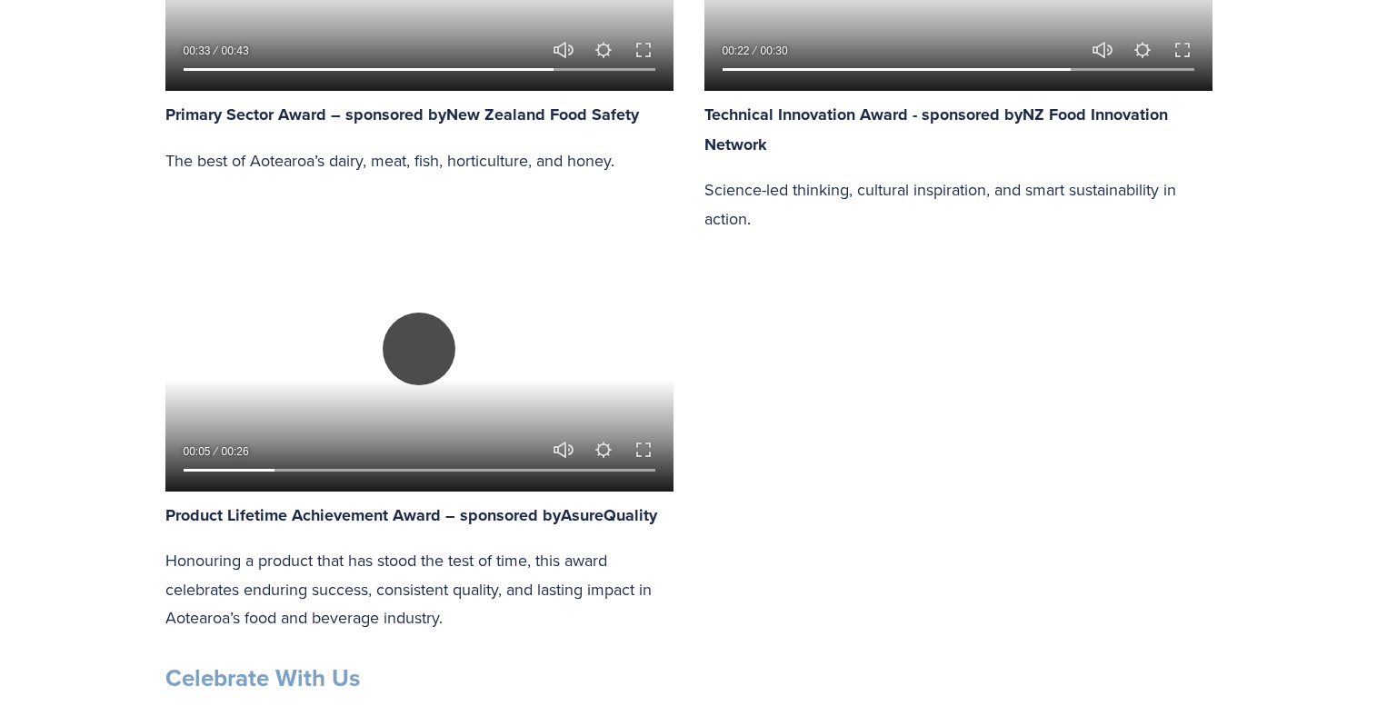
click at [437, 356] on button "Play" at bounding box center [419, 349] width 73 height 73
click at [415, 349] on button "Play" at bounding box center [419, 349] width 73 height 73
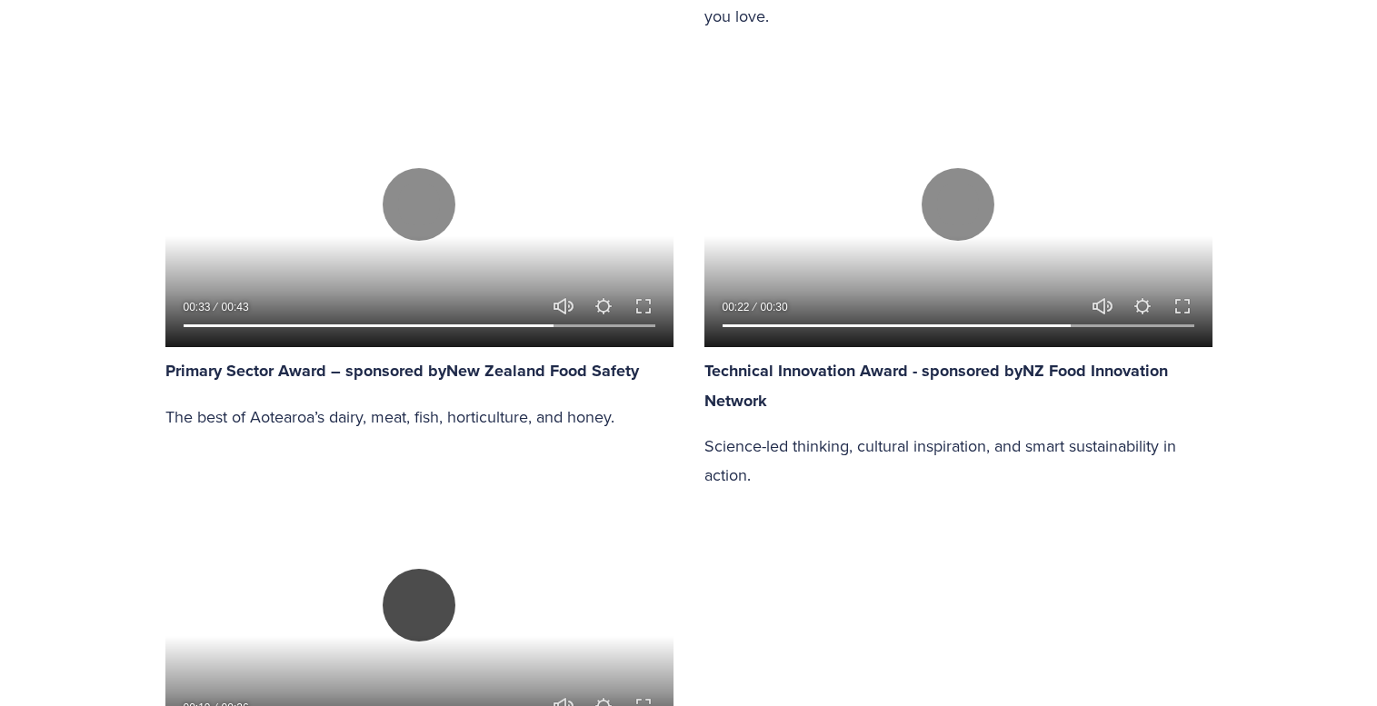
scroll to position [2131, 0]
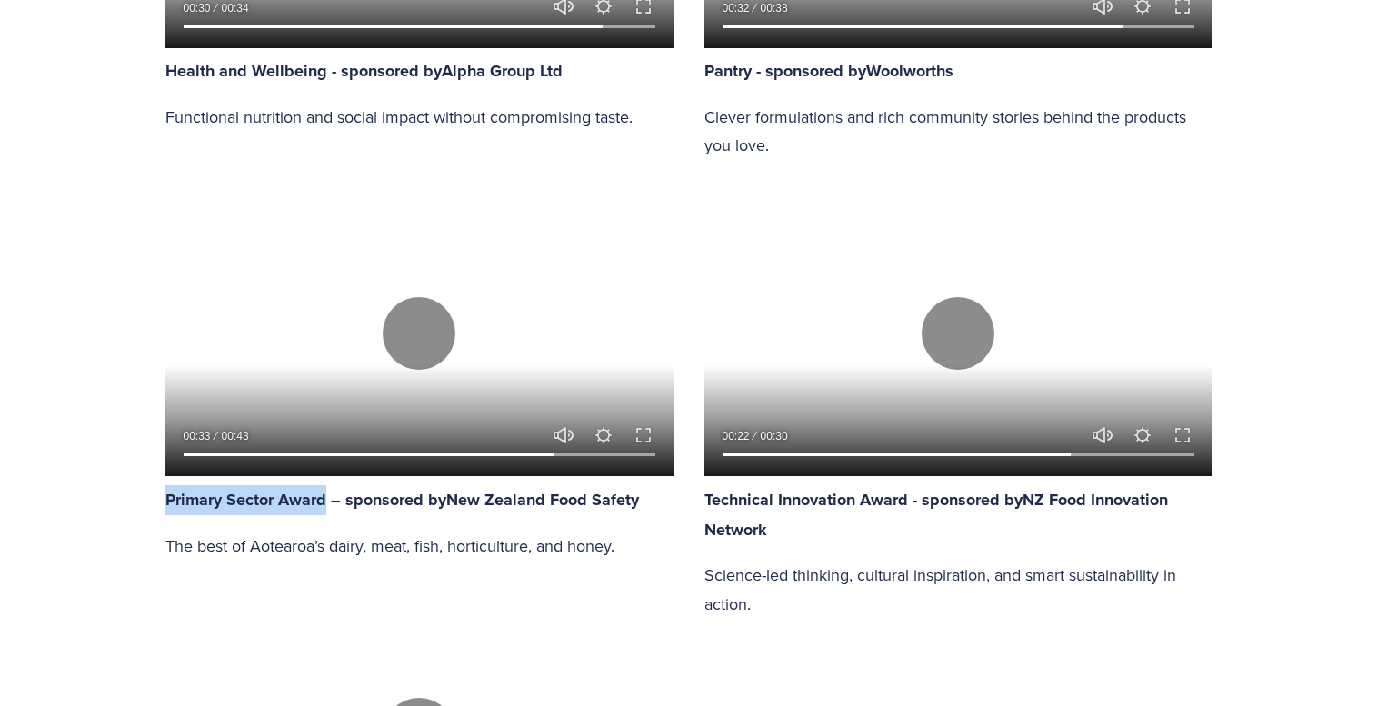
drag, startPoint x: 164, startPoint y: 502, endPoint x: 326, endPoint y: 503, distance: 162.7
click at [326, 503] on div "Play 00:33 00:43 Unmute Mute Settings Speed Normal Speed Go back to previous me…" at bounding box center [419, 375] width 539 height 400
copy strong "Primary Sector Award"
click at [429, 334] on button "Play" at bounding box center [419, 333] width 73 height 73
click at [428, 325] on button "Play" at bounding box center [419, 333] width 73 height 73
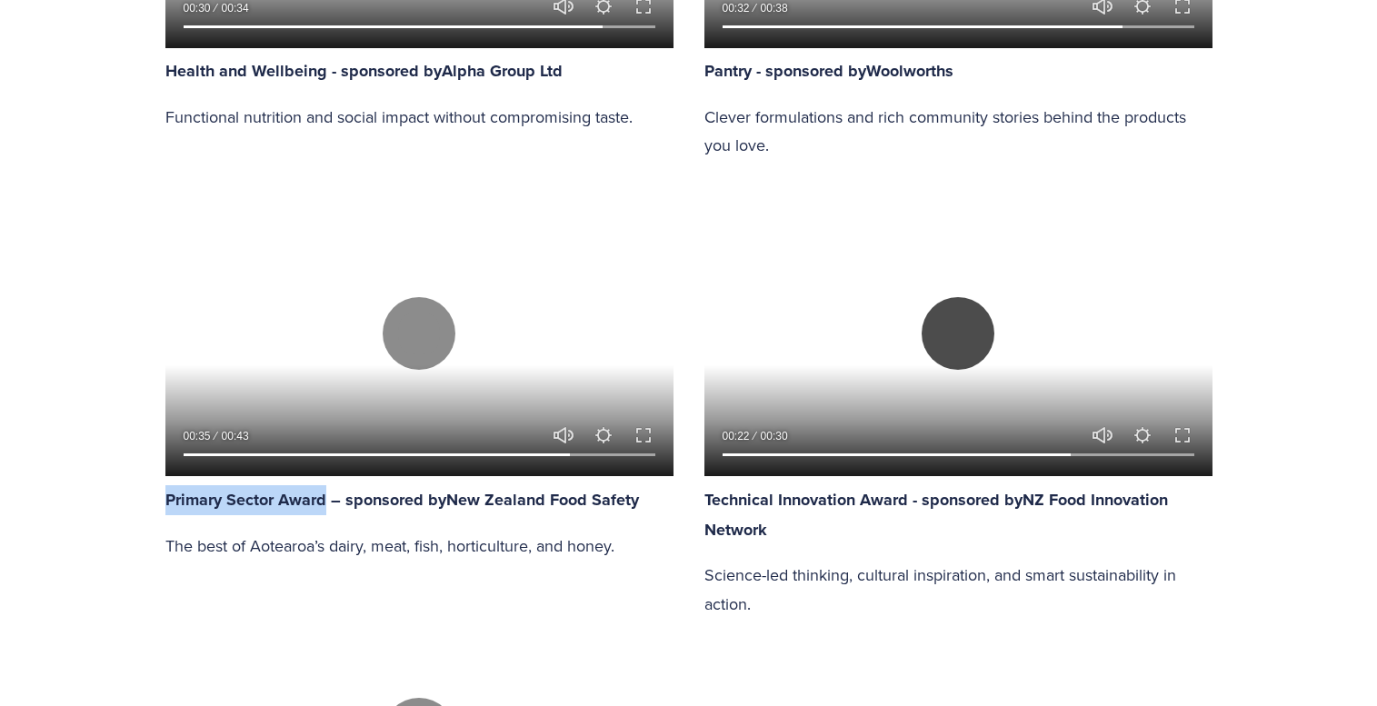
click at [960, 342] on button "Play" at bounding box center [958, 333] width 73 height 73
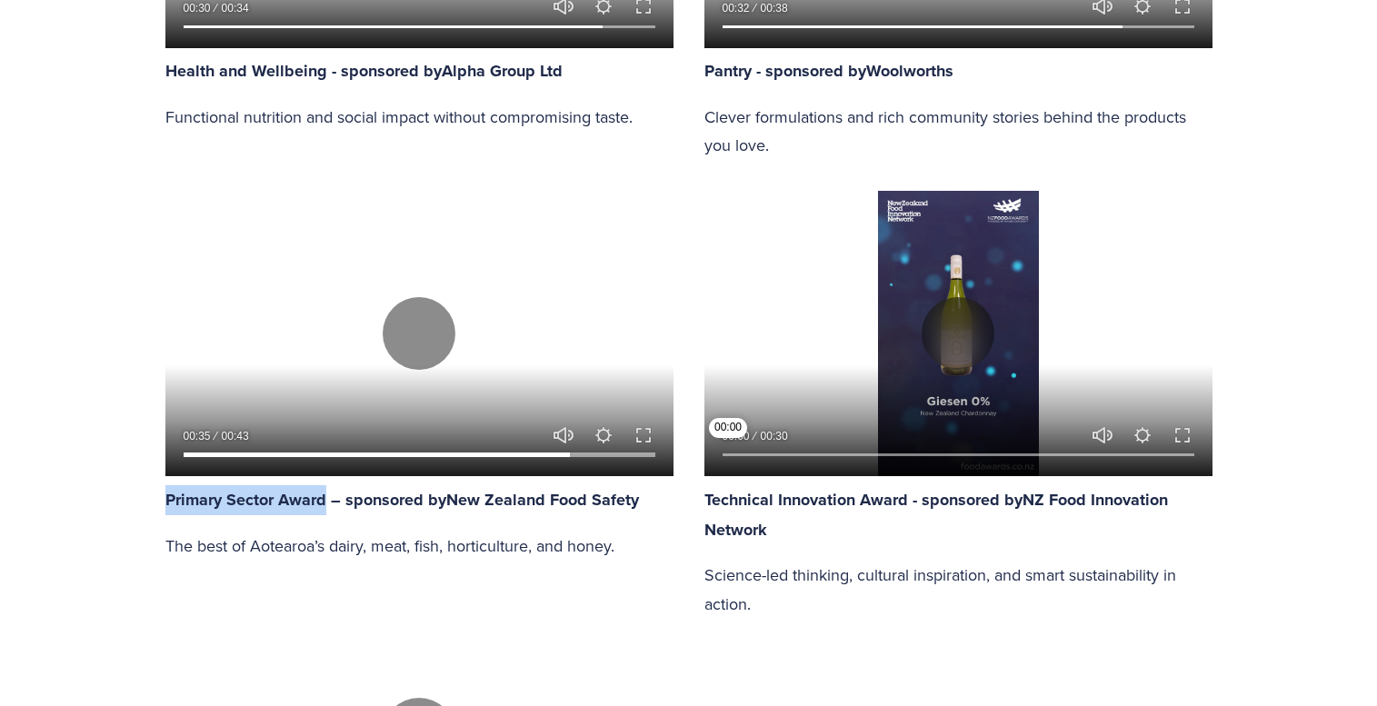
drag, startPoint x: 1091, startPoint y: 454, endPoint x: 602, endPoint y: 451, distance: 489.0
click at [723, 453] on input "Seek" at bounding box center [959, 455] width 472 height 13
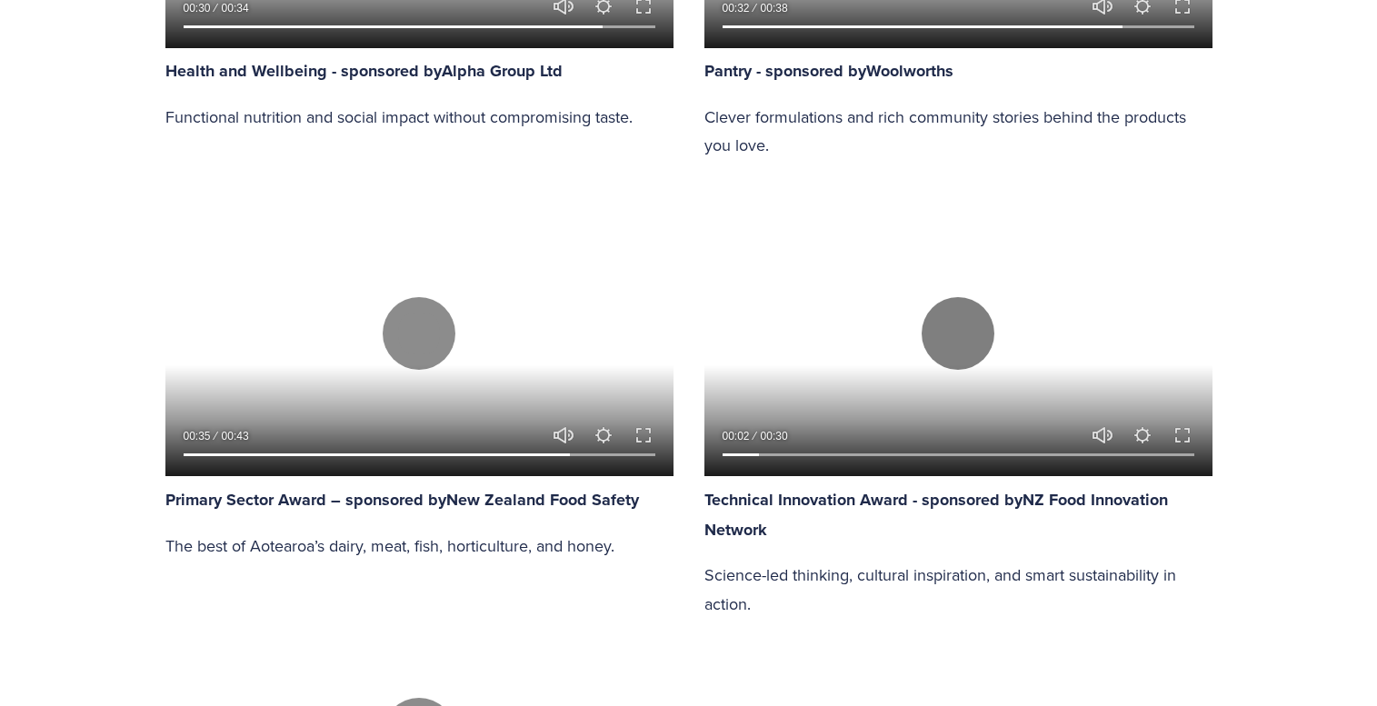
click at [989, 360] on div at bounding box center [958, 333] width 508 height 285
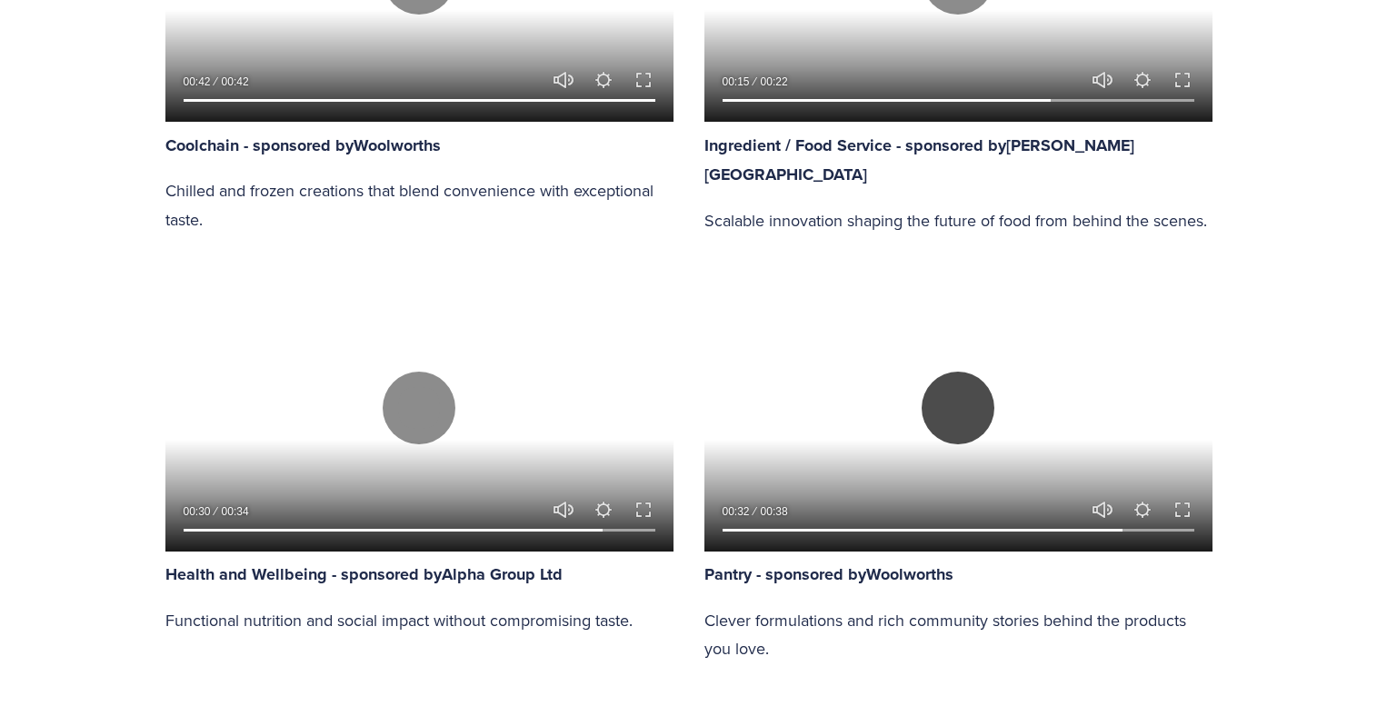
click at [923, 404] on button "Play" at bounding box center [958, 408] width 73 height 73
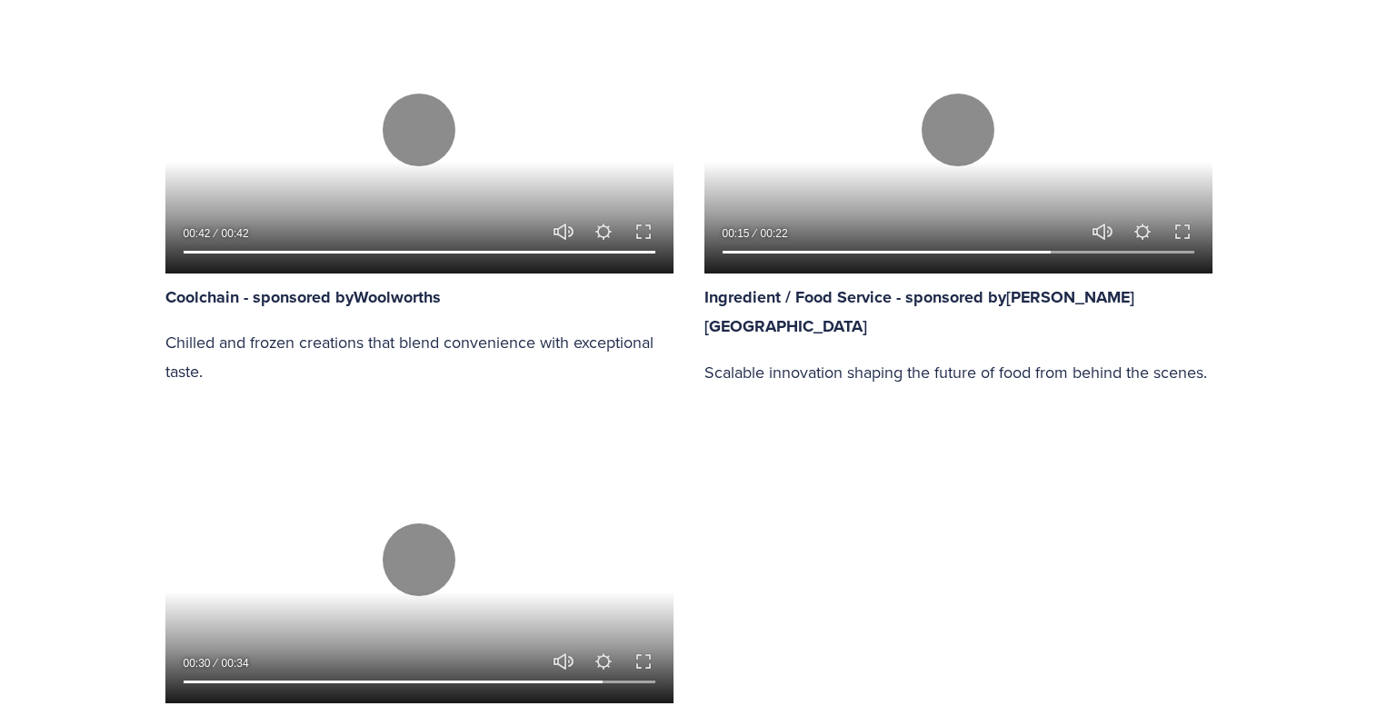
scroll to position [1363, 0]
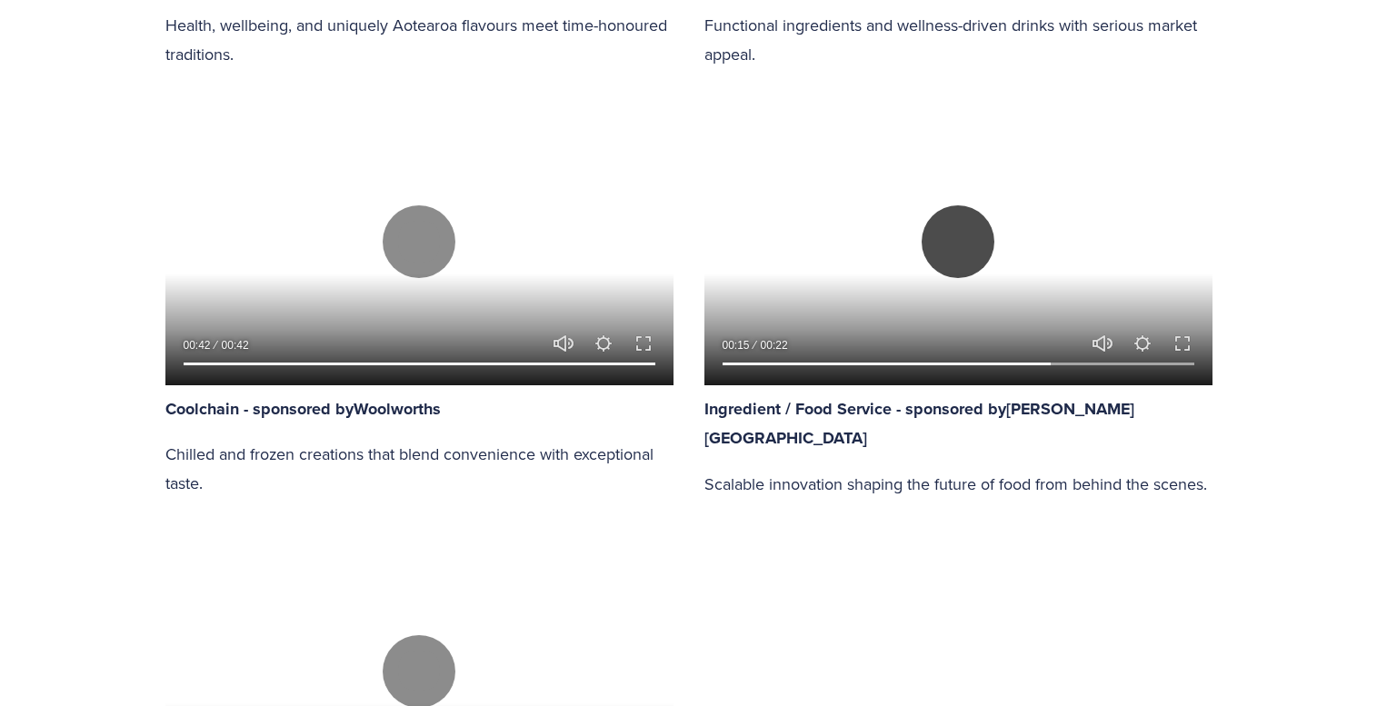
click at [962, 244] on button "Play" at bounding box center [958, 241] width 73 height 73
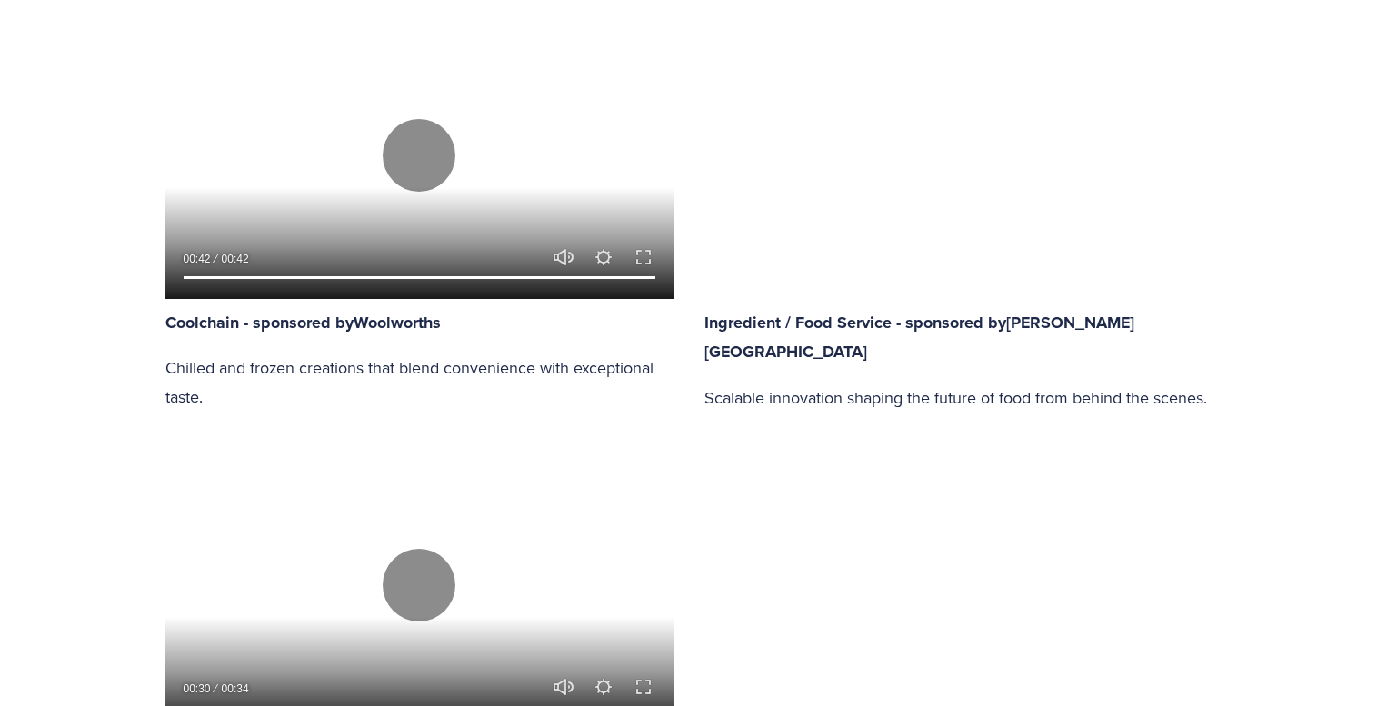
scroll to position [1453, 0]
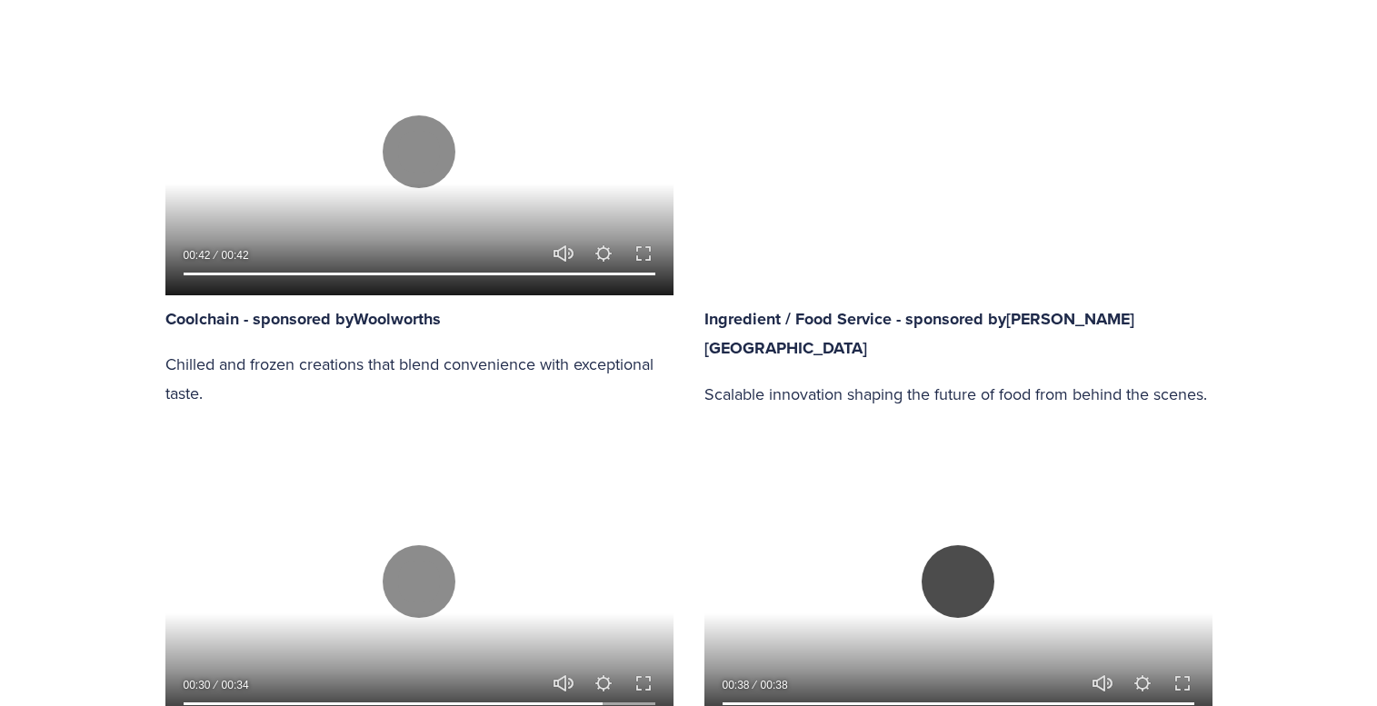
click at [957, 587] on button "Play" at bounding box center [958, 581] width 73 height 73
click at [963, 574] on button "Play" at bounding box center [958, 581] width 73 height 73
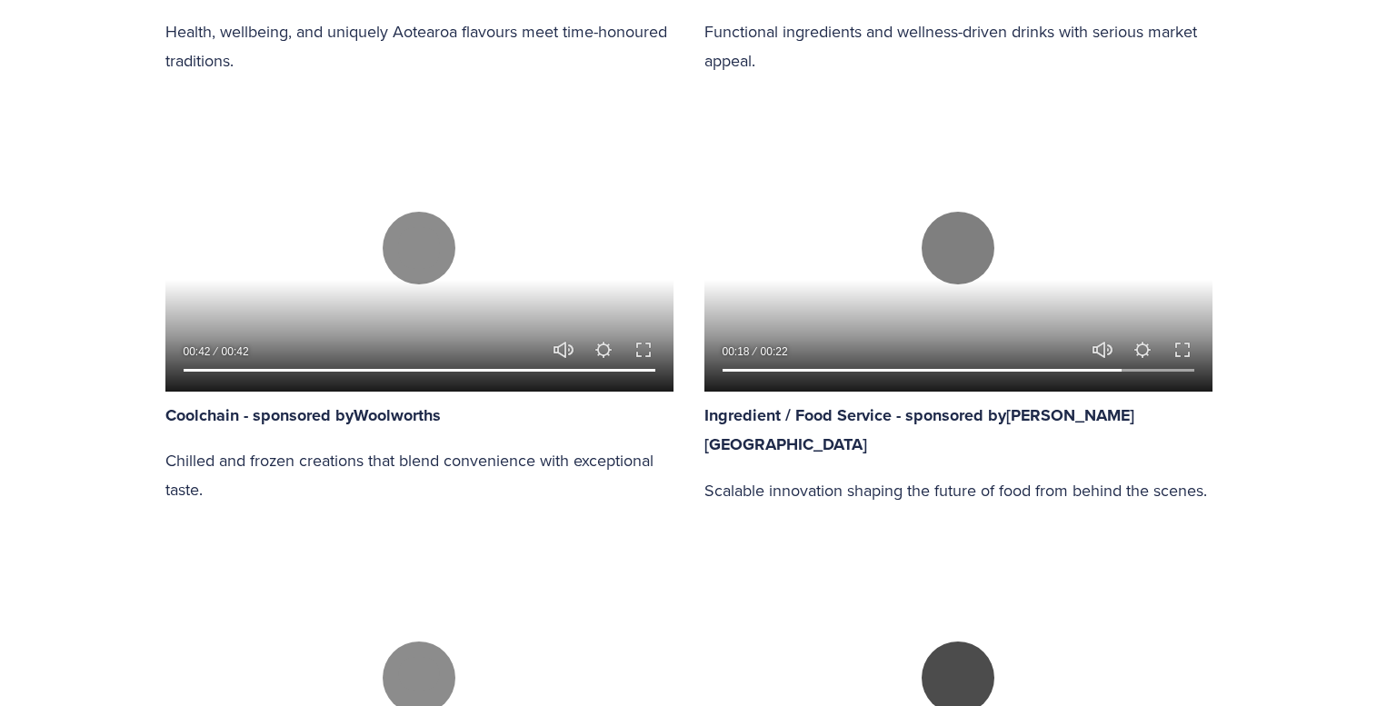
scroll to position [1356, 0]
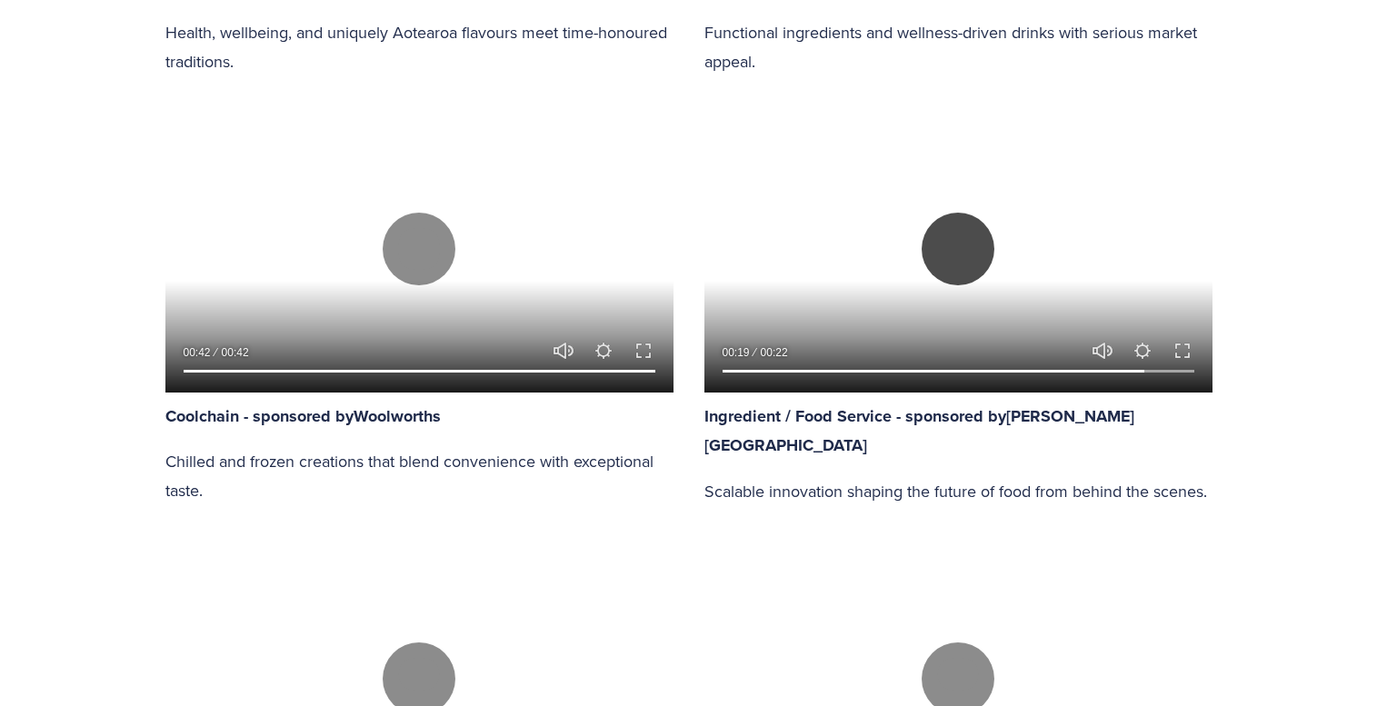
click at [958, 245] on button "Play" at bounding box center [958, 249] width 73 height 73
